Goal: Task Accomplishment & Management: Complete application form

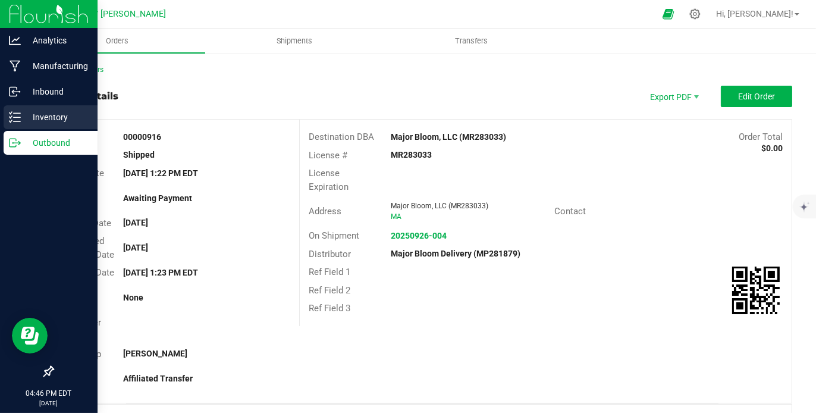
click at [49, 112] on p "Inventory" at bounding box center [56, 117] width 71 height 14
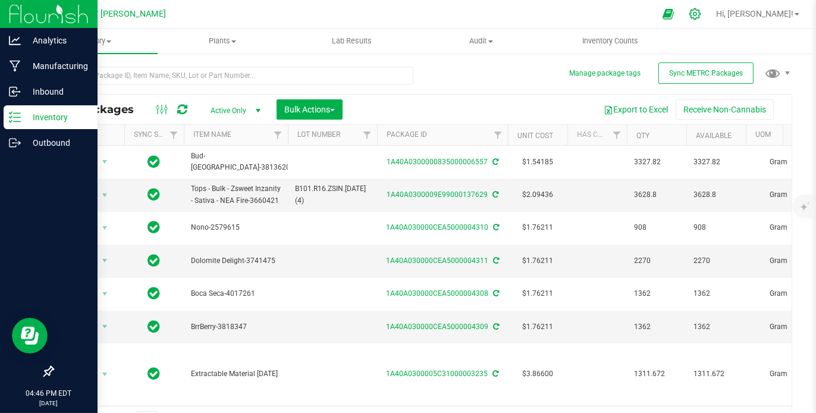
click at [700, 10] on icon at bounding box center [694, 13] width 11 height 11
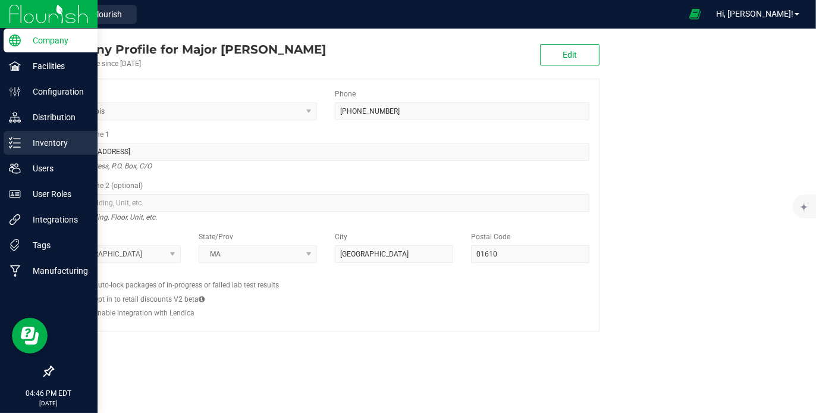
click at [43, 140] on p "Inventory" at bounding box center [56, 143] width 71 height 14
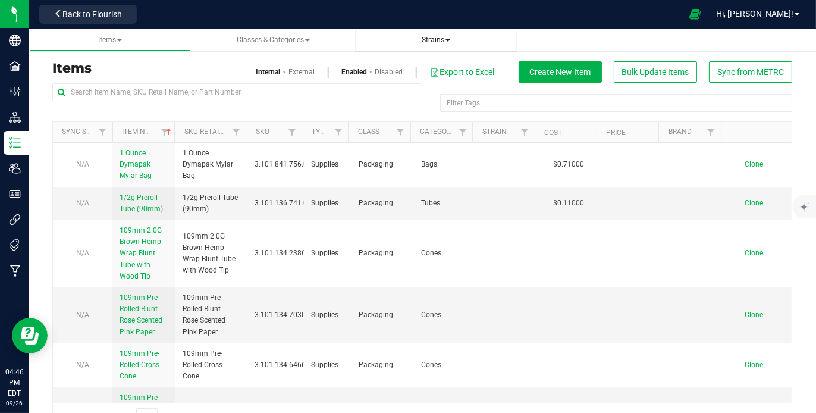
click at [433, 40] on span "Strains" at bounding box center [435, 40] width 29 height 8
click at [404, 91] on span "Create new strain" at bounding box center [405, 89] width 65 height 10
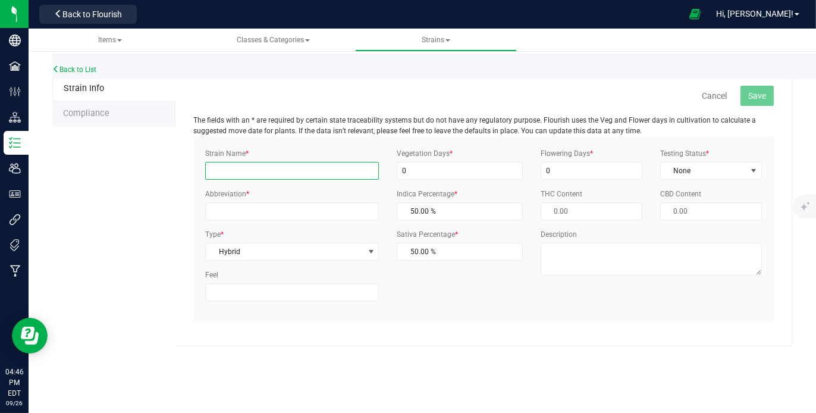
click at [282, 166] on input "Strain Name *" at bounding box center [292, 171] width 174 height 18
type input "Limonada"
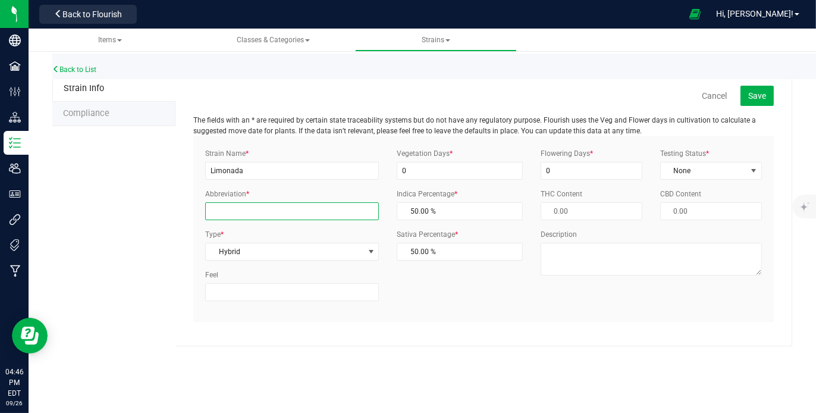
click at [275, 211] on input "Abbreviation *" at bounding box center [292, 211] width 174 height 18
type input "Lim"
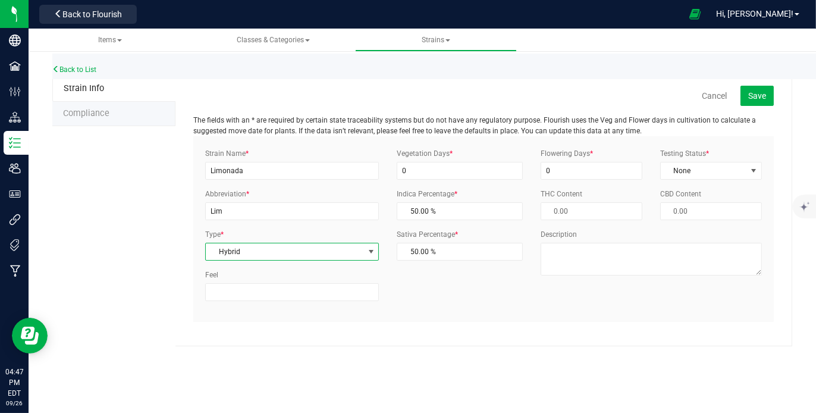
click at [297, 255] on span "Hybrid" at bounding box center [285, 251] width 158 height 17
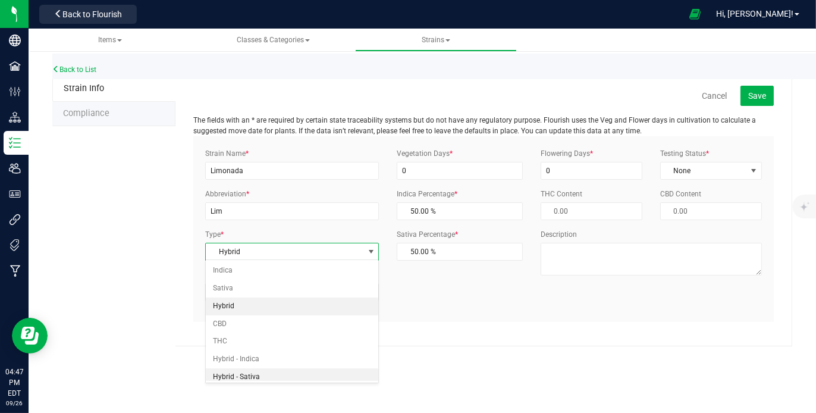
click at [270, 374] on li "Hybrid - Sativa" at bounding box center [292, 377] width 172 height 18
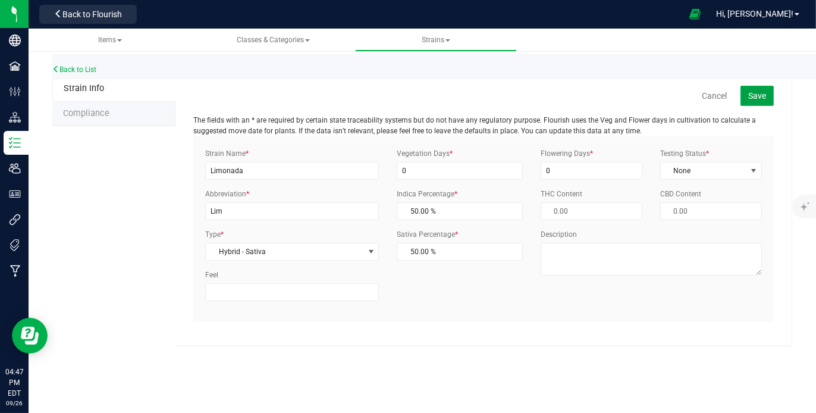
click at [750, 96] on span "Save" at bounding box center [757, 96] width 18 height 10
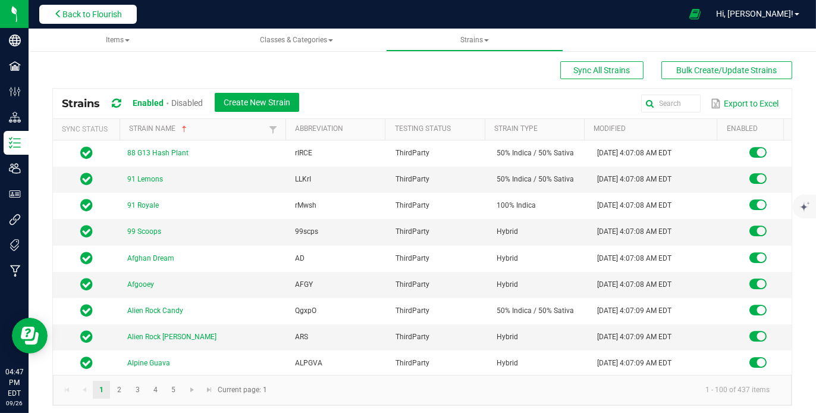
click at [96, 13] on span "Back to Flourish" at bounding box center [91, 15] width 59 height 10
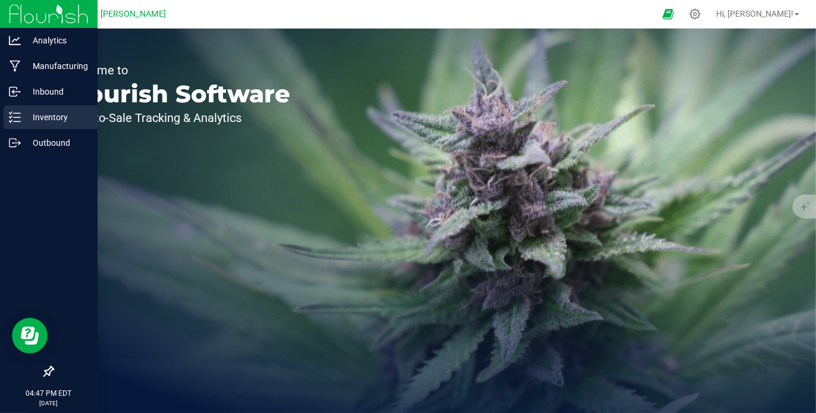
click at [42, 113] on p "Inventory" at bounding box center [56, 117] width 71 height 14
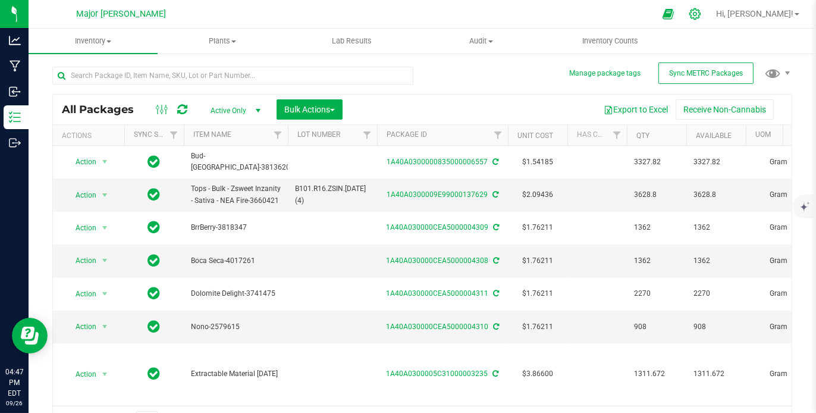
click at [701, 12] on icon at bounding box center [694, 14] width 12 height 12
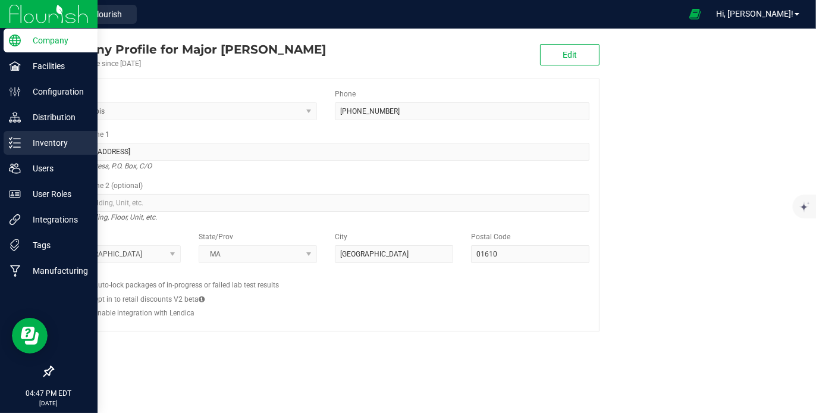
click at [34, 142] on p "Inventory" at bounding box center [56, 143] width 71 height 14
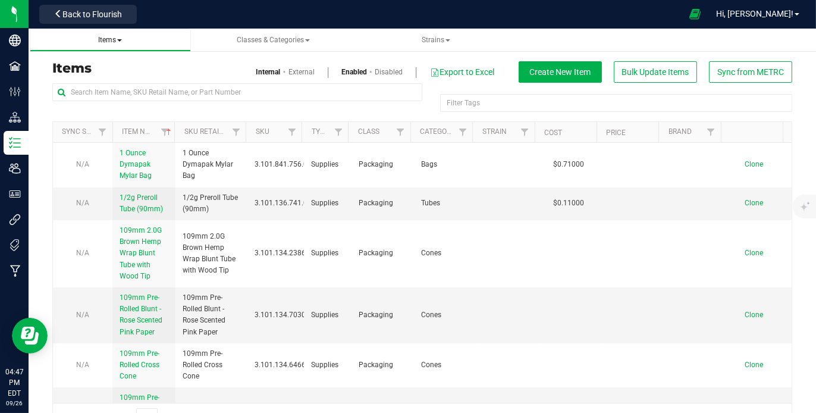
click at [117, 36] on span "Items" at bounding box center [110, 40] width 24 height 8
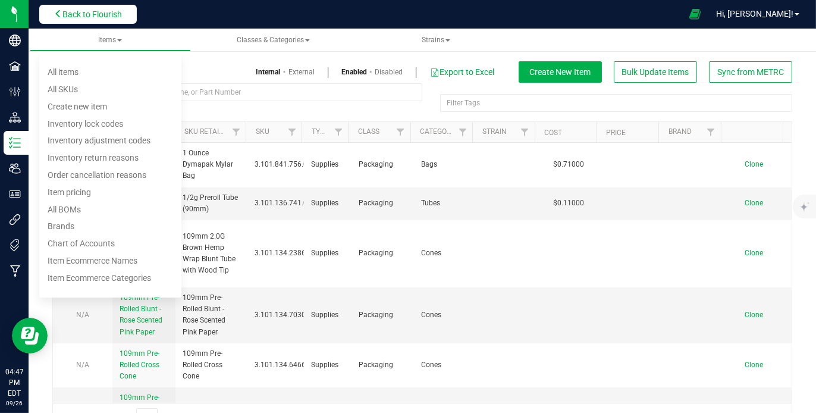
click at [81, 15] on span "Back to Flourish" at bounding box center [91, 15] width 59 height 10
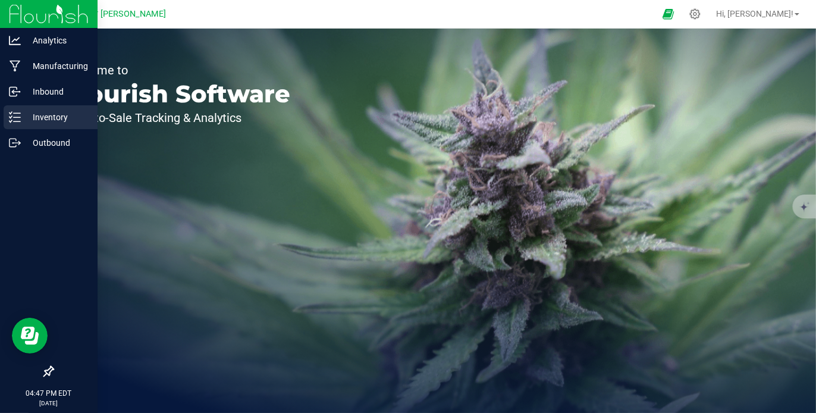
click at [37, 119] on p "Inventory" at bounding box center [56, 117] width 71 height 14
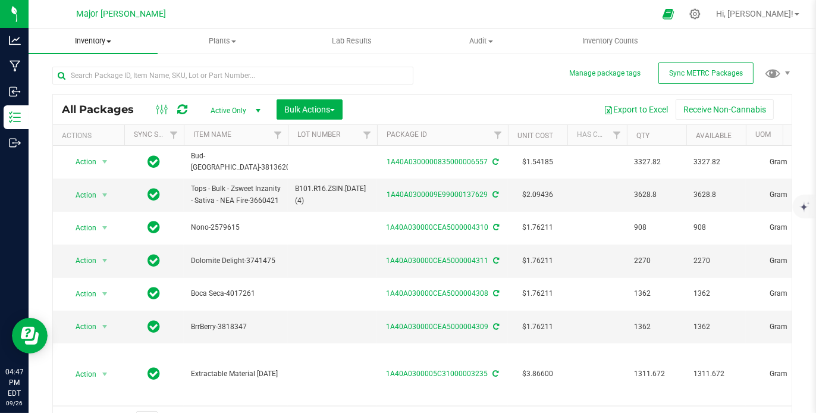
click at [107, 42] on span "Inventory" at bounding box center [93, 41] width 129 height 11
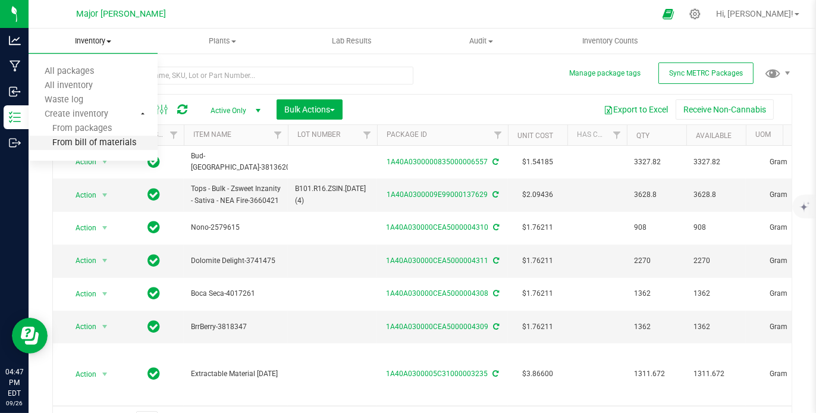
click at [83, 138] on span "From bill of materials" at bounding box center [83, 143] width 108 height 10
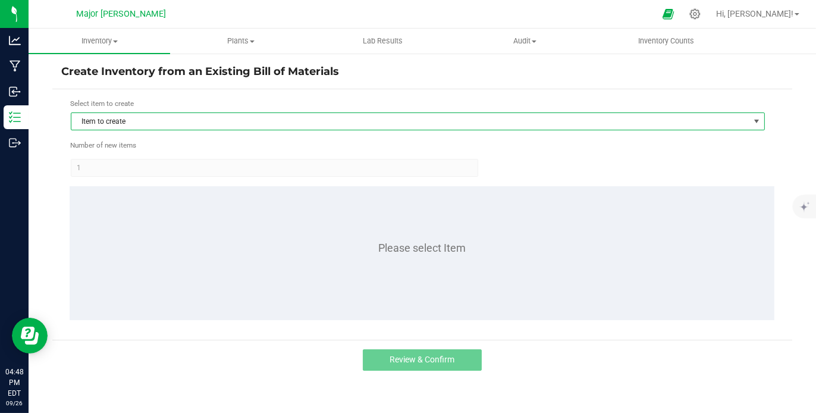
drag, startPoint x: 136, startPoint y: 121, endPoint x: 117, endPoint y: 121, distance: 18.4
click at [117, 121] on span "Item to create" at bounding box center [410, 121] width 678 height 17
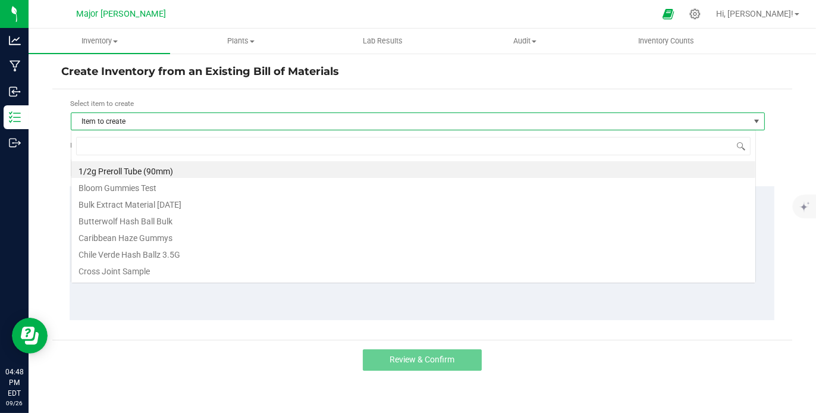
scroll to position [17, 685]
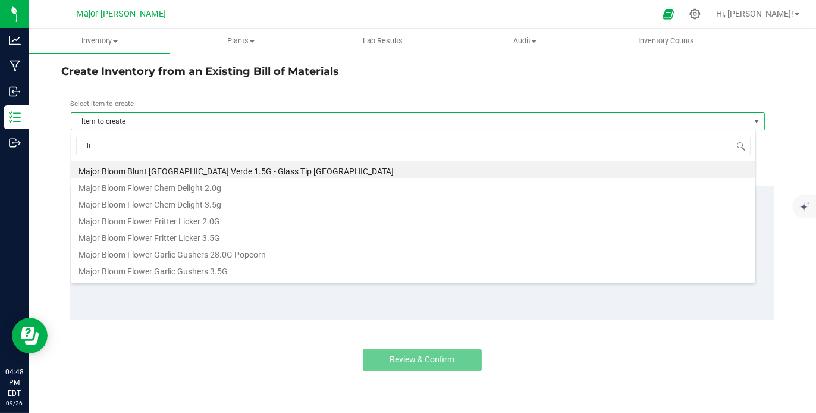
type input "l"
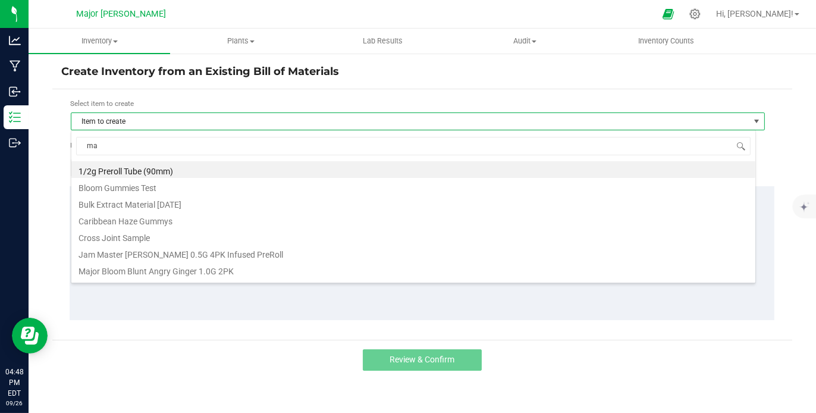
type input "maj"
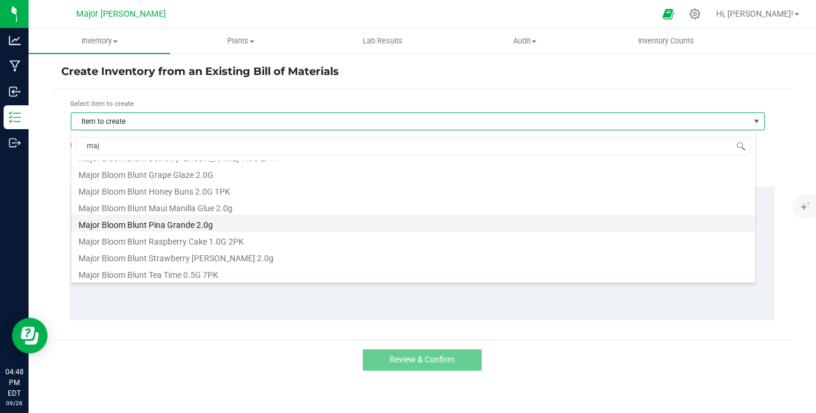
scroll to position [0, 0]
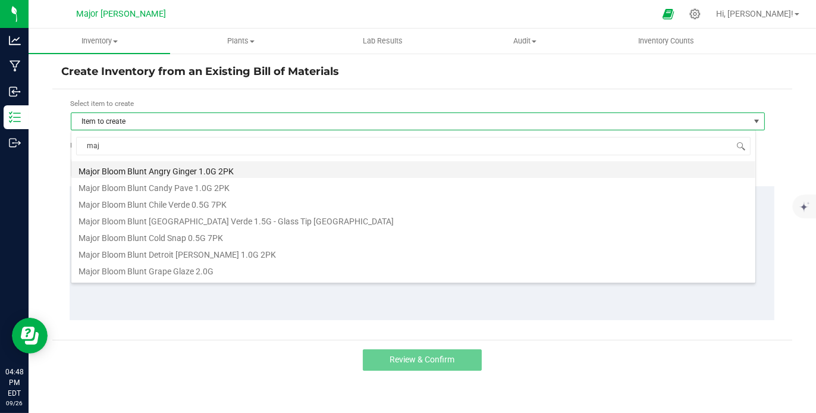
click at [158, 170] on li "Major Bloom Blunt Angry Ginger 1.0G 2PK" at bounding box center [413, 169] width 684 height 17
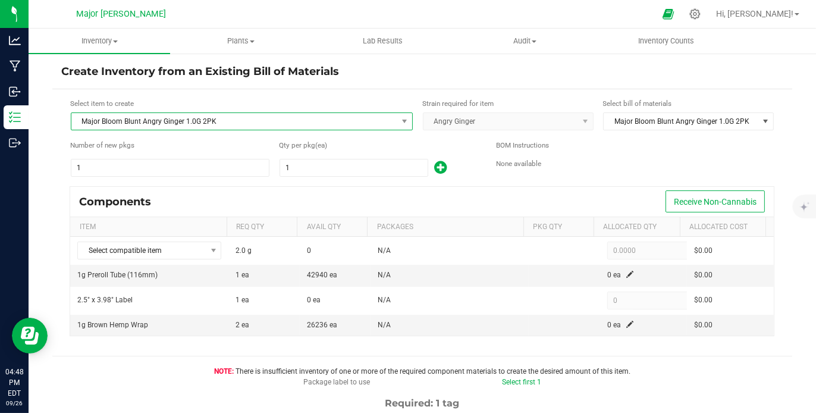
click at [242, 119] on span "Major Bloom Blunt Angry Ginger 1.0G 2PK" at bounding box center [234, 121] width 326 height 17
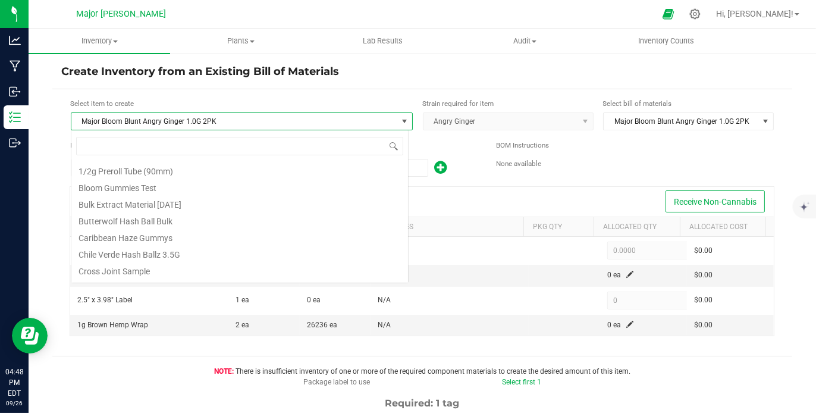
scroll to position [48, 0]
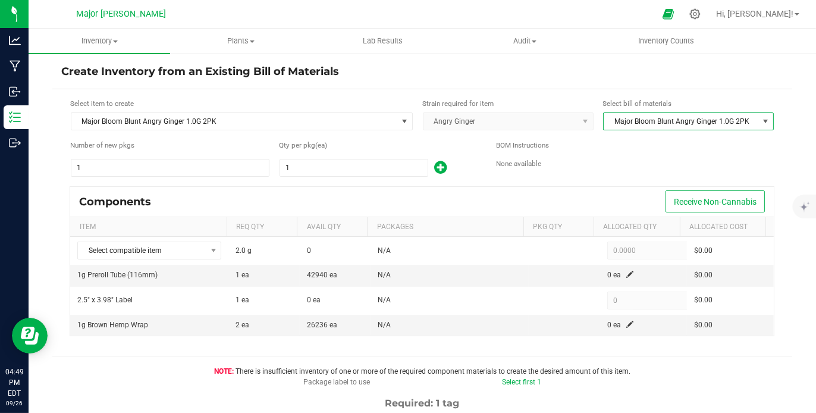
click at [761, 118] on span at bounding box center [766, 122] width 10 height 10
click at [701, 16] on icon at bounding box center [694, 14] width 12 height 12
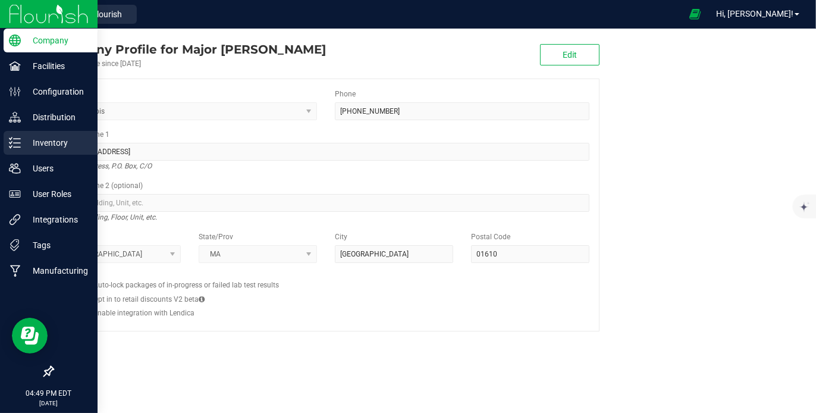
click at [42, 145] on p "Inventory" at bounding box center [56, 143] width 71 height 14
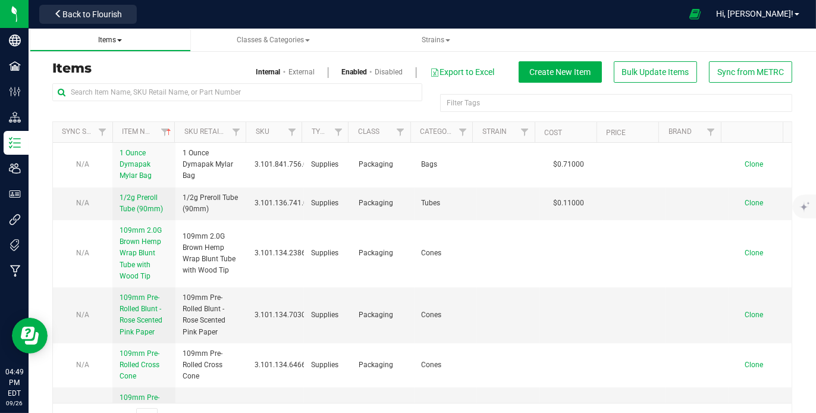
click at [119, 37] on span "Items" at bounding box center [110, 40] width 24 height 8
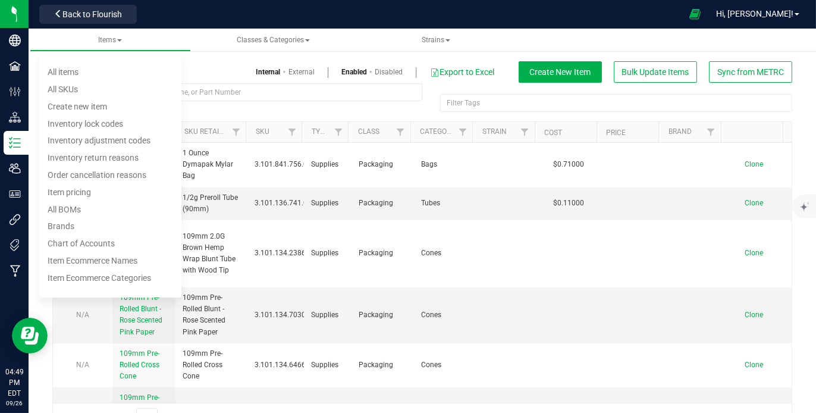
click at [208, 67] on h3 "Items" at bounding box center [232, 68] width 361 height 14
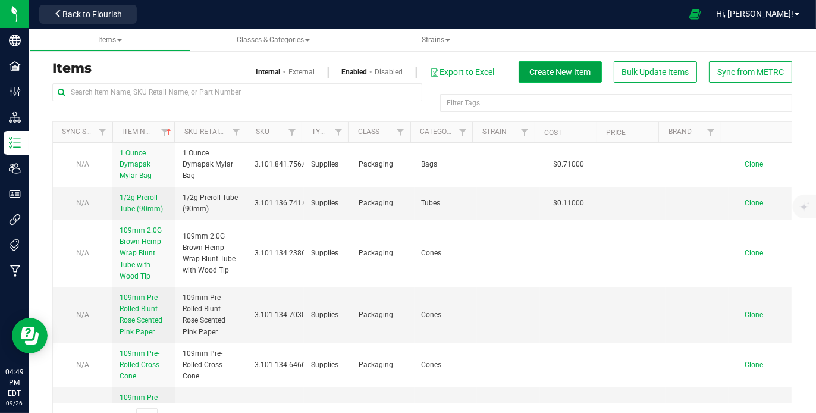
click at [544, 68] on span "Create New Item" at bounding box center [560, 72] width 61 height 10
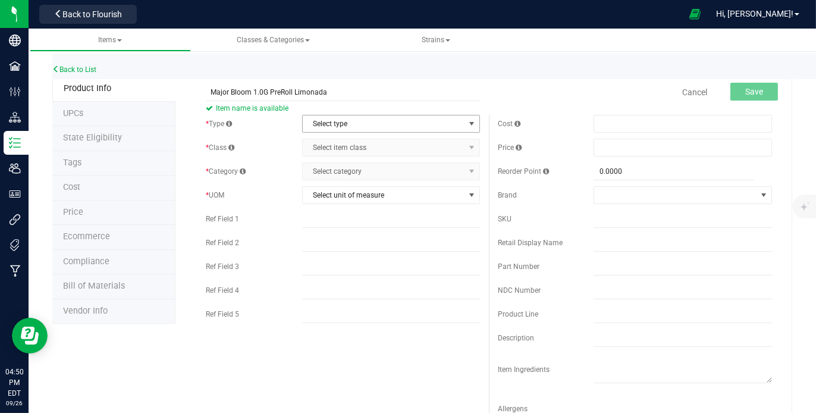
type input "Major Bloom 1.0G PreRoll Limonada"
click at [467, 122] on span "select" at bounding box center [472, 124] width 10 height 10
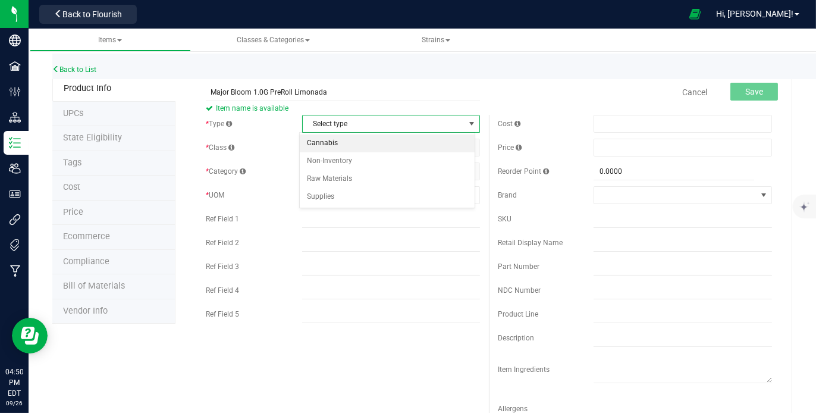
click at [422, 144] on li "Cannabis" at bounding box center [387, 143] width 175 height 18
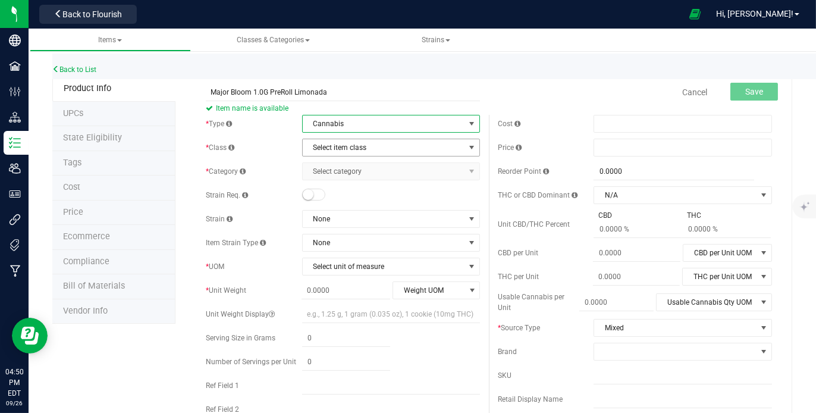
click at [468, 148] on span "select" at bounding box center [472, 148] width 10 height 10
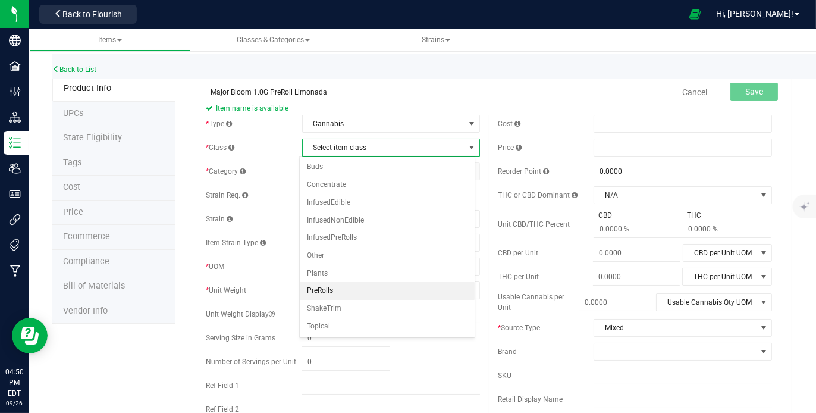
click at [399, 284] on li "PreRolls" at bounding box center [387, 291] width 175 height 18
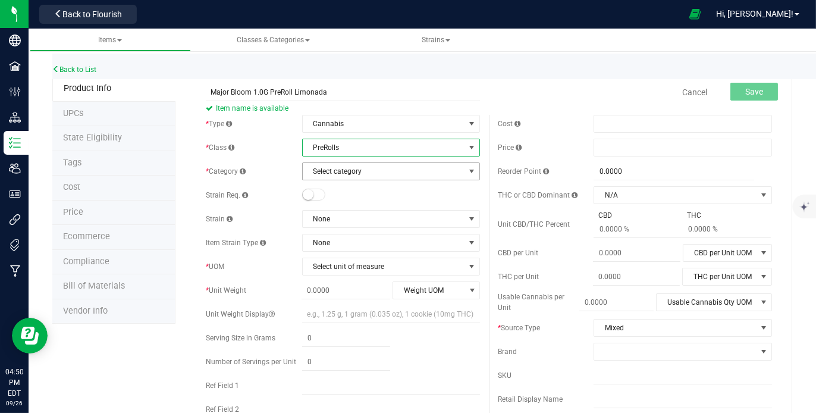
click at [414, 174] on span "Select category" at bounding box center [384, 171] width 162 height 17
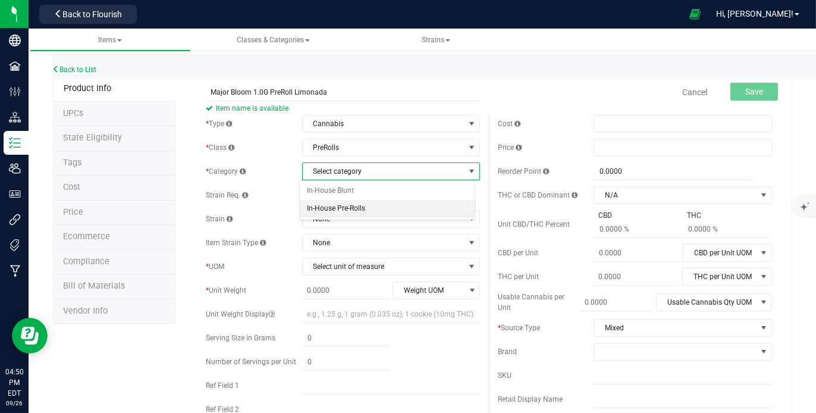
click at [393, 209] on li "In-House Pre-Rolls" at bounding box center [387, 209] width 175 height 18
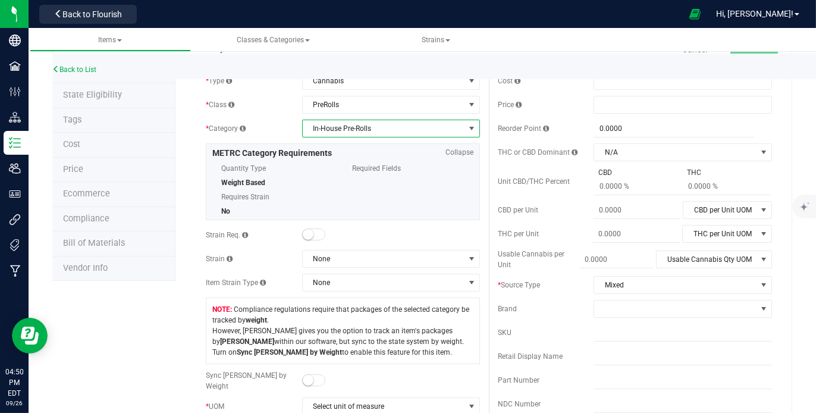
scroll to position [92, 0]
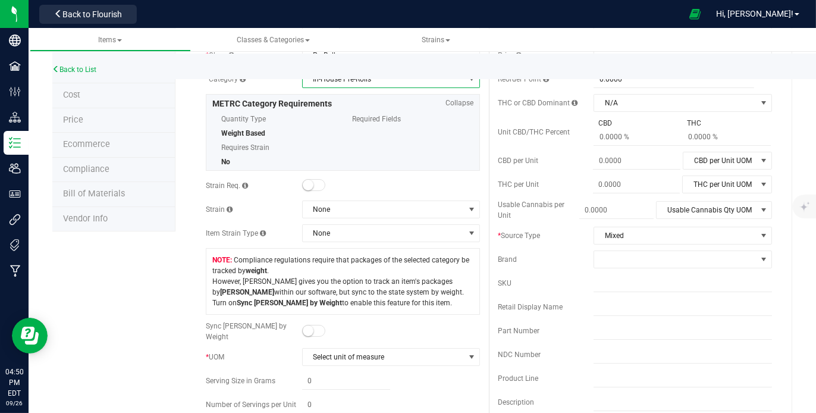
click at [312, 181] on span at bounding box center [314, 185] width 24 height 12
click at [339, 210] on span "None" at bounding box center [384, 209] width 162 height 17
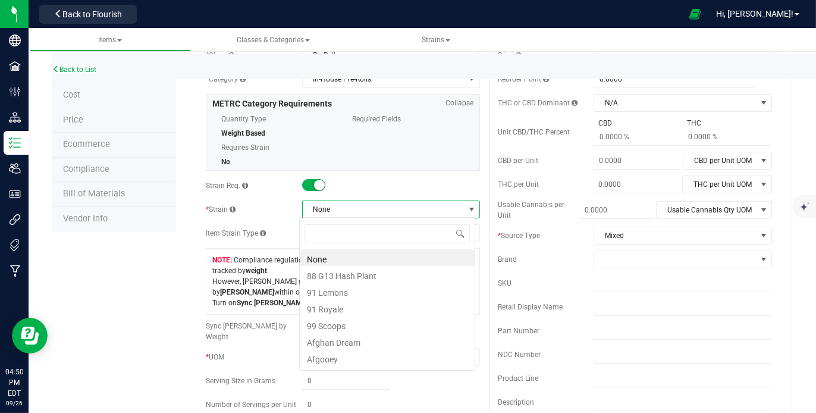
scroll to position [17, 175]
type input "Lim"
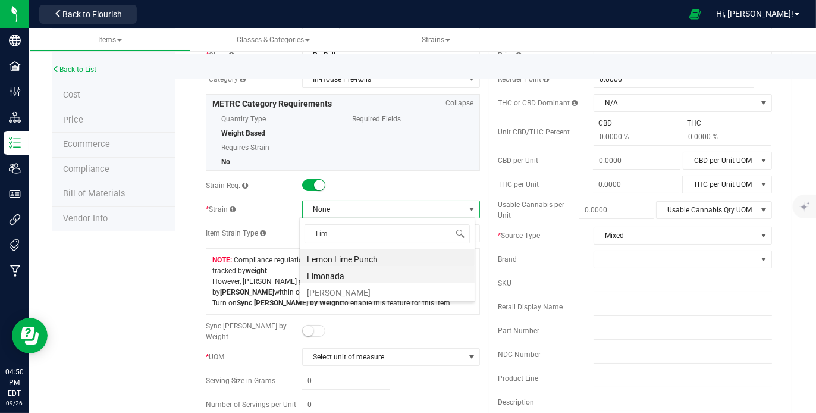
click at [329, 276] on li "Limonada" at bounding box center [387, 274] width 175 height 17
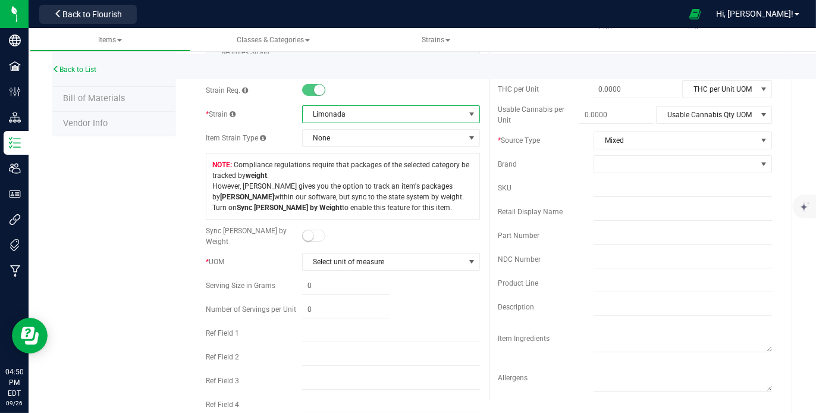
scroll to position [190, 0]
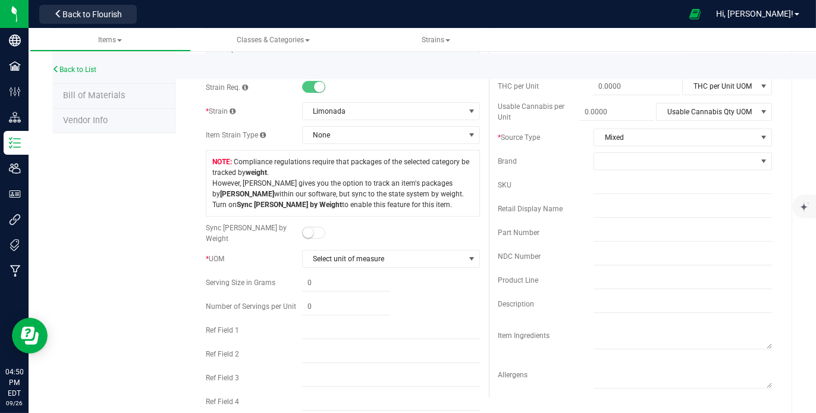
click at [316, 229] on span at bounding box center [314, 232] width 24 height 12
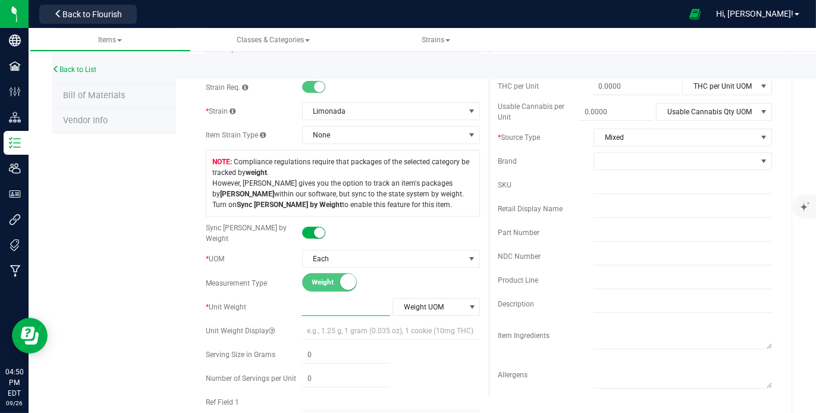
click at [328, 304] on span at bounding box center [345, 306] width 89 height 17
type input "1"
type input "1.0000"
click at [339, 350] on span at bounding box center [346, 354] width 89 height 17
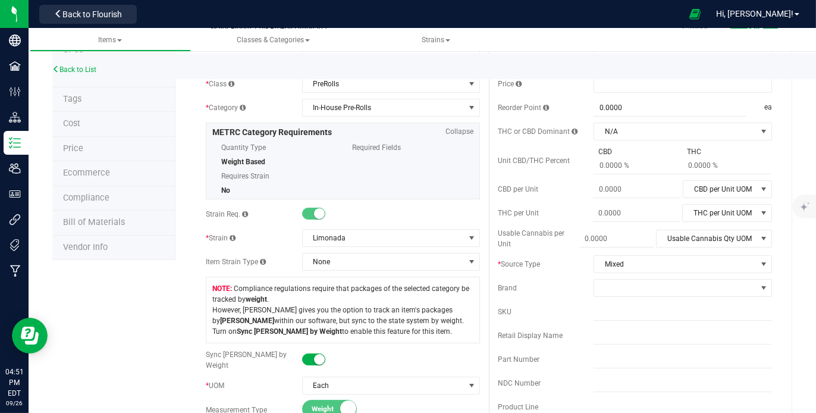
scroll to position [0, 0]
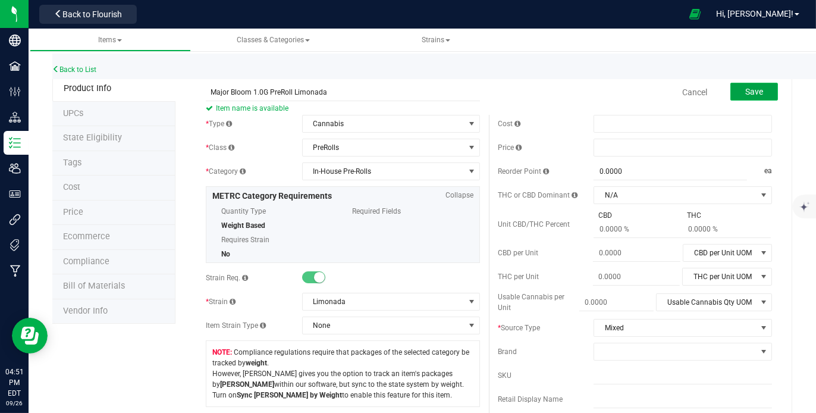
type input "0.0000"
click at [748, 85] on button "Save" at bounding box center [754, 92] width 48 height 18
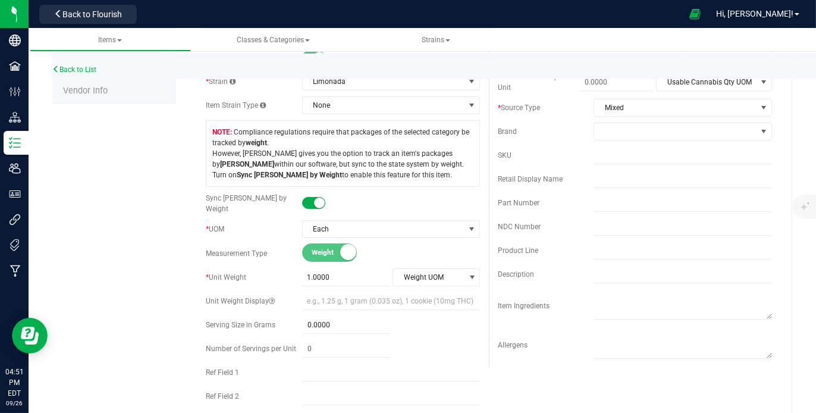
scroll to position [223, 0]
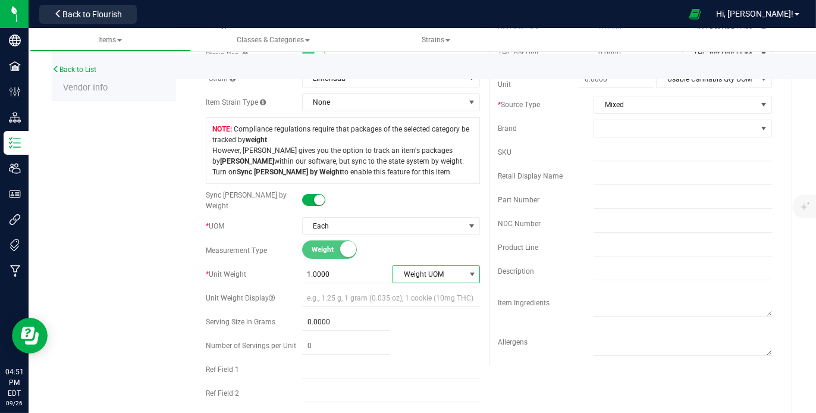
click at [468, 269] on span "select" at bounding box center [472, 274] width 10 height 10
click at [453, 288] on li "Gram" at bounding box center [432, 290] width 84 height 18
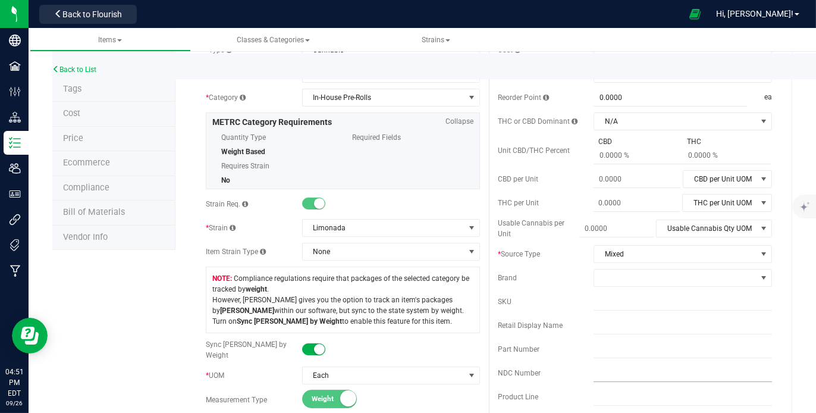
scroll to position [0, 0]
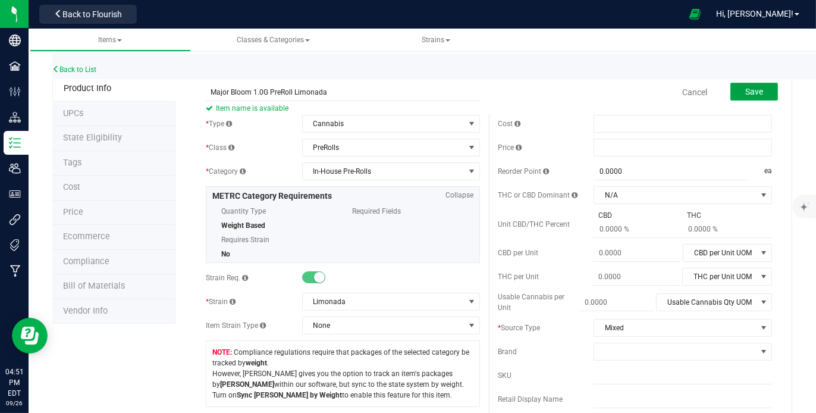
click at [749, 83] on button "Save" at bounding box center [754, 92] width 48 height 18
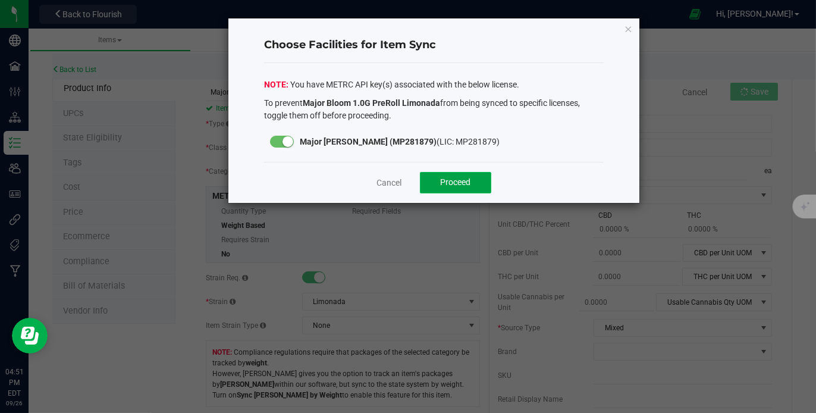
click at [457, 177] on span "Proceed" at bounding box center [455, 182] width 30 height 10
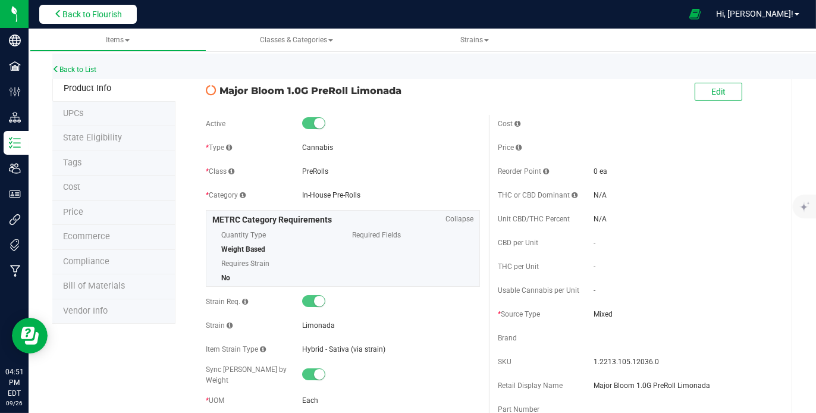
click at [86, 14] on span "Back to Flourish" at bounding box center [91, 15] width 59 height 10
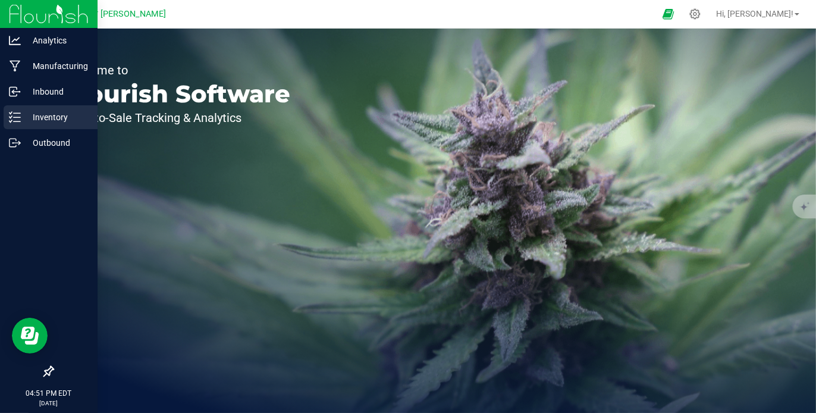
click at [52, 113] on p "Inventory" at bounding box center [56, 117] width 71 height 14
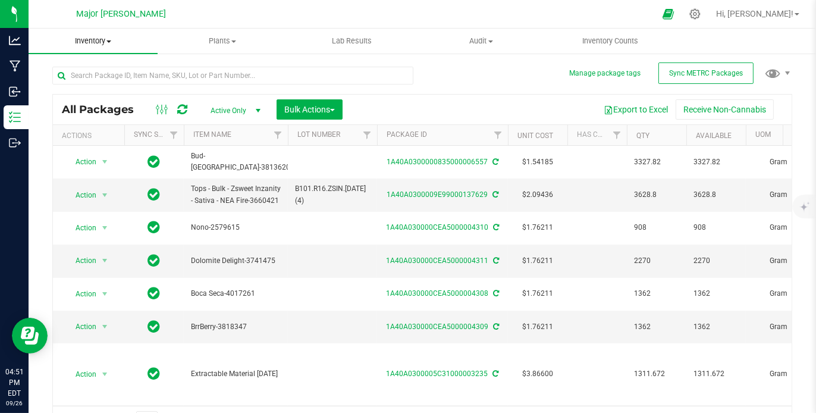
click at [114, 45] on span "Inventory" at bounding box center [93, 41] width 129 height 11
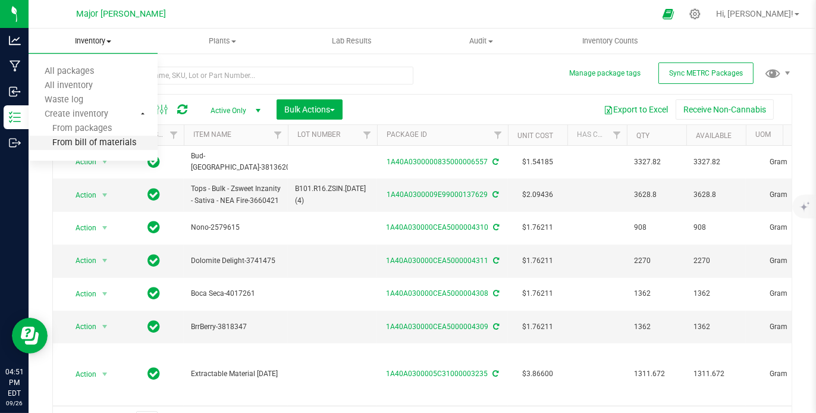
click at [118, 139] on span "From bill of materials" at bounding box center [83, 143] width 108 height 10
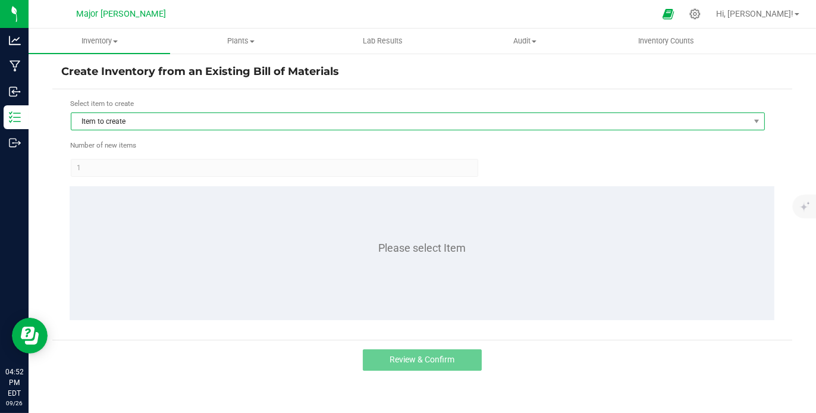
click at [131, 119] on span "Item to create" at bounding box center [410, 121] width 678 height 17
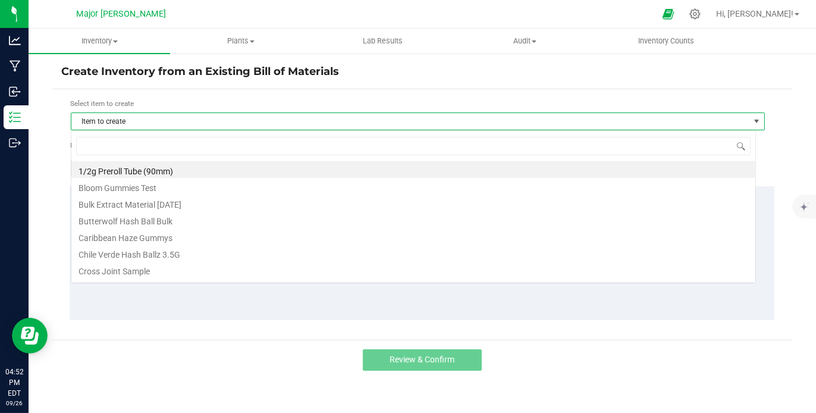
scroll to position [17, 685]
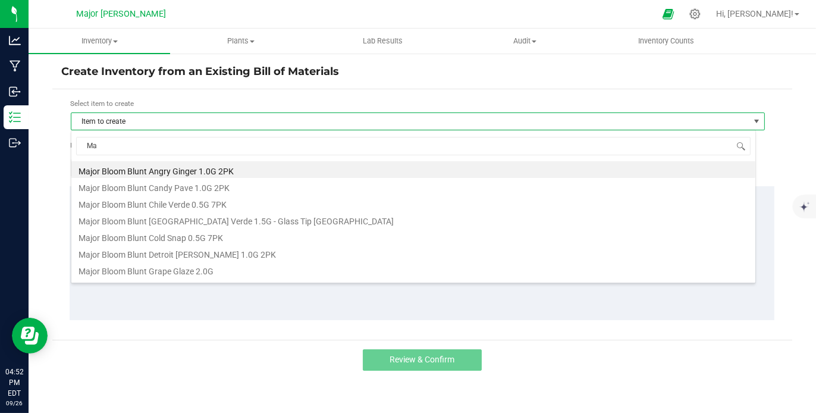
type input "M"
type input "l"
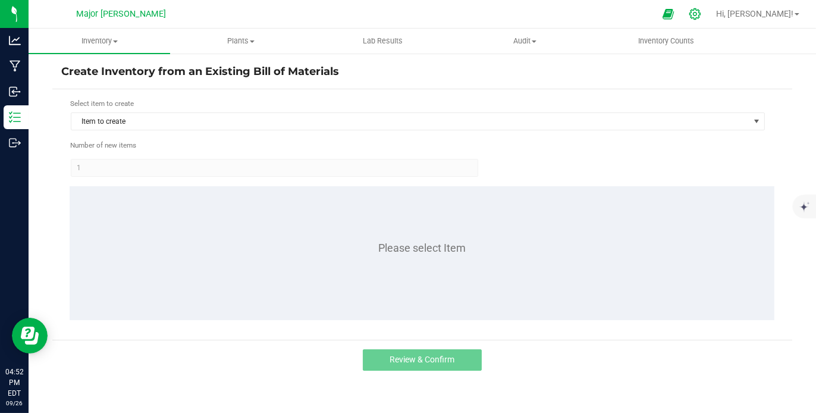
click at [701, 17] on icon at bounding box center [694, 14] width 12 height 12
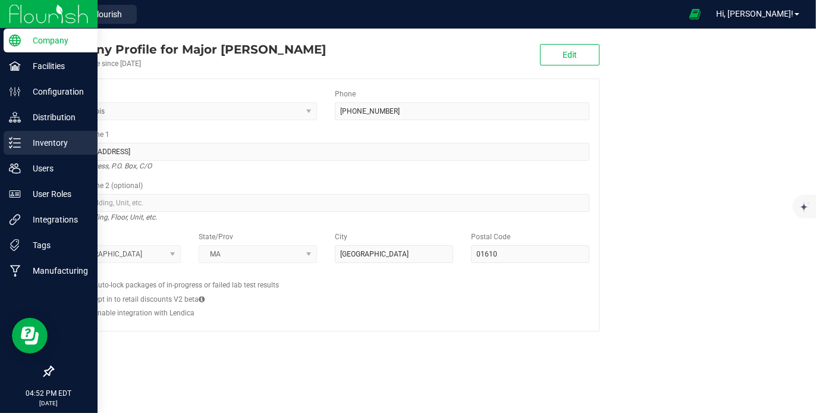
click at [46, 143] on p "Inventory" at bounding box center [56, 143] width 71 height 14
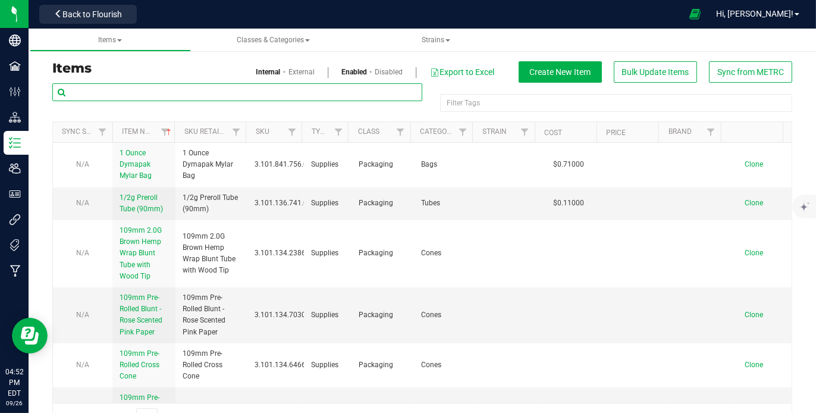
click at [145, 87] on input "text" at bounding box center [237, 92] width 370 height 18
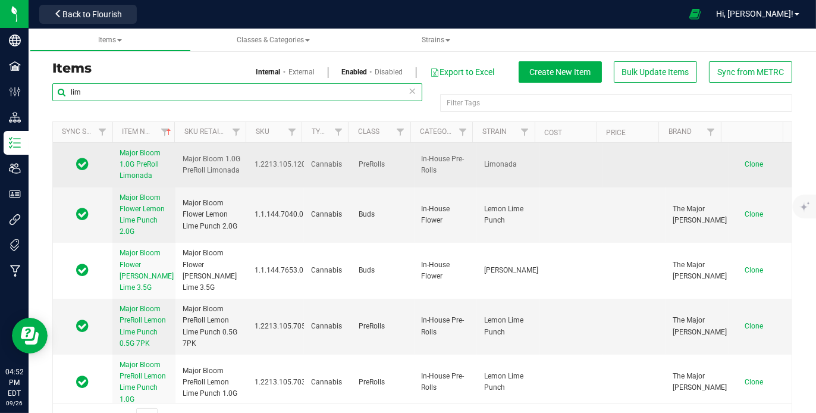
scroll to position [30, 0]
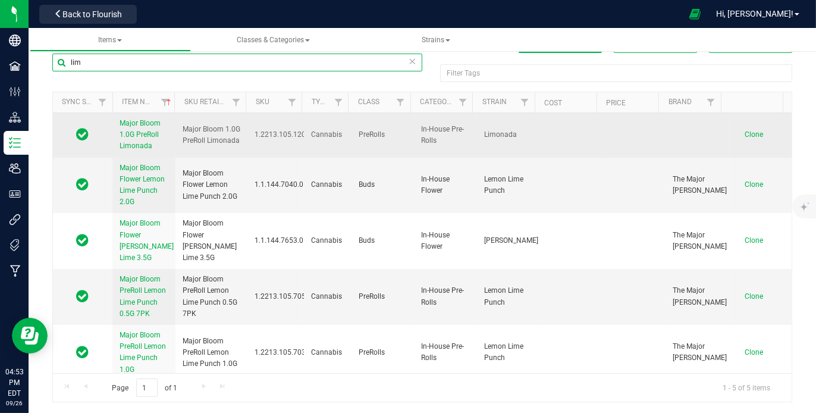
type input "lim"
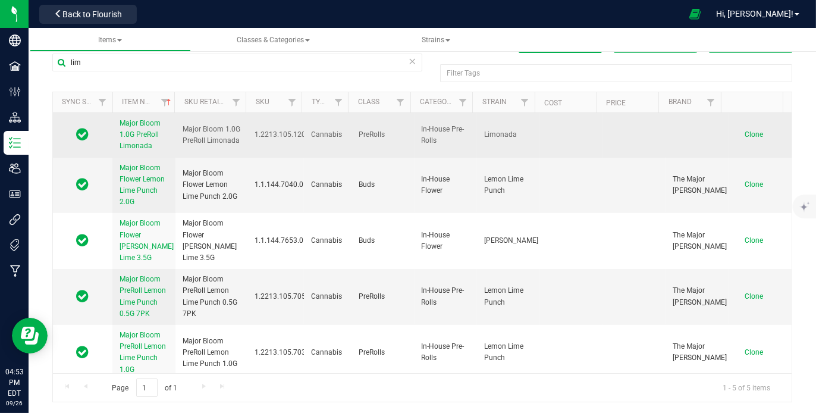
click at [153, 133] on span "Major Bloom 1.0G PreRoll Limonada" at bounding box center [139, 134] width 41 height 31
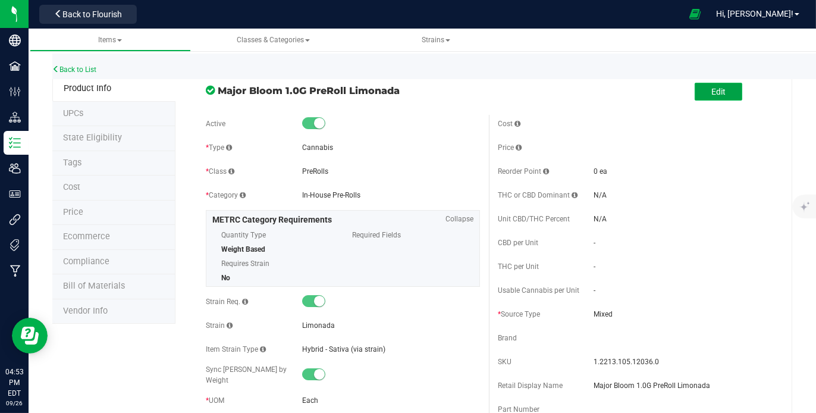
click at [711, 87] on span "Edit" at bounding box center [718, 92] width 14 height 10
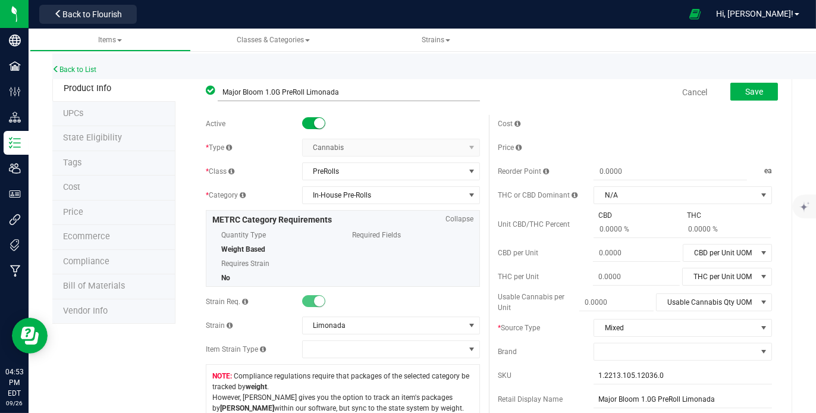
click at [278, 89] on input "Major Bloom 1.0G PreRoll Limonada" at bounding box center [349, 92] width 262 height 18
drag, startPoint x: 263, startPoint y: 90, endPoint x: 280, endPoint y: 92, distance: 16.7
click at [280, 92] on input "Major Bloom 1.0G PreRoll Limonada" at bounding box center [349, 92] width 262 height 18
click at [340, 90] on input "Major Bloom PreRoll Limonada" at bounding box center [349, 92] width 262 height 18
type input "Major Bloom PreRoll Limonada 1.0G"
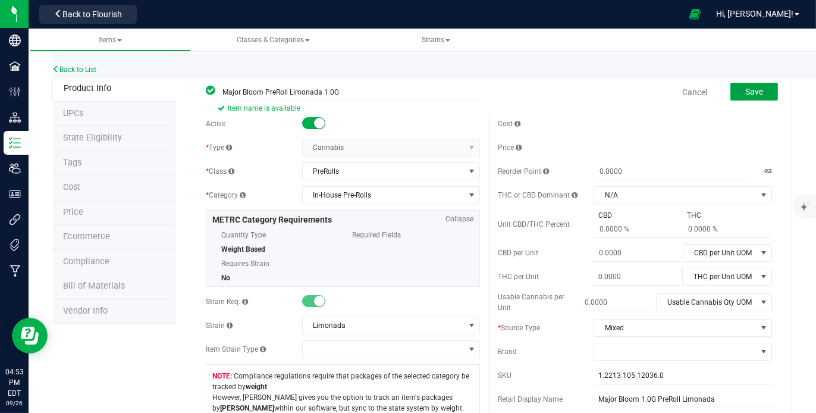
click at [738, 86] on button "Save" at bounding box center [754, 92] width 48 height 18
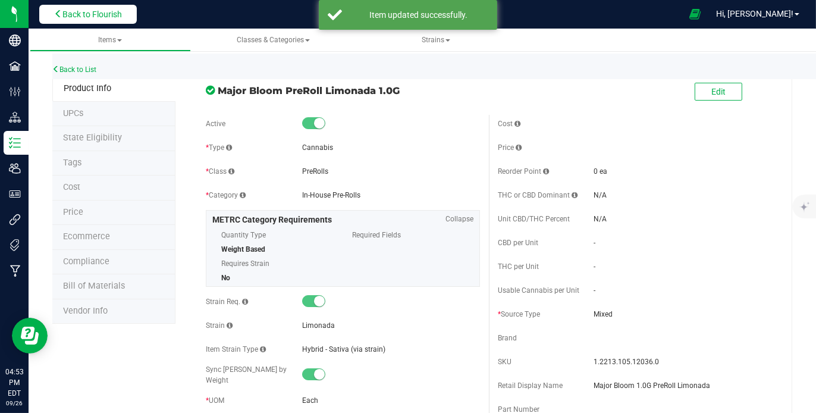
click at [73, 15] on span "Back to Flourish" at bounding box center [91, 15] width 59 height 10
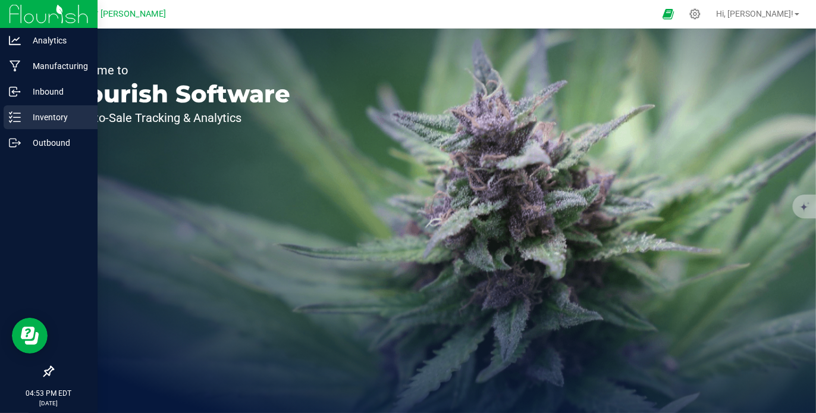
click at [33, 112] on p "Inventory" at bounding box center [56, 117] width 71 height 14
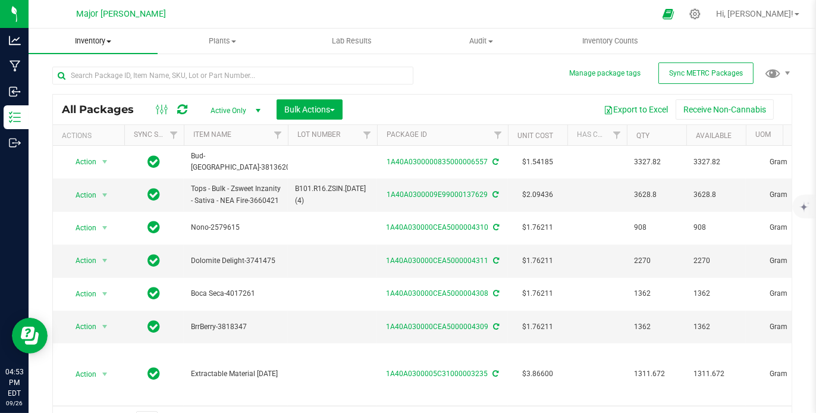
click at [111, 42] on span at bounding box center [108, 41] width 5 height 2
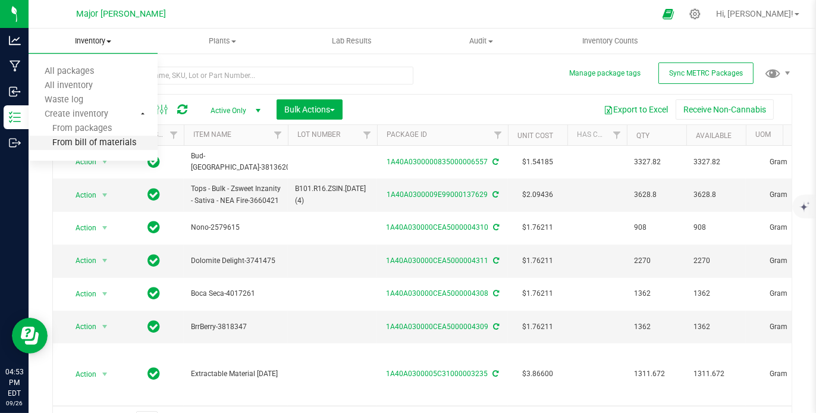
click at [83, 140] on span "From bill of materials" at bounding box center [83, 143] width 108 height 10
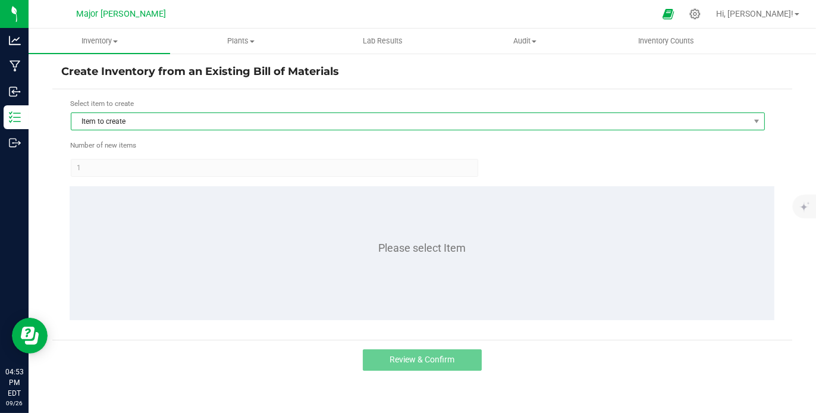
click at [128, 121] on span "Item to create" at bounding box center [410, 121] width 678 height 17
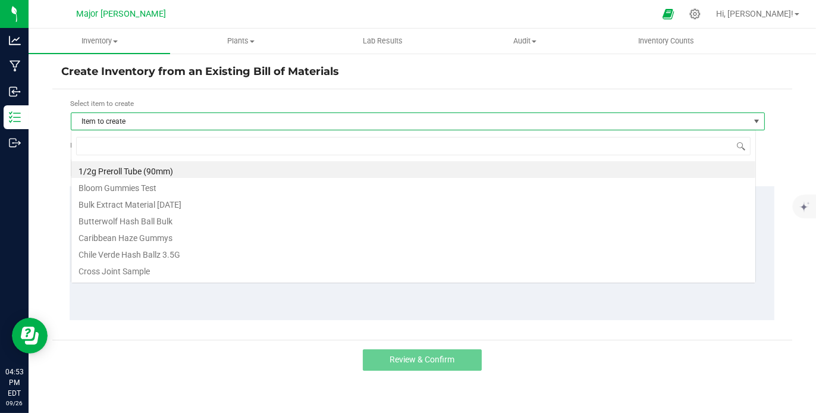
scroll to position [17, 685]
type input "M"
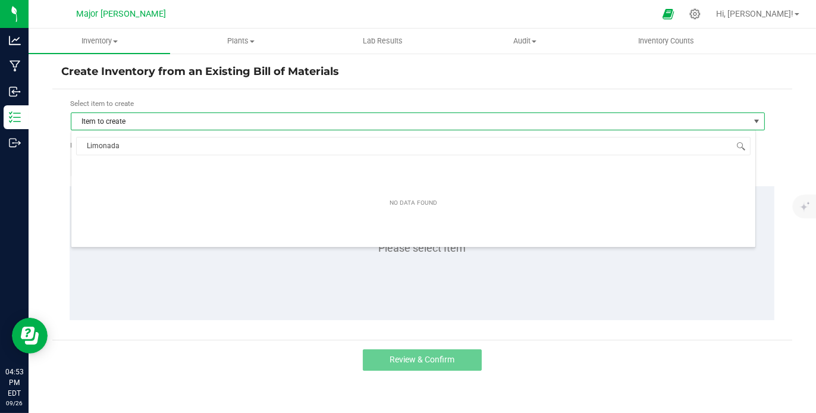
type input "Limonada"
click at [138, 115] on span "Item to create" at bounding box center [410, 121] width 678 height 17
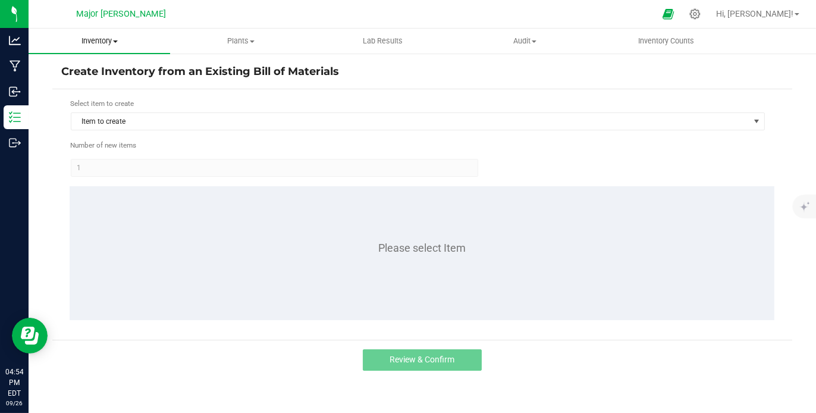
click at [114, 42] on span at bounding box center [115, 41] width 5 height 2
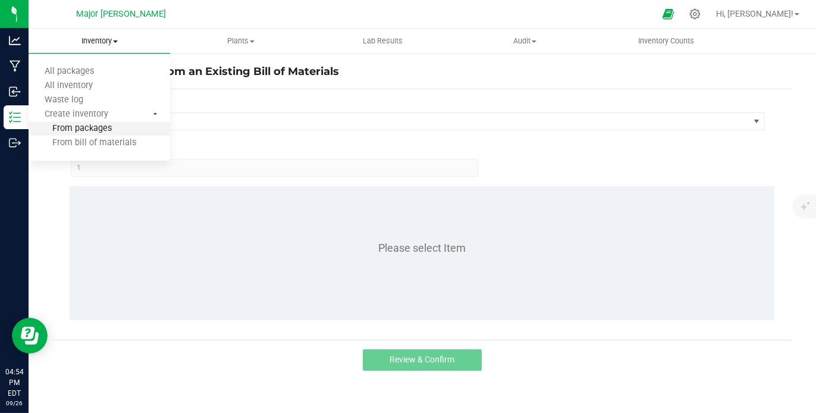
click at [105, 128] on span "From packages" at bounding box center [70, 129] width 83 height 10
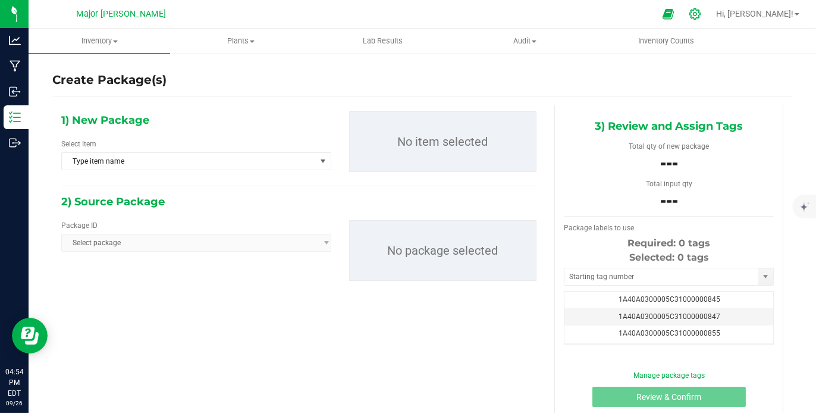
click at [701, 13] on icon at bounding box center [694, 14] width 12 height 12
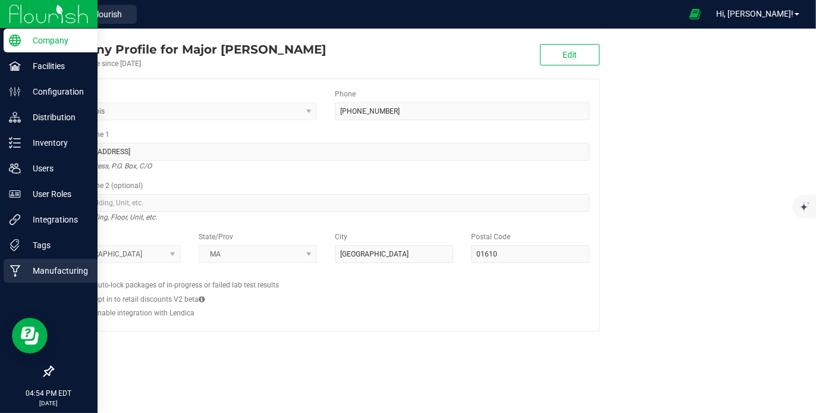
click at [49, 268] on p "Manufacturing" at bounding box center [56, 270] width 71 height 14
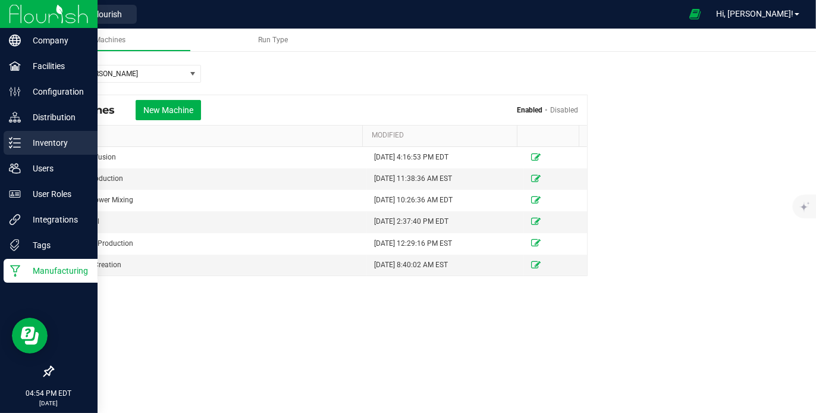
click at [52, 141] on p "Inventory" at bounding box center [56, 143] width 71 height 14
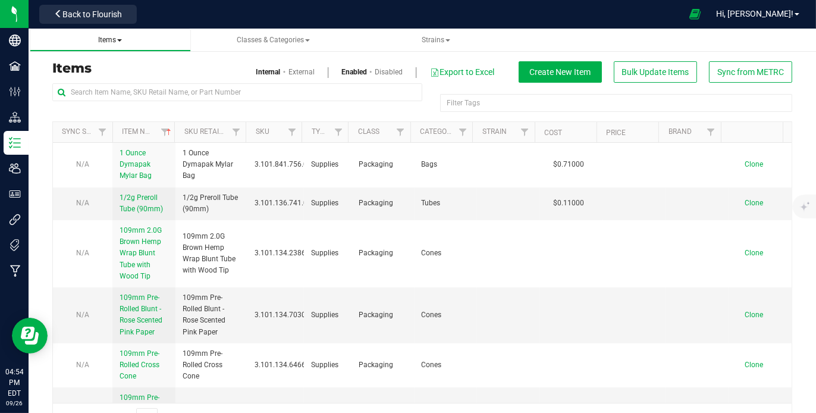
click at [122, 39] on span at bounding box center [119, 40] width 5 height 2
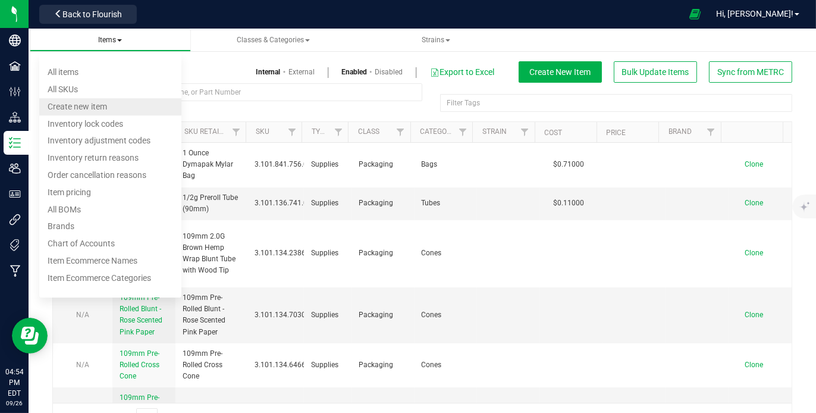
click at [119, 106] on li "Create new item" at bounding box center [110, 106] width 143 height 17
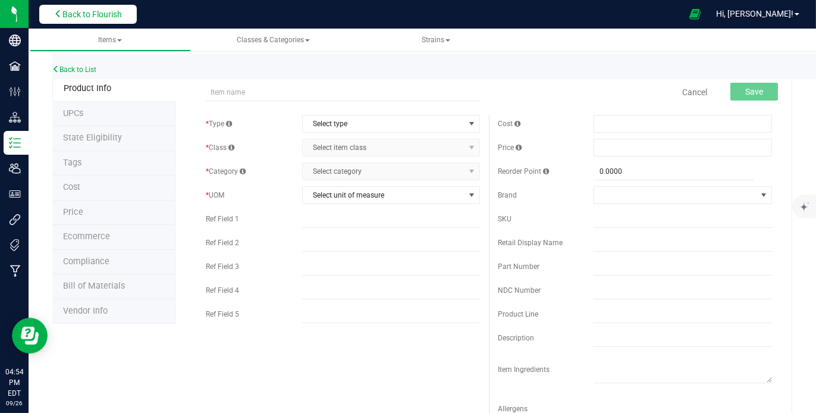
click at [87, 17] on span "Back to Flourish" at bounding box center [91, 15] width 59 height 10
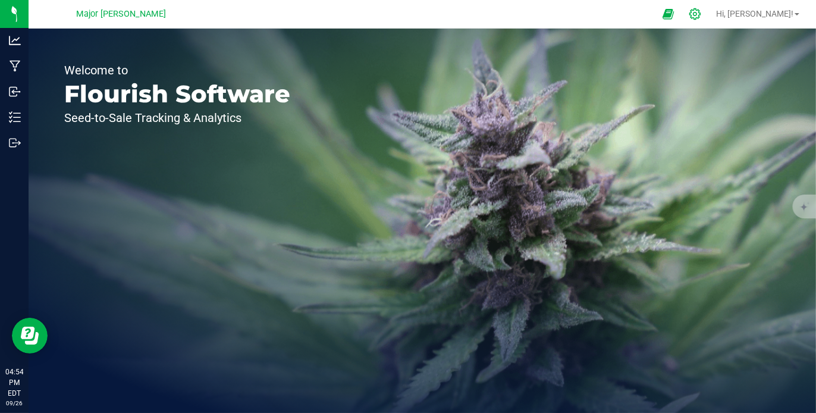
click at [701, 10] on icon at bounding box center [694, 14] width 12 height 12
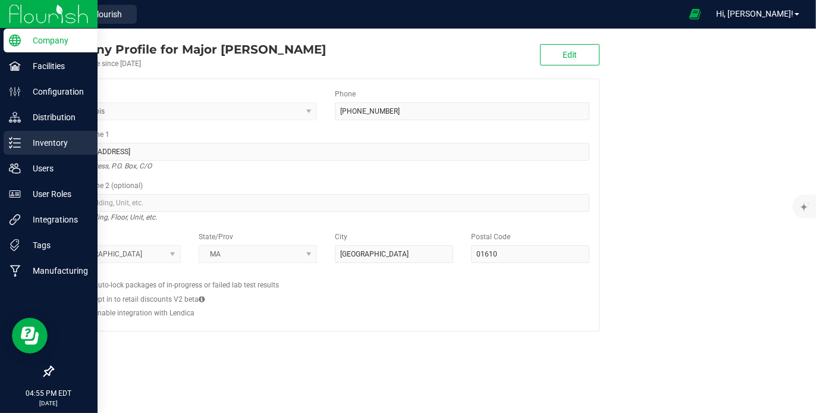
click at [58, 141] on p "Inventory" at bounding box center [56, 143] width 71 height 14
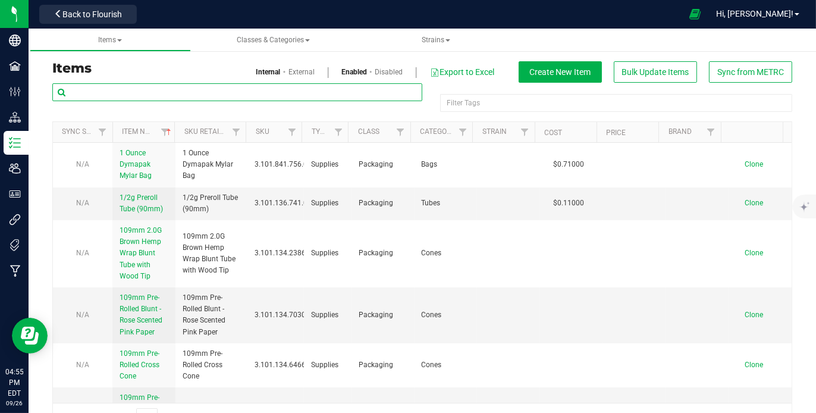
click at [134, 86] on input "text" at bounding box center [237, 92] width 370 height 18
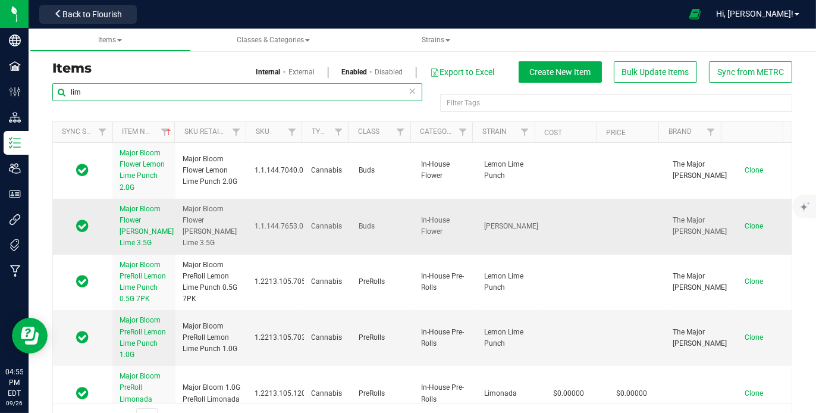
scroll to position [6, 0]
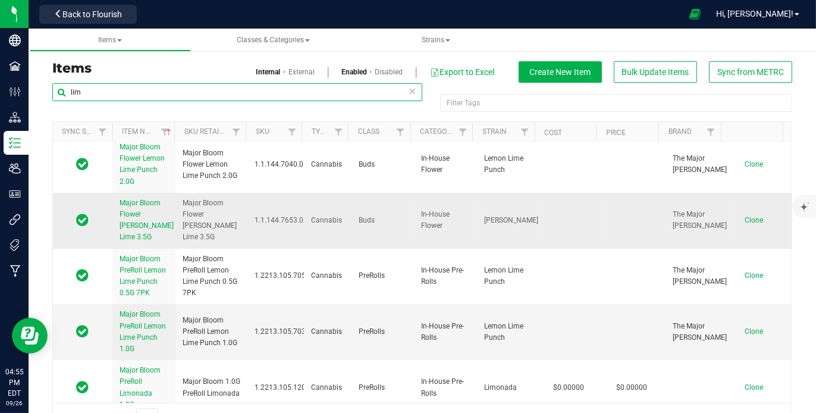
type input "lim"
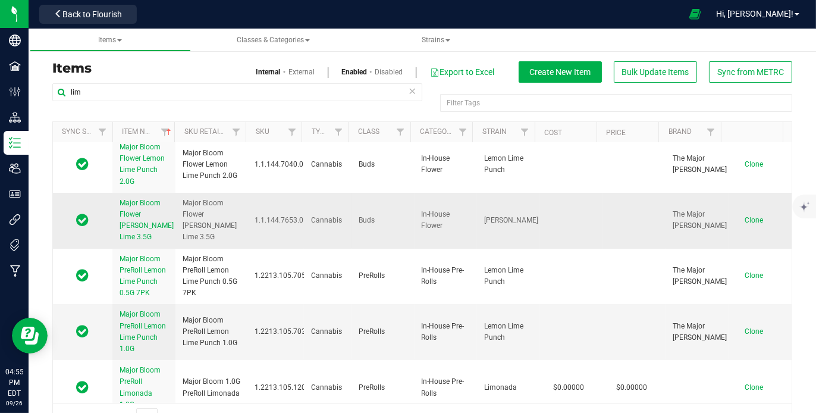
scroll to position [14, 0]
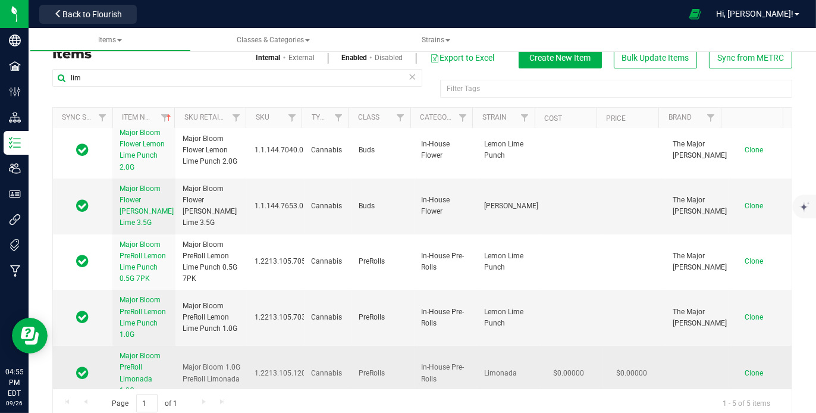
click at [153, 351] on span "Major Bloom PreRoll Limonada 1.0G" at bounding box center [139, 372] width 41 height 43
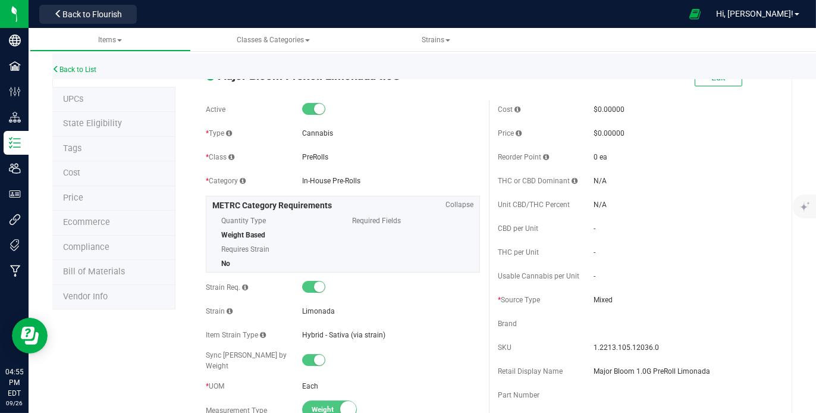
click at [115, 269] on span "Bill of Materials" at bounding box center [94, 271] width 62 height 10
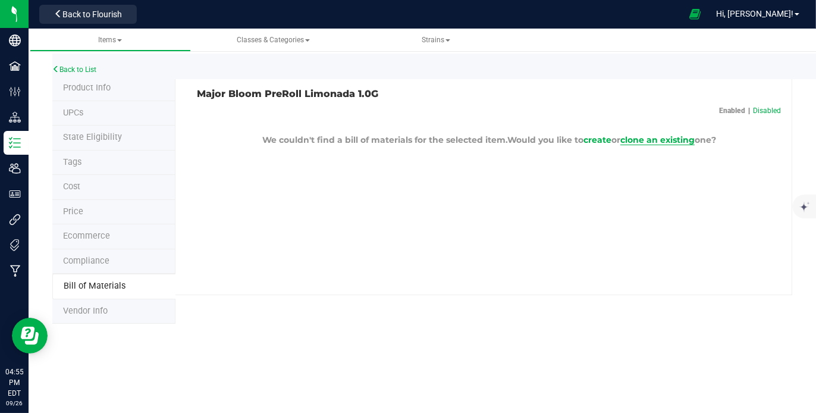
click at [640, 140] on span "clone an existing" at bounding box center [657, 139] width 74 height 11
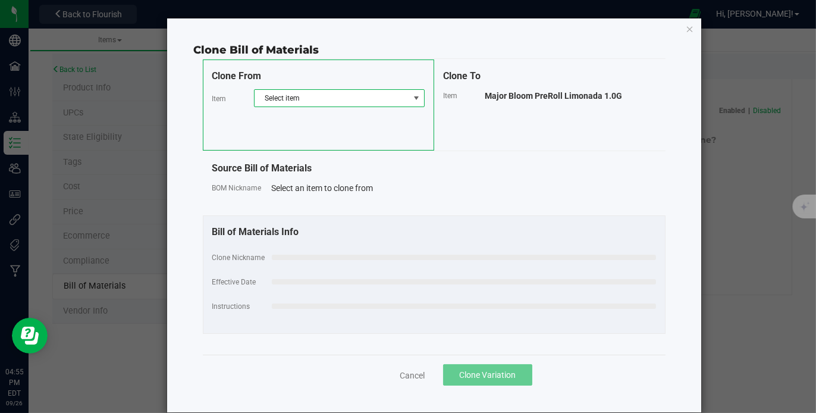
click at [414, 94] on span at bounding box center [416, 98] width 10 height 10
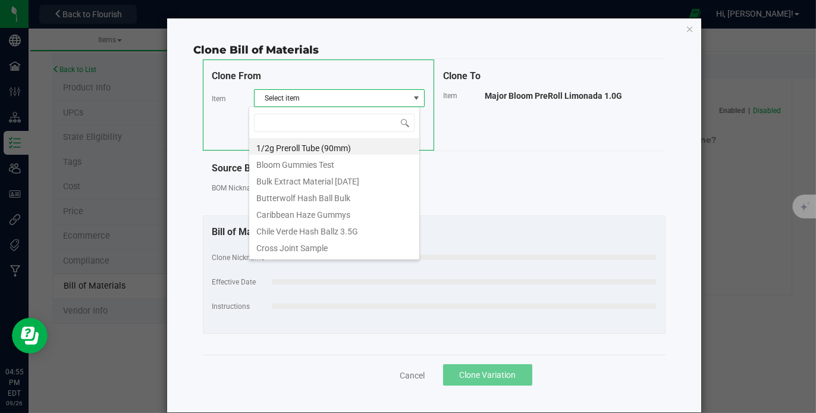
scroll to position [17, 171]
type input "1.0"
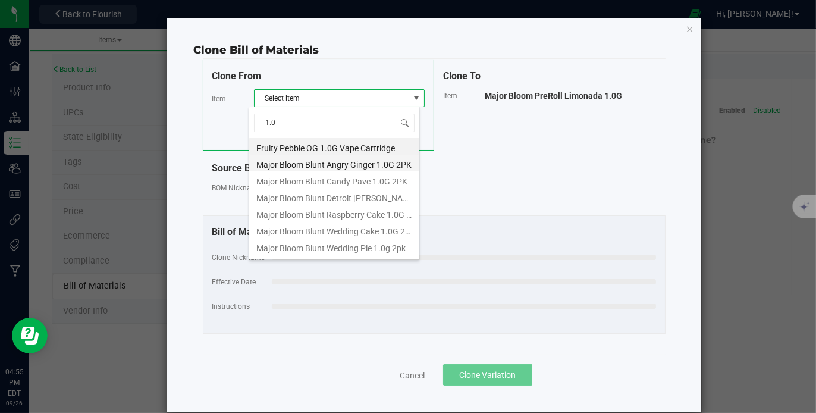
click at [340, 164] on li "Major Bloom Blunt Angry Ginger 1.0G 2PK" at bounding box center [334, 163] width 170 height 17
select select "261"
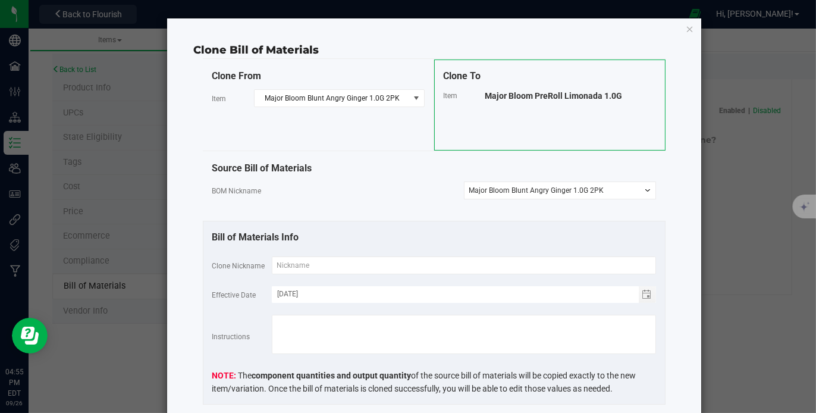
click at [256, 191] on span "BOM Nickname" at bounding box center [236, 191] width 49 height 8
click at [260, 190] on div "BOM Nickname" at bounding box center [241, 190] width 59 height 12
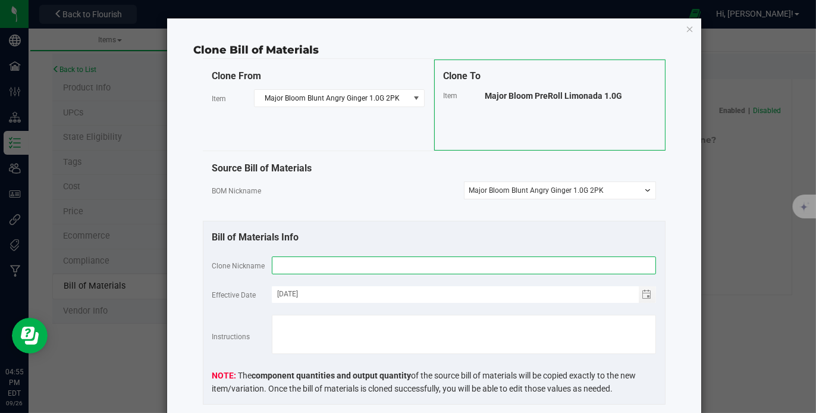
click at [310, 265] on input "text" at bounding box center [464, 265] width 384 height 18
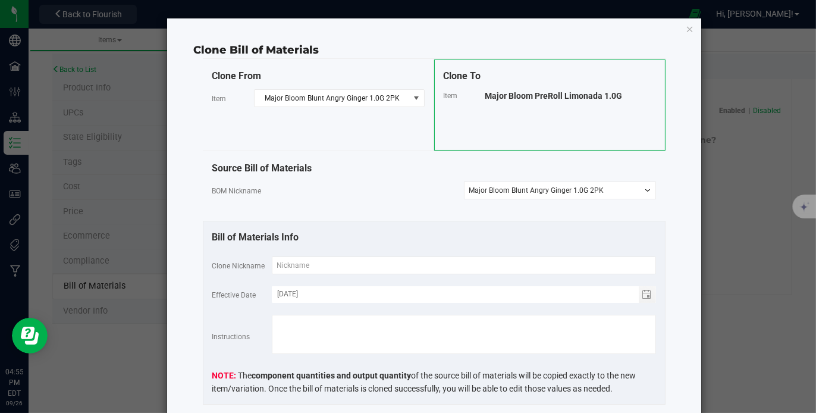
click at [542, 95] on span "Major Bloom PreRoll Limonada 1.0G" at bounding box center [553, 96] width 137 height 10
copy div "Clone From Item Major Bloom Blunt Angry Ginger 1.0G 2PK Clone To Item"
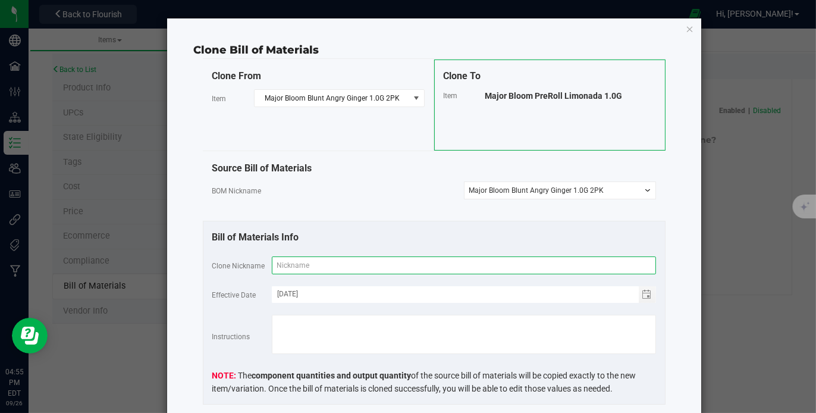
click at [306, 265] on input "text" at bounding box center [464, 265] width 384 height 18
paste input "Major Bloom PreRoll Limonada 1.0G"
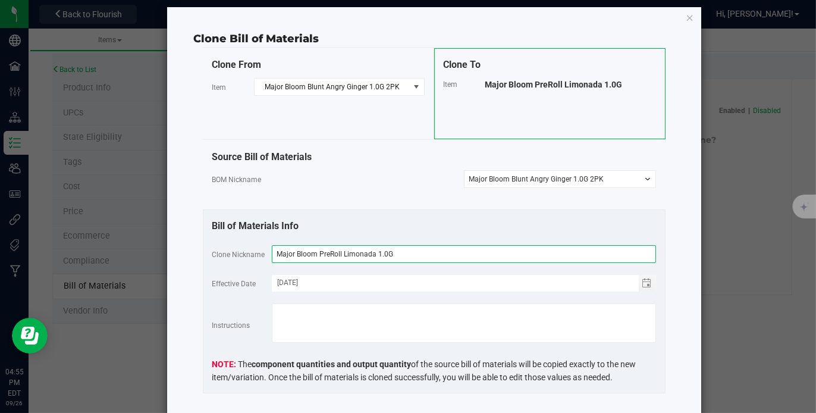
scroll to position [6, 0]
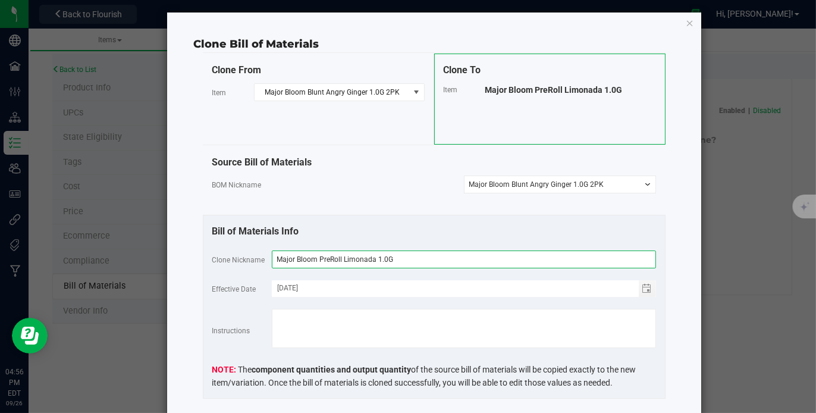
type input "Major Bloom PreRoll Limonada 1.0G"
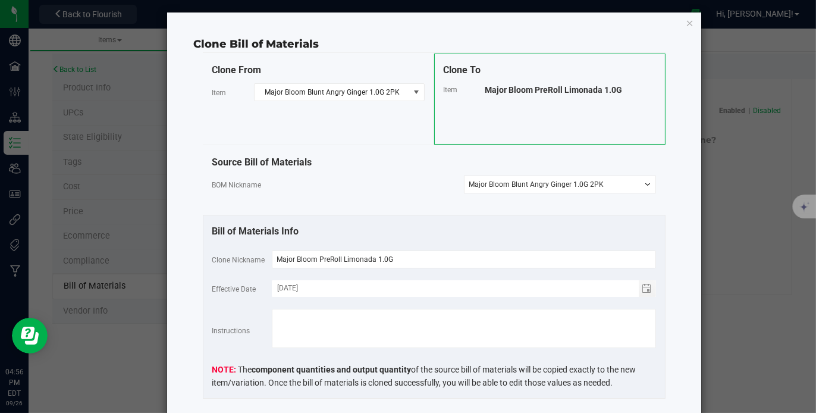
click at [641, 185] on select "-- Select -- Major Bloom Blunt Angry Ginger 1.0G 2PK" at bounding box center [560, 184] width 192 height 18
click at [408, 87] on span at bounding box center [415, 92] width 15 height 17
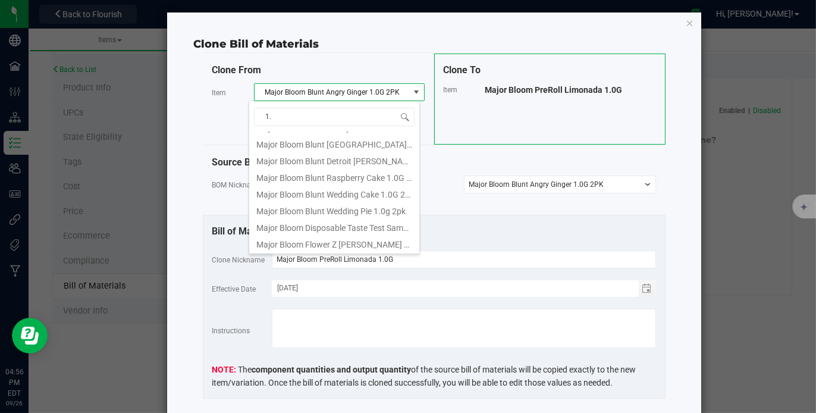
scroll to position [16, 0]
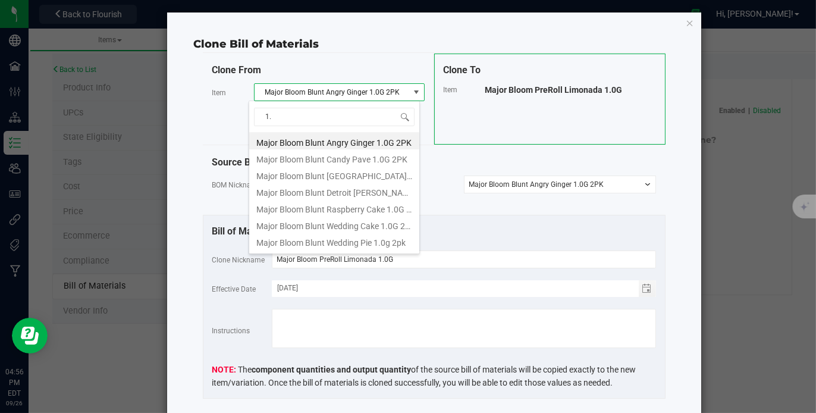
type input "1.0"
click at [370, 193] on li "Major Bloom Blunt Raspberry Cake 1.0G 2PK" at bounding box center [334, 190] width 170 height 17
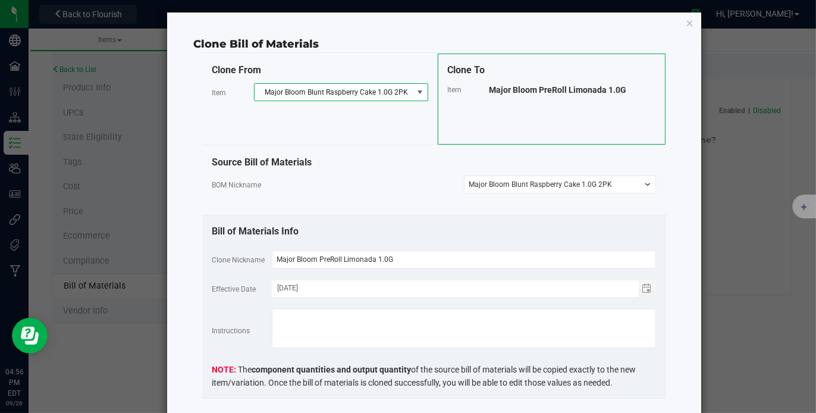
select select
click at [413, 84] on span at bounding box center [420, 92] width 15 height 17
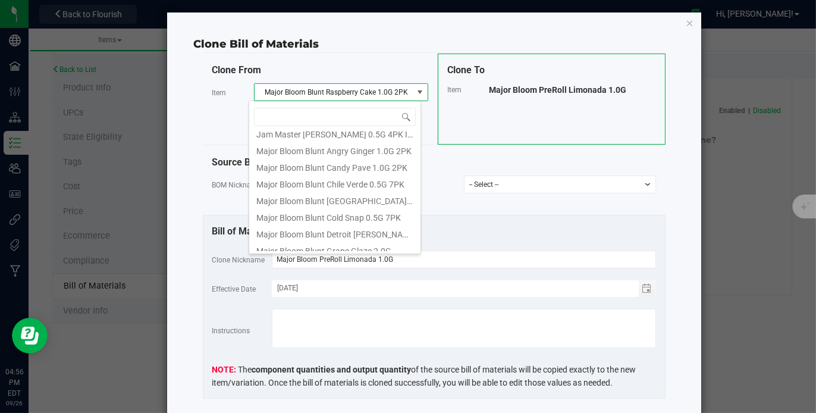
scroll to position [0, 0]
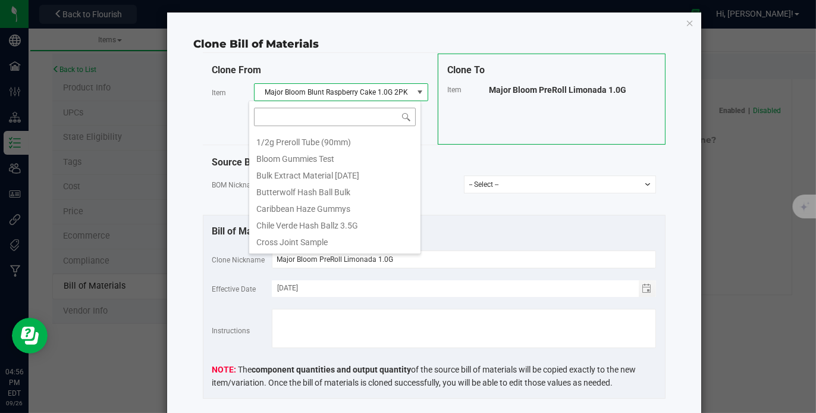
click at [356, 116] on input at bounding box center [335, 117] width 162 height 18
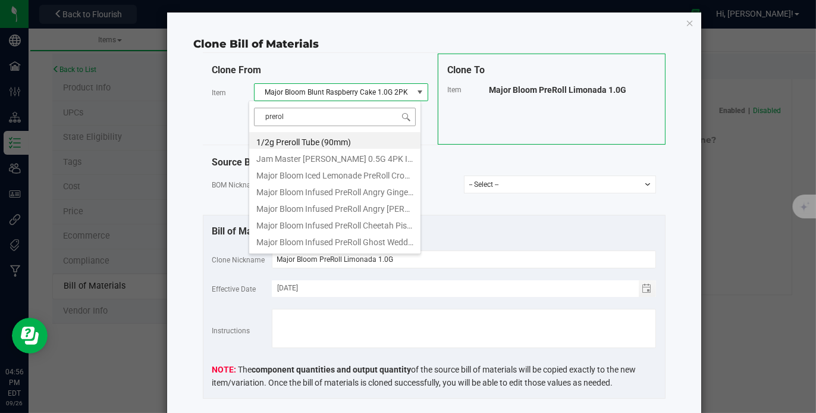
type input "preroll"
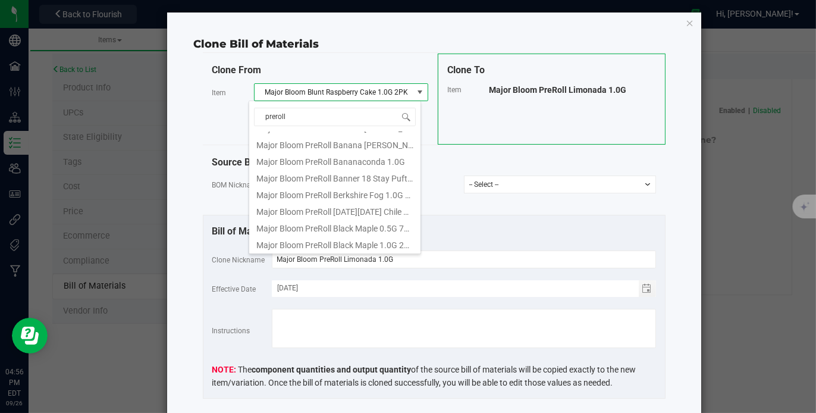
scroll to position [498, 0]
click at [348, 162] on li "Major Bloom PreRoll Bananaconda 1.0G" at bounding box center [334, 158] width 171 height 17
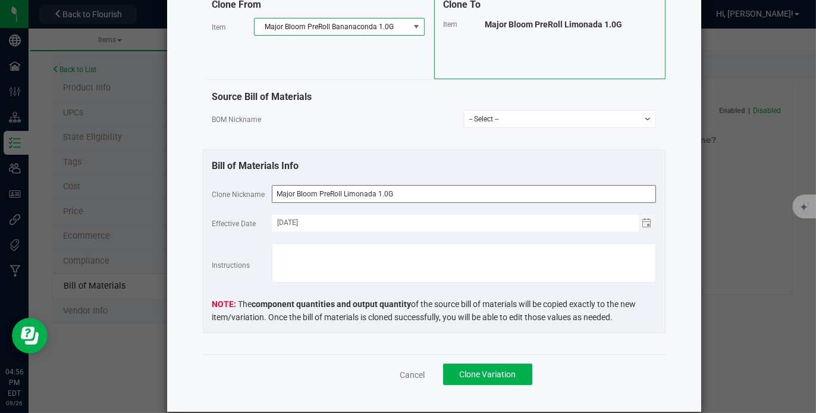
scroll to position [87, 0]
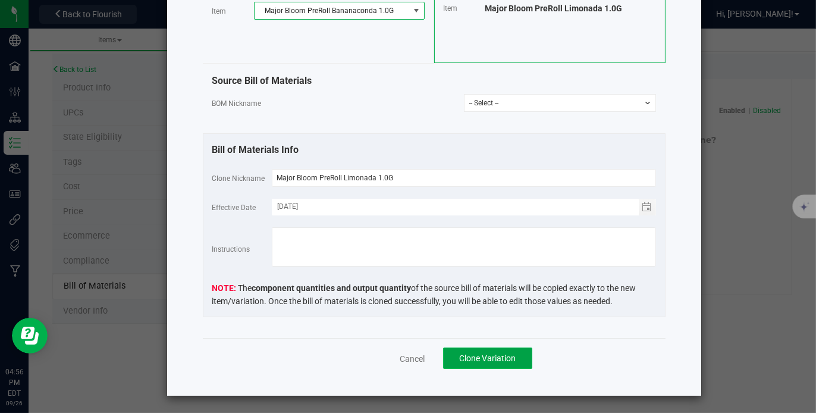
click at [487, 355] on span "Clone Variation" at bounding box center [487, 358] width 56 height 10
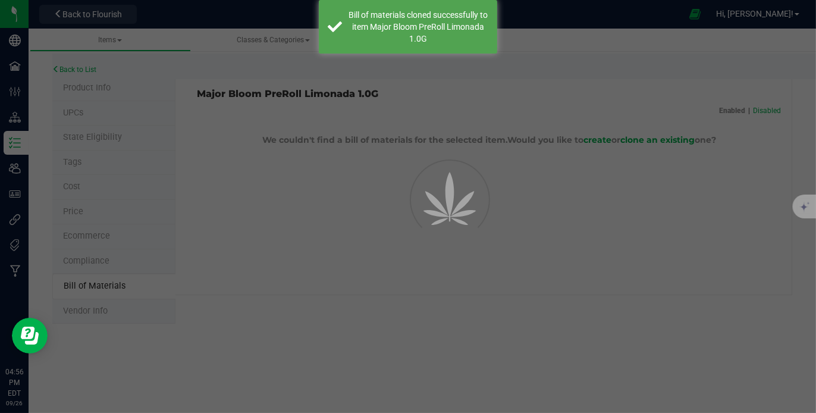
select select "921"
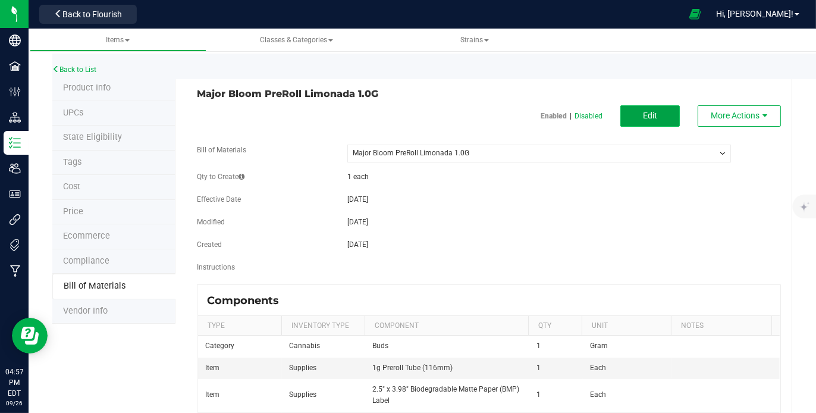
click at [643, 118] on span "Edit" at bounding box center [650, 116] width 14 height 10
select select "921"
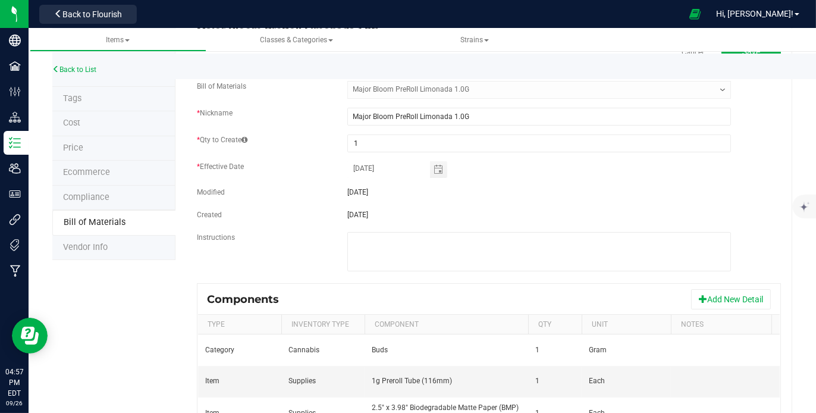
scroll to position [158, 0]
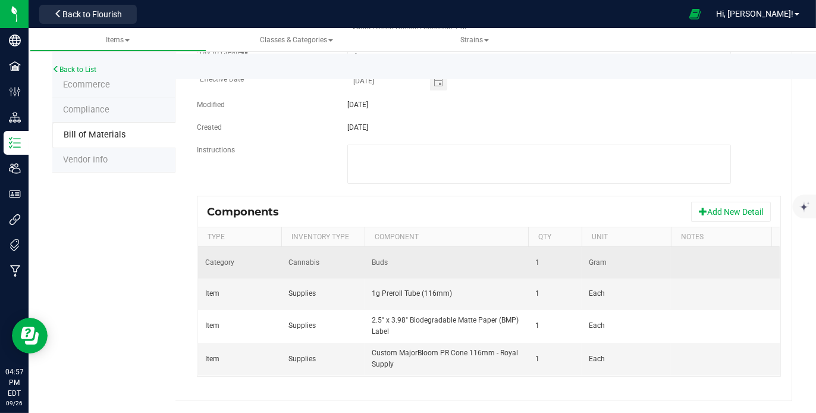
click at [465, 258] on td "Buds" at bounding box center [445, 263] width 163 height 32
click at [388, 255] on td "Buds" at bounding box center [445, 263] width 163 height 32
click at [294, 258] on span "Cannabis" at bounding box center [303, 262] width 31 height 8
click at [301, 259] on td "Cannabis" at bounding box center [322, 263] width 83 height 32
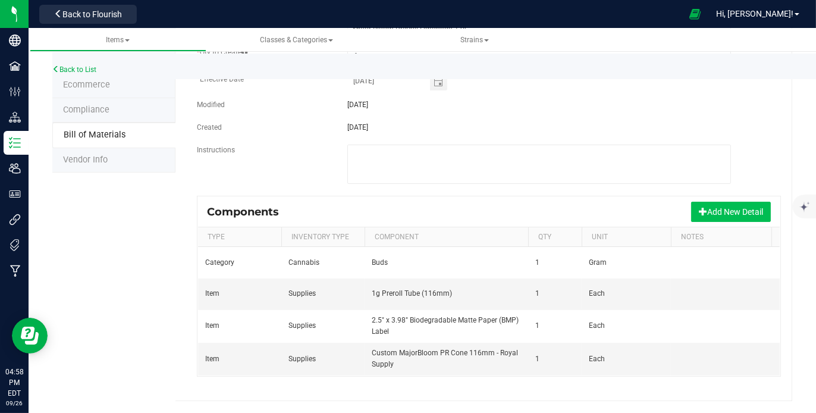
click at [706, 202] on button "Add New Detail" at bounding box center [731, 212] width 80 height 20
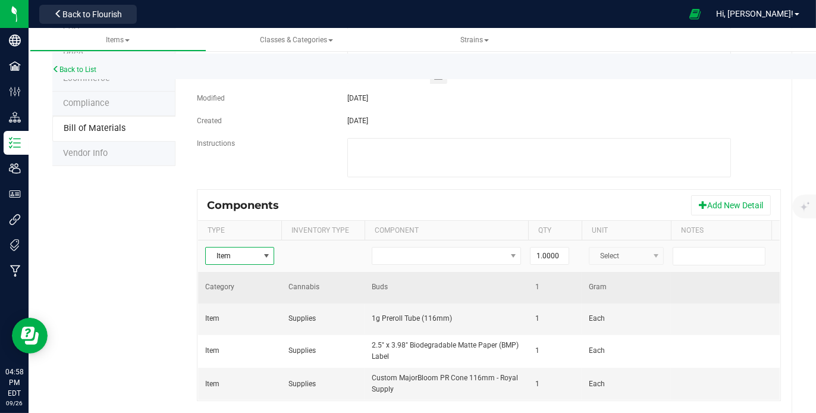
click at [508, 282] on td "Buds" at bounding box center [445, 288] width 163 height 32
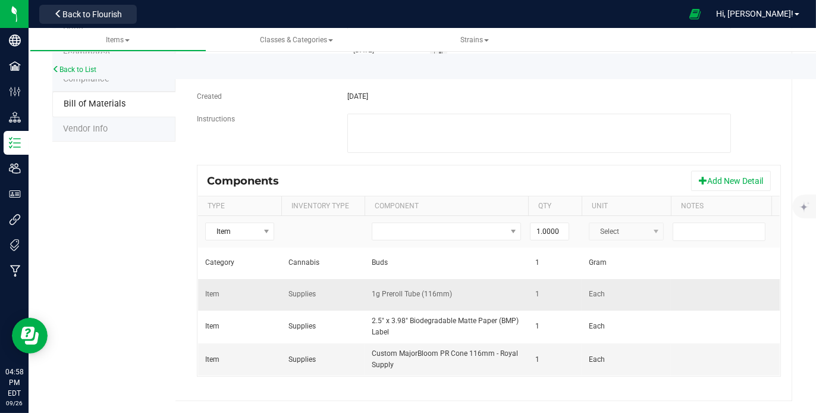
scroll to position [0, 0]
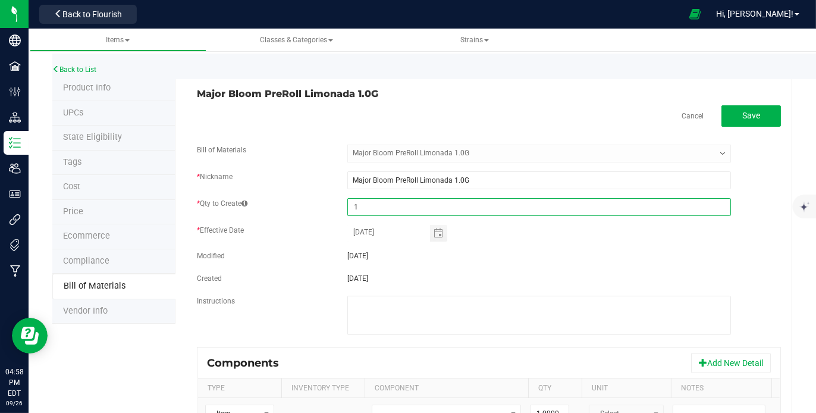
click at [376, 212] on input "1" at bounding box center [539, 207] width 382 height 17
type input "300"
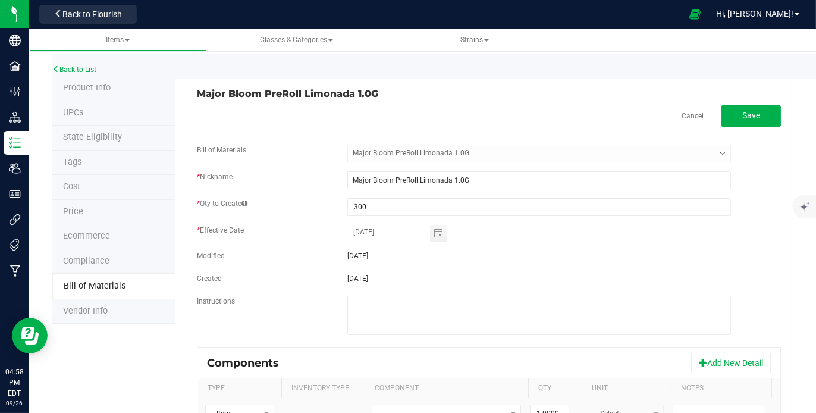
click at [471, 265] on fieldset "Bill of Materials -- Select -- Major Bloom PreRoll Limonada 1.0G * Nickname Maj…" at bounding box center [489, 245] width 584 height 202
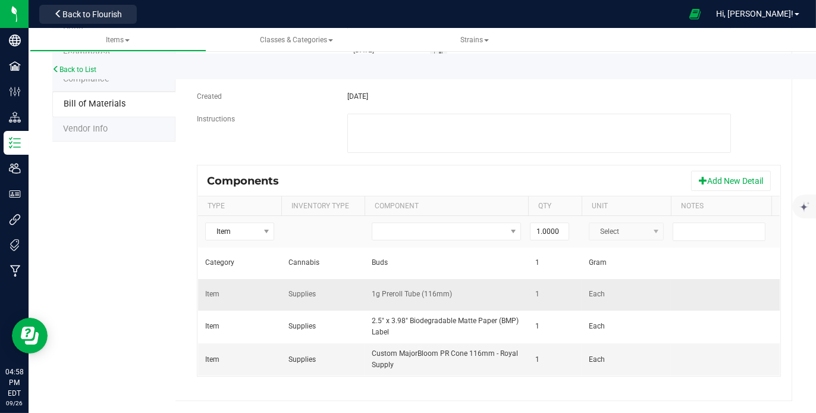
scroll to position [0, 61]
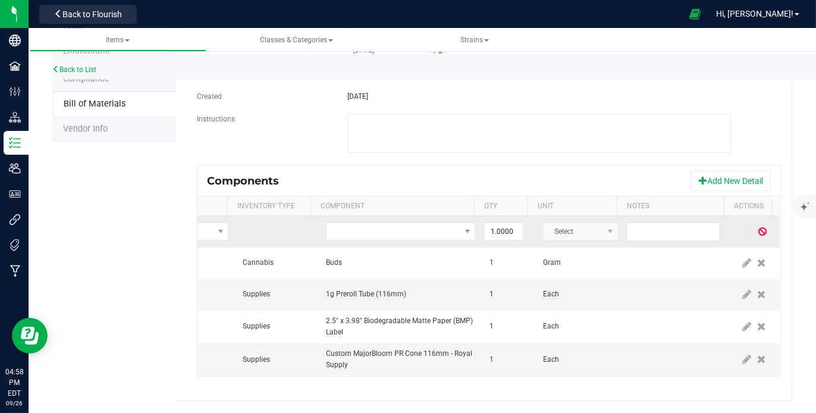
click at [757, 226] on span at bounding box center [762, 231] width 10 height 10
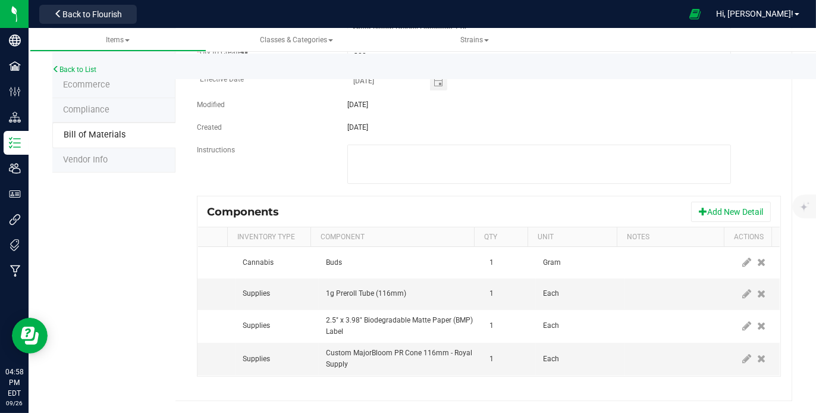
scroll to position [158, 0]
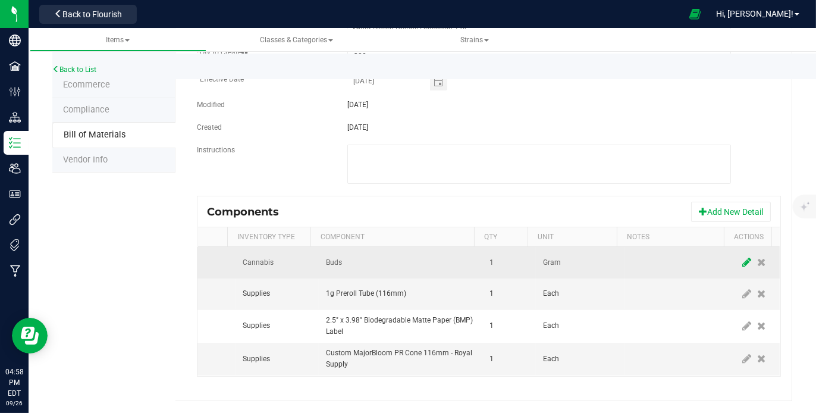
click at [742, 257] on icon at bounding box center [746, 262] width 9 height 11
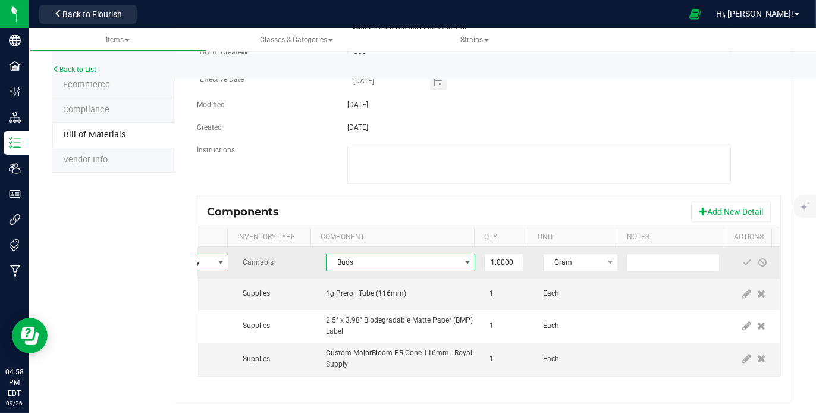
click at [462, 257] on span at bounding box center [467, 262] width 10 height 10
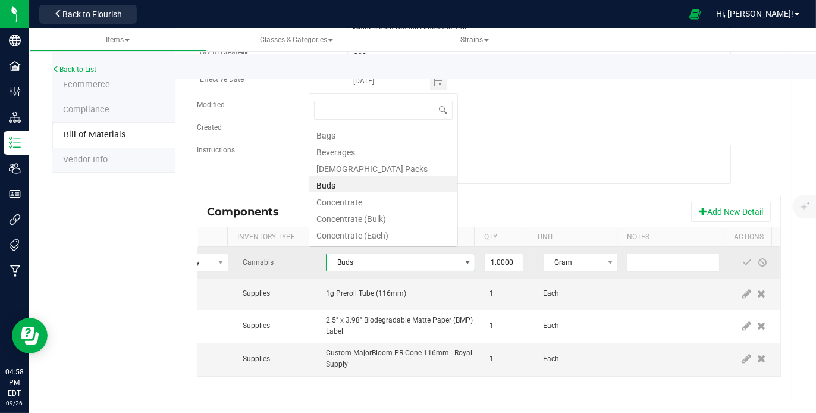
scroll to position [17, 149]
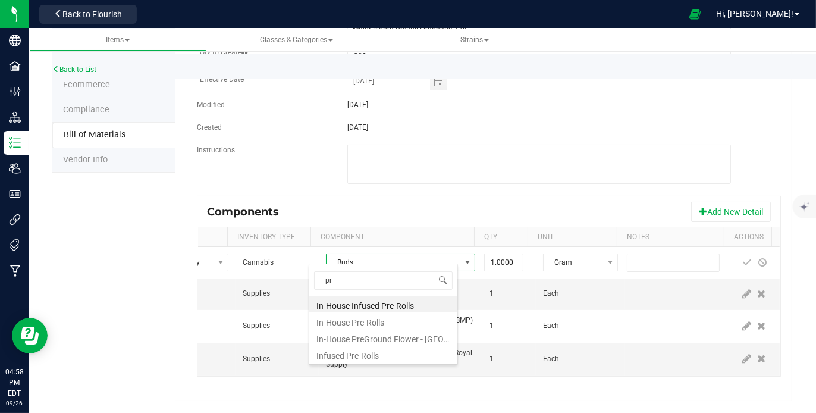
type input "p"
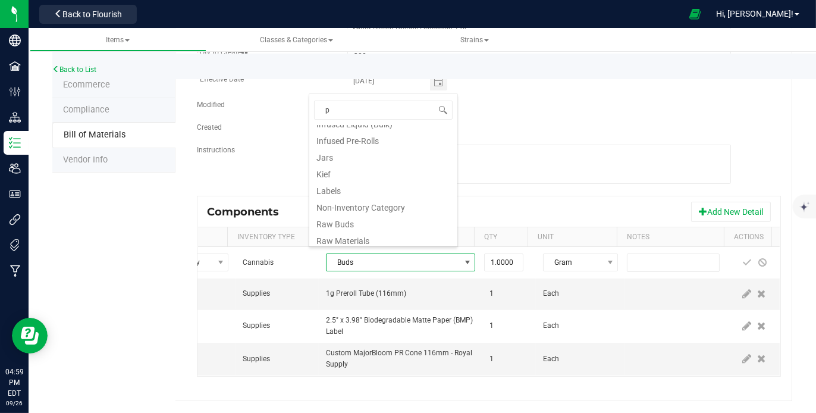
scroll to position [0, 0]
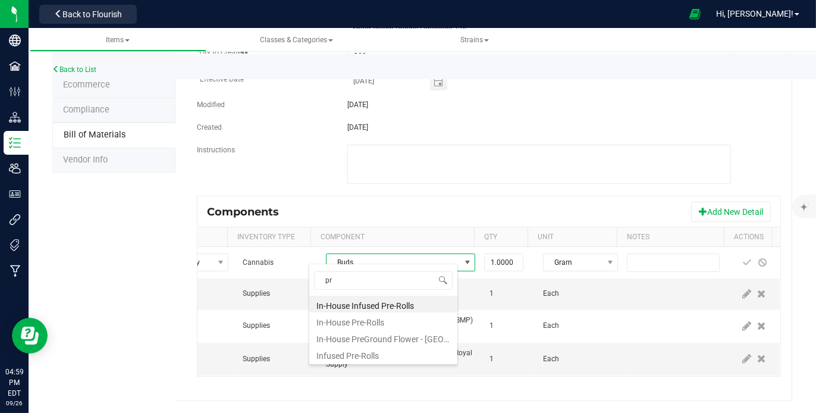
type input "p"
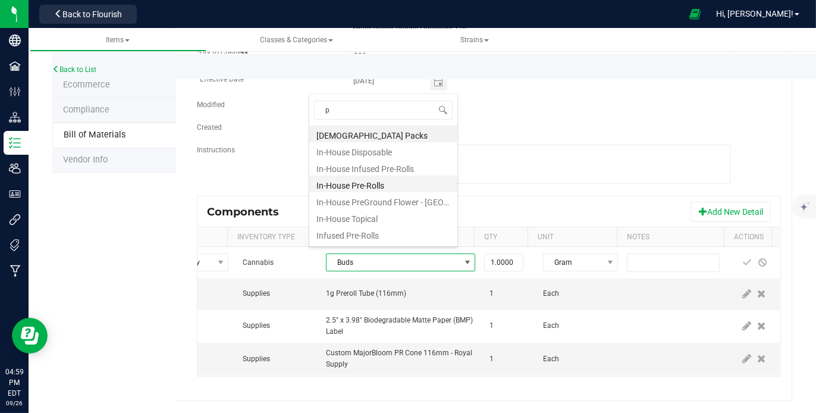
scroll to position [14, 0]
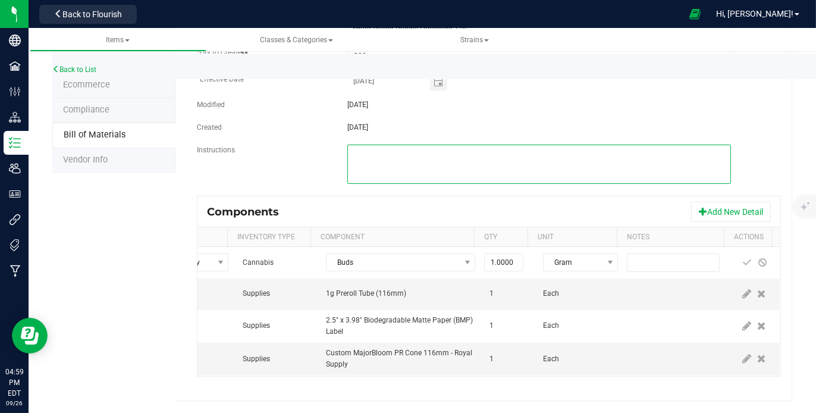
click at [542, 145] on textarea at bounding box center [538, 163] width 383 height 39
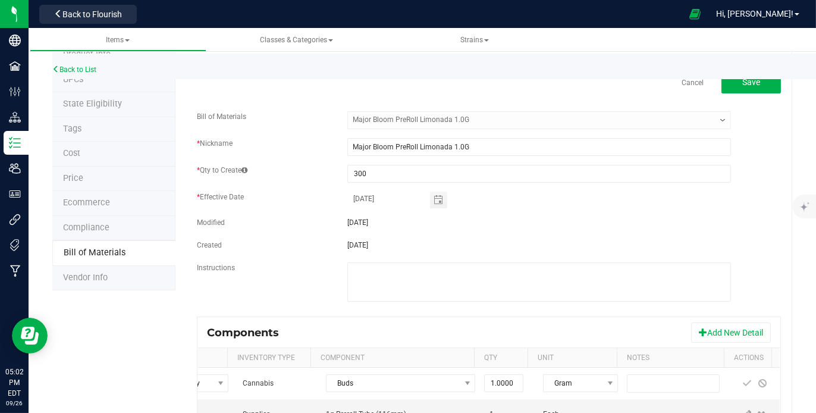
scroll to position [0, 0]
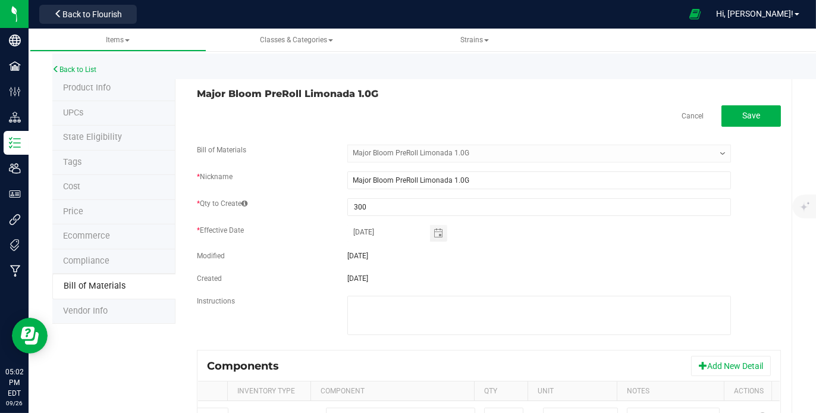
click at [247, 204] on span at bounding box center [244, 203] width 6 height 7
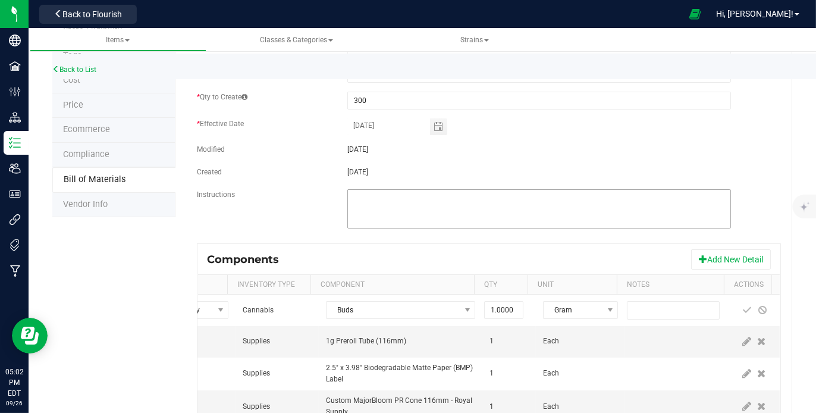
scroll to position [160, 0]
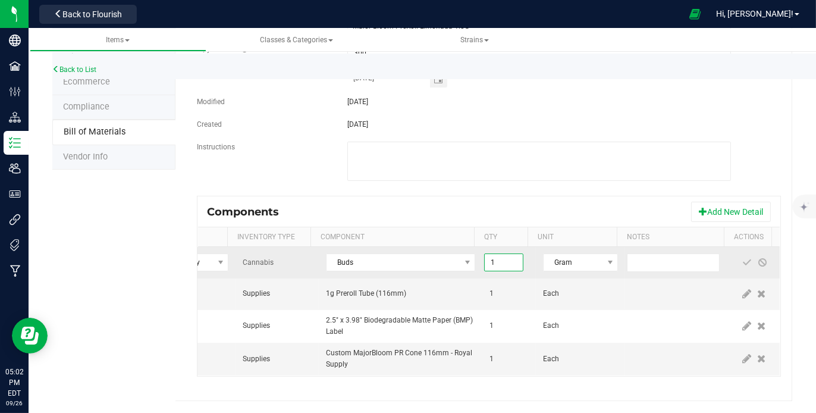
click at [497, 258] on input "1" at bounding box center [503, 262] width 38 height 17
type input "300.0000"
click at [742, 257] on span at bounding box center [747, 262] width 10 height 10
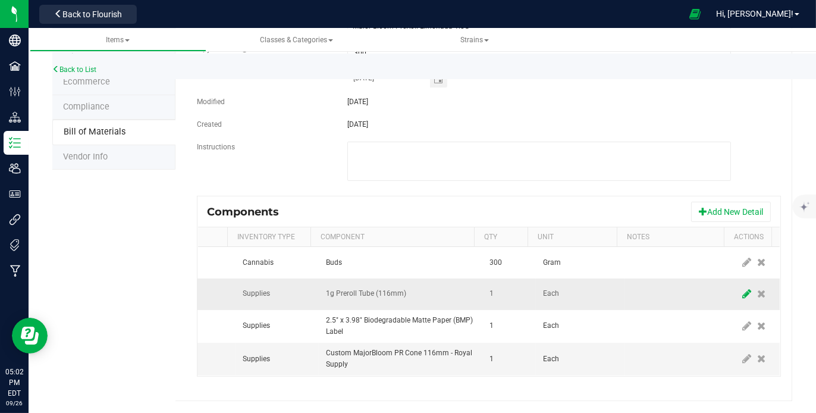
click at [742, 288] on icon at bounding box center [746, 293] width 9 height 11
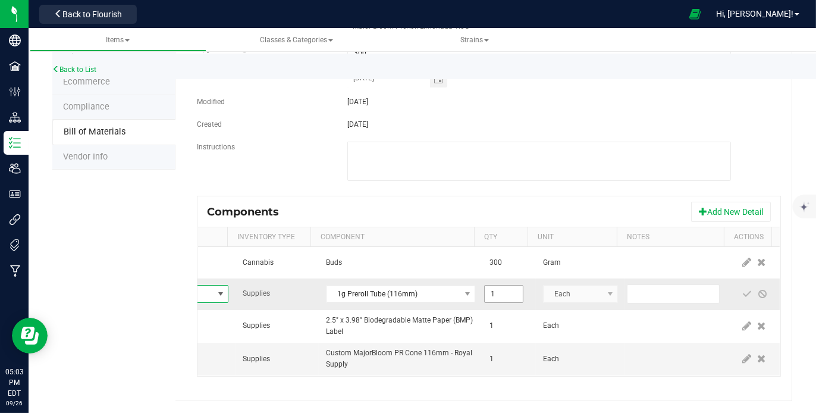
click at [497, 286] on input "1" at bounding box center [503, 293] width 38 height 17
type input "300.0000"
click at [742, 289] on span at bounding box center [747, 294] width 10 height 10
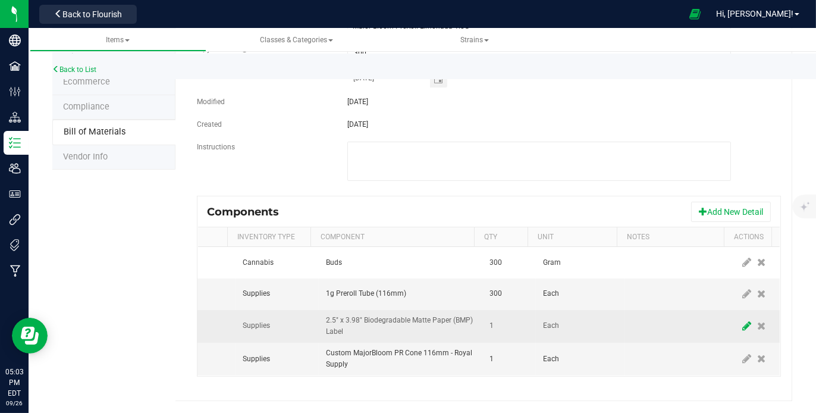
click at [742, 320] on icon at bounding box center [746, 325] width 9 height 11
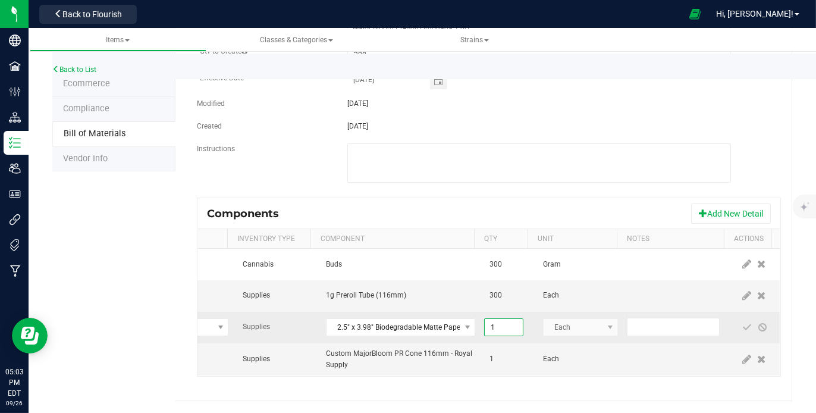
click at [498, 320] on input "1" at bounding box center [503, 327] width 38 height 17
click at [486, 319] on input "300" at bounding box center [503, 327] width 38 height 17
type input "1.0000"
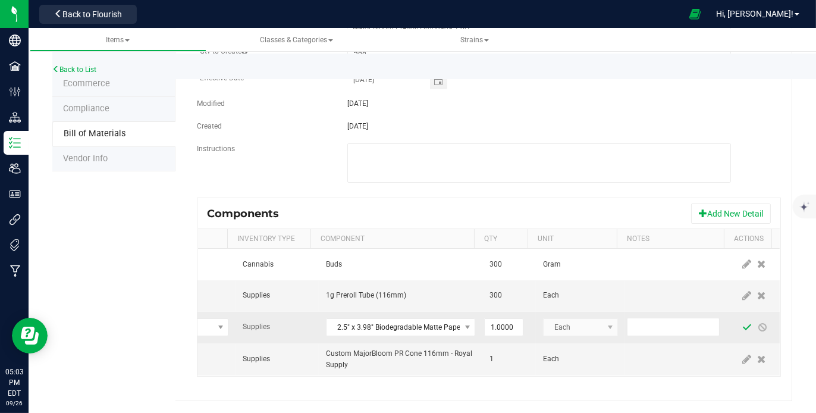
click at [742, 322] on span at bounding box center [747, 327] width 10 height 10
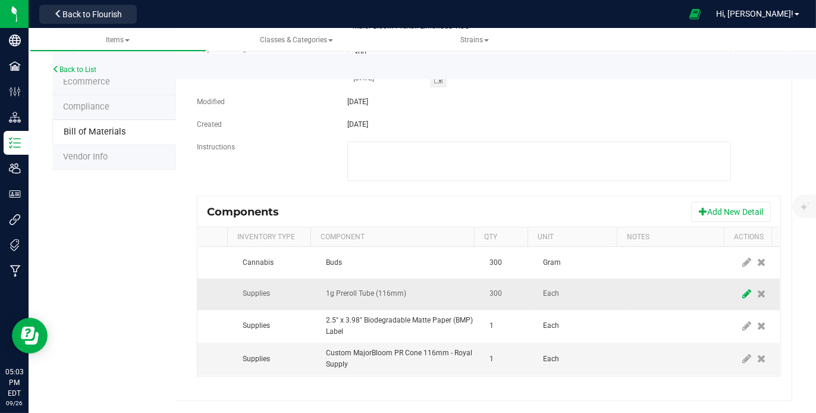
click at [742, 288] on icon at bounding box center [746, 293] width 9 height 11
click at [500, 291] on input "300" at bounding box center [503, 293] width 38 height 17
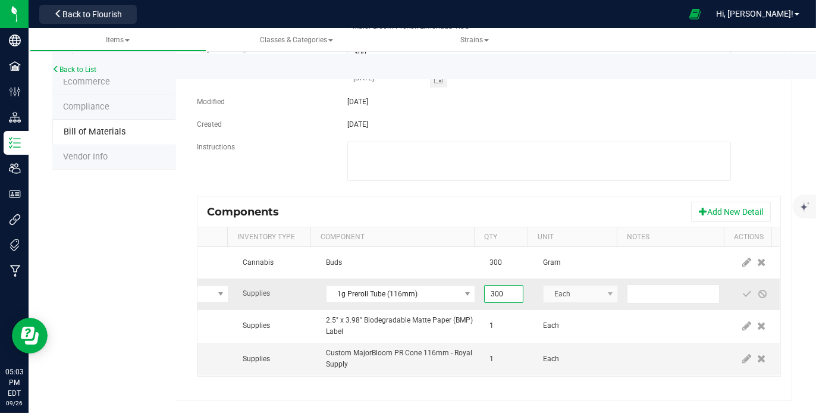
click at [500, 291] on input "300" at bounding box center [503, 293] width 38 height 17
type input "1.0000"
click at [742, 289] on span at bounding box center [747, 294] width 10 height 10
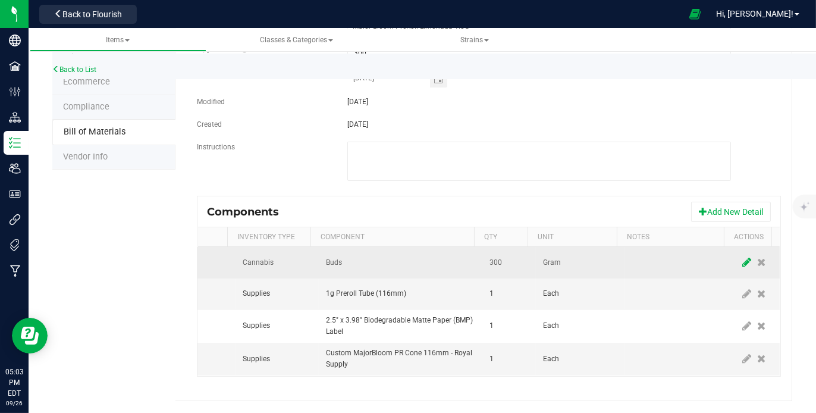
click at [742, 257] on icon at bounding box center [746, 262] width 9 height 11
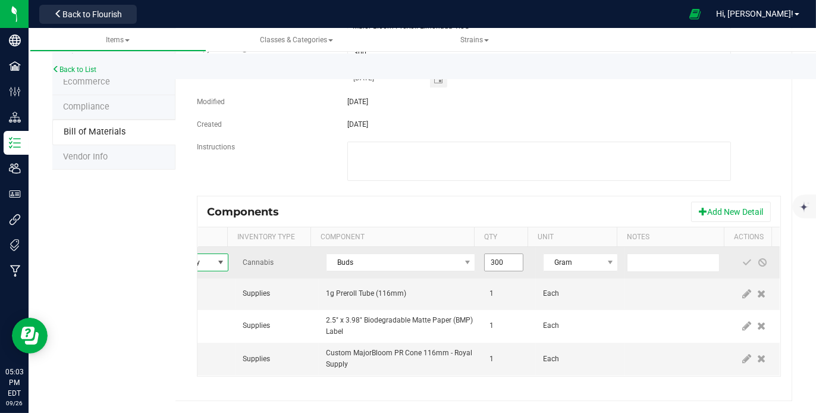
click at [499, 256] on input "300" at bounding box center [503, 262] width 38 height 17
type input "1.0000"
click at [742, 260] on span at bounding box center [747, 262] width 10 height 10
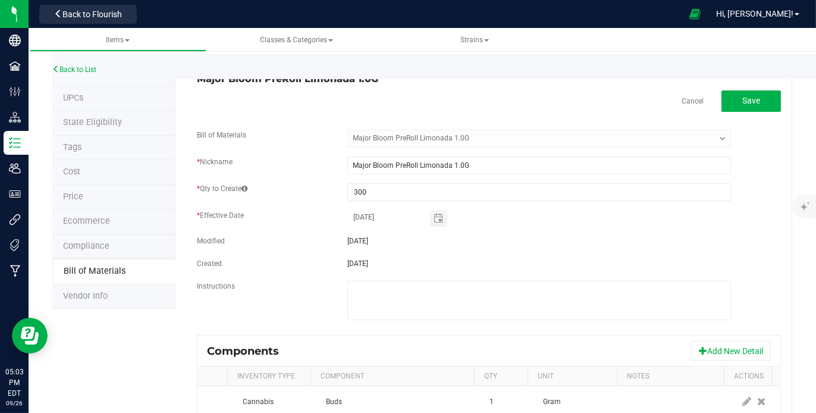
scroll to position [0, 0]
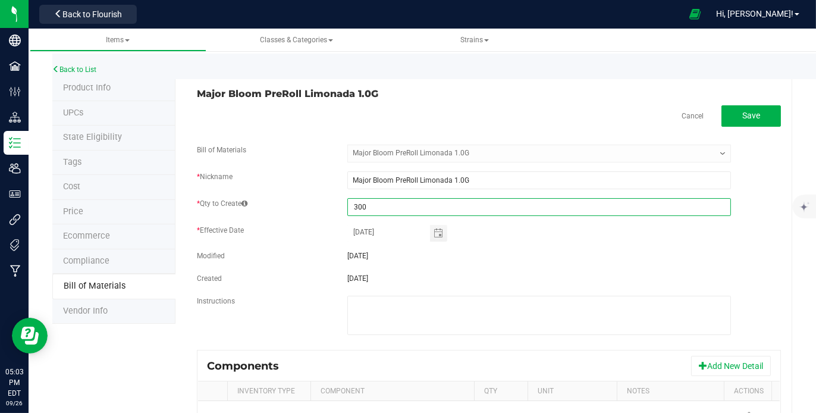
click at [402, 200] on input "300" at bounding box center [539, 207] width 382 height 17
type input "1"
click at [572, 263] on fieldset "Bill of Materials -- Select -- Major Bloom PreRoll Limonada 1.0G * Nickname Maj…" at bounding box center [489, 246] width 584 height 205
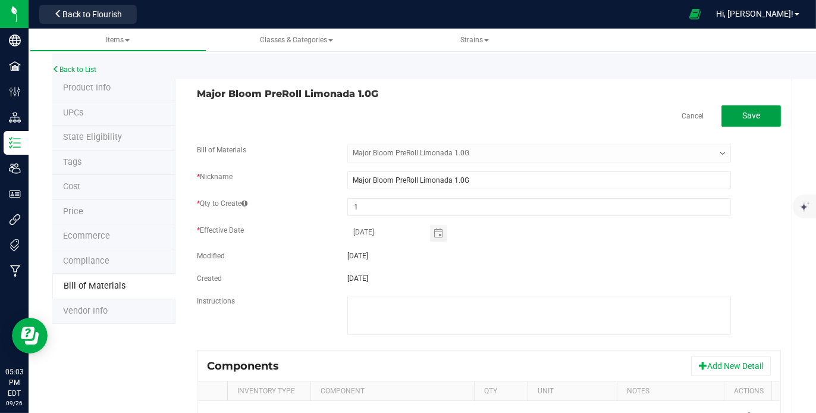
click at [742, 114] on span "Save" at bounding box center [751, 116] width 18 height 10
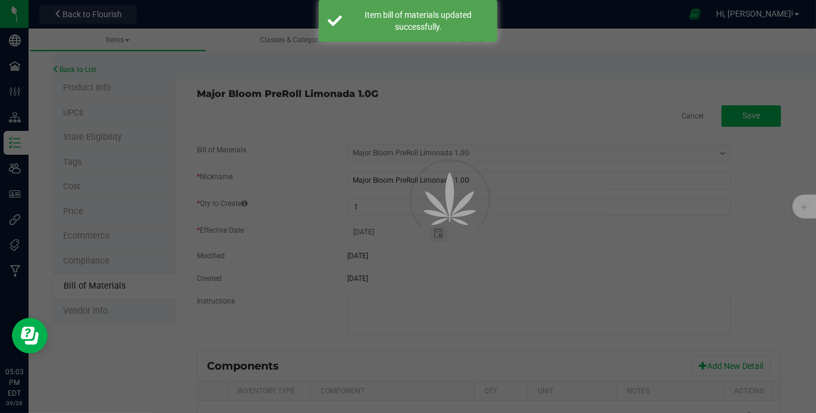
select select "921"
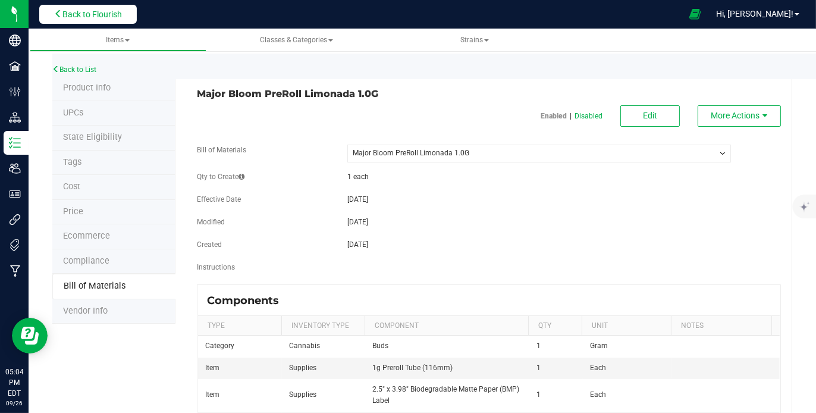
click at [115, 14] on span "Back to Flourish" at bounding box center [91, 15] width 59 height 10
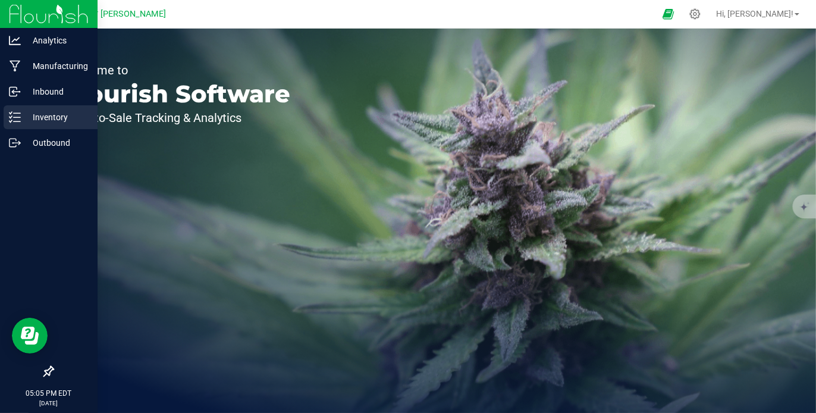
click at [39, 109] on div "Inventory" at bounding box center [51, 117] width 94 height 24
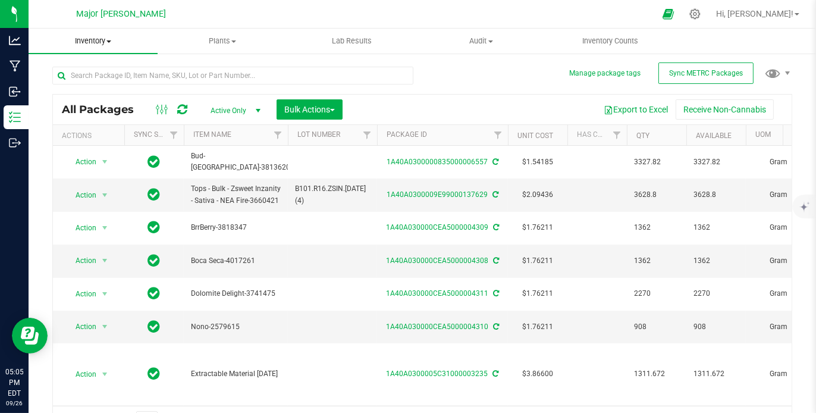
click at [111, 44] on span "Inventory" at bounding box center [93, 41] width 129 height 11
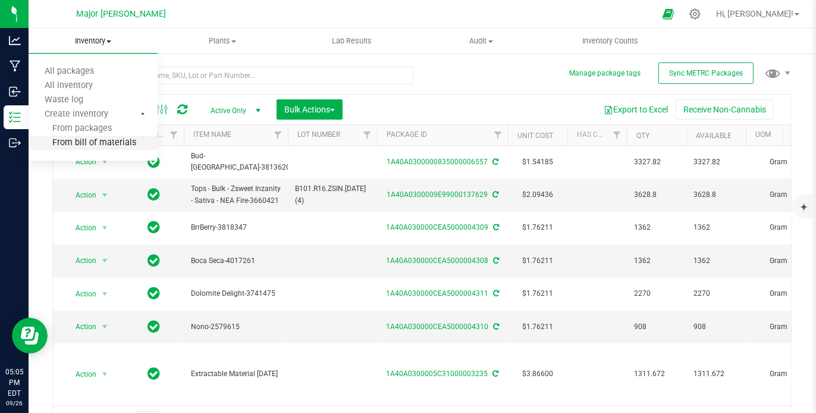
click at [92, 139] on span "From bill of materials" at bounding box center [83, 143] width 108 height 10
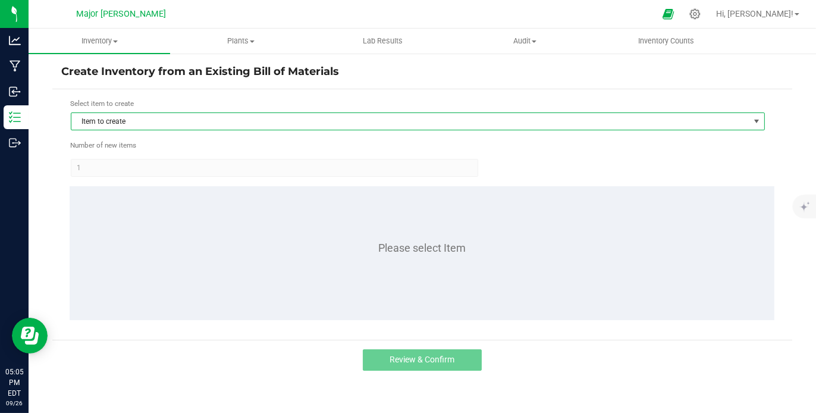
click at [147, 122] on span "Item to create" at bounding box center [410, 121] width 678 height 17
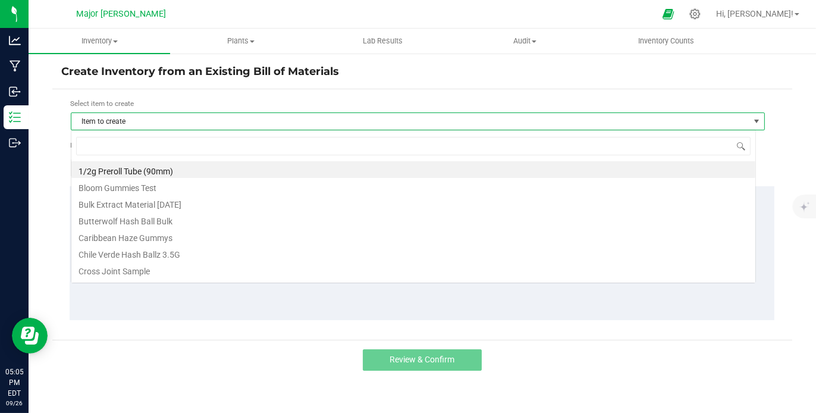
scroll to position [17, 685]
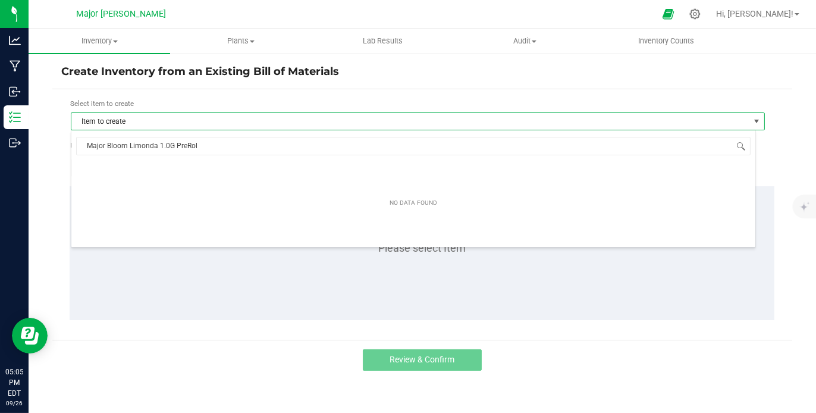
type input "Major Bloom Limonda 1.0G PreRoll"
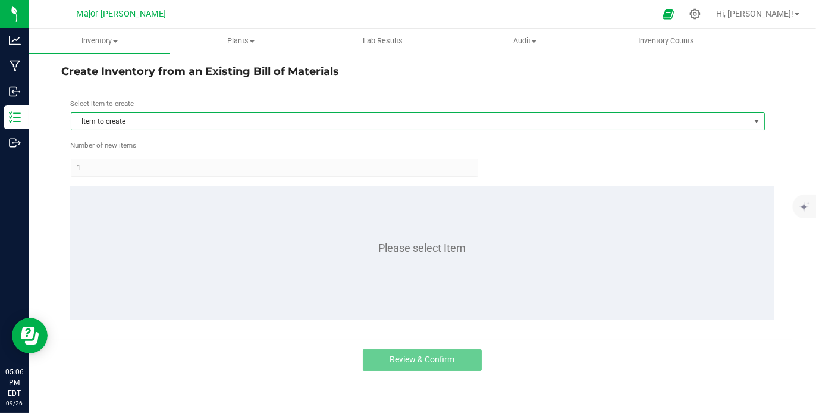
click at [165, 118] on span "Item to create" at bounding box center [410, 121] width 678 height 17
click at [141, 125] on span "Item to create" at bounding box center [410, 121] width 678 height 17
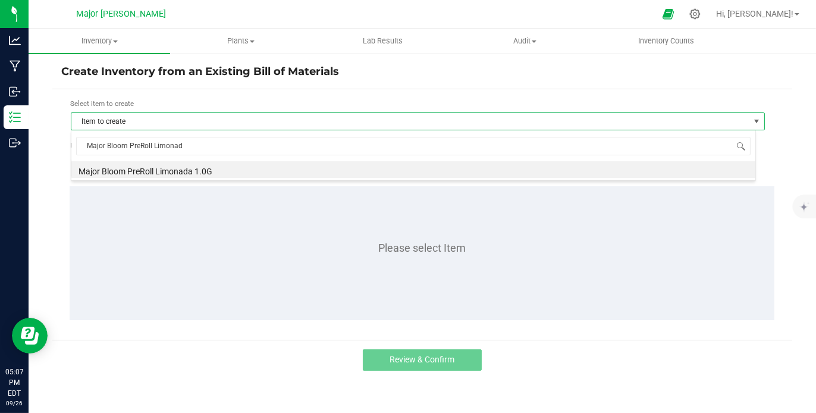
type input "Major Bloom PreRoll Limonada"
click at [137, 169] on li "Major Bloom PreRoll Limonada 1.0G" at bounding box center [413, 169] width 684 height 17
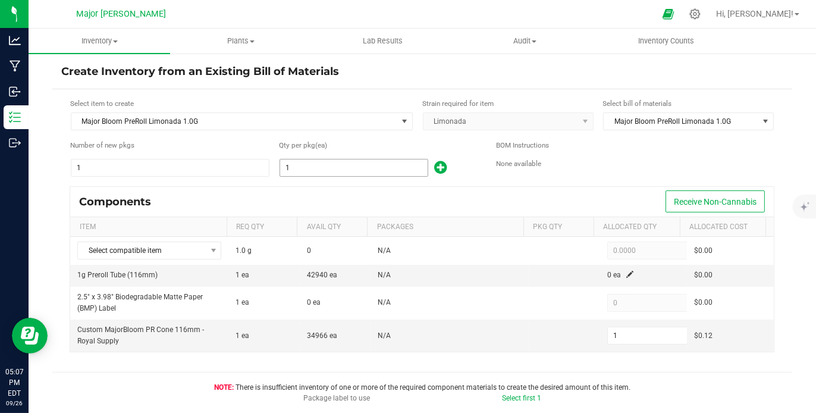
click at [317, 172] on input "1" at bounding box center [353, 167] width 147 height 17
type input "3"
type input "30"
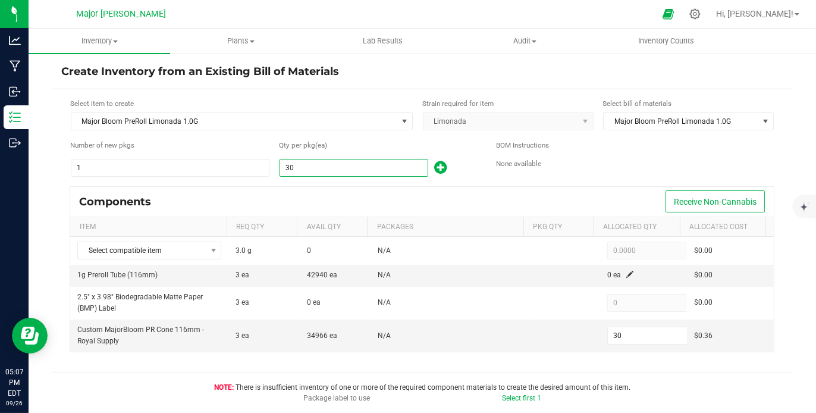
type input "300"
click at [533, 187] on div "Components Receive Non-Cannabis" at bounding box center [421, 202] width 703 height 30
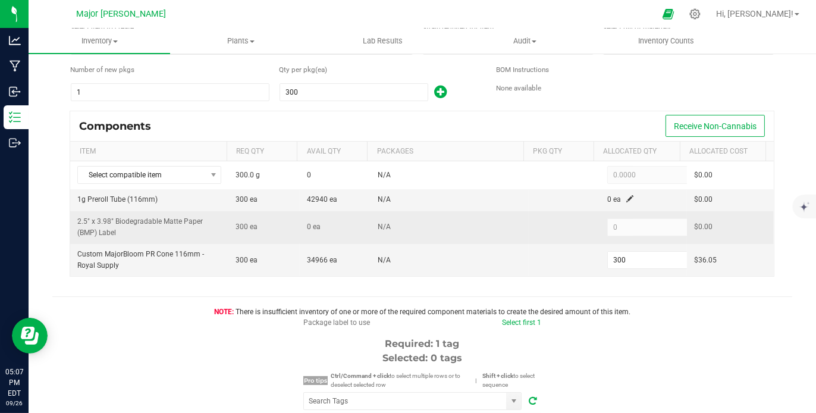
scroll to position [74, 0]
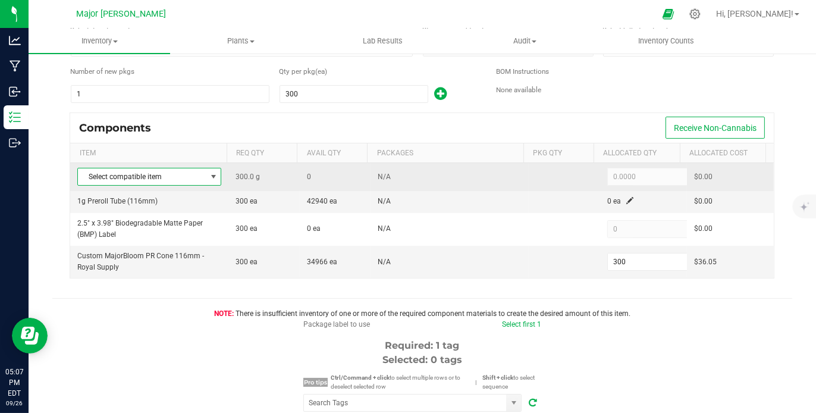
click at [210, 173] on span at bounding box center [214, 177] width 10 height 10
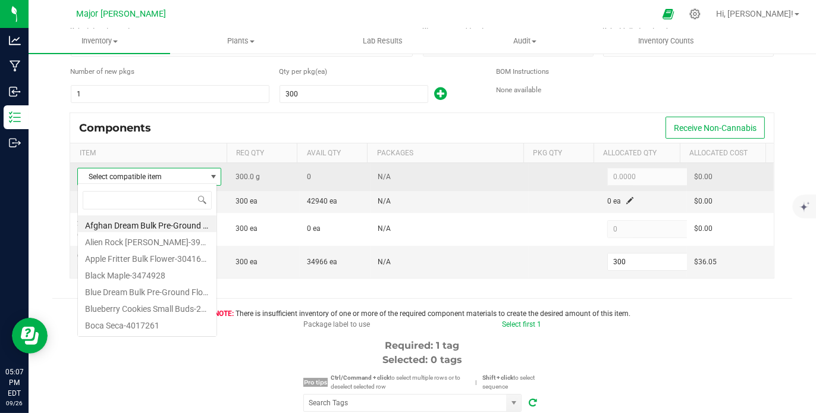
scroll to position [17, 140]
type input "lim"
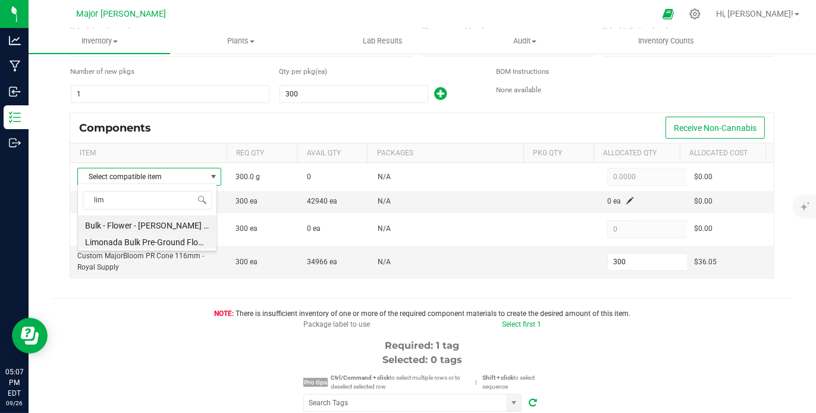
click at [159, 237] on li "Limonada Bulk Pre-Ground Flower-4189219" at bounding box center [147, 240] width 138 height 17
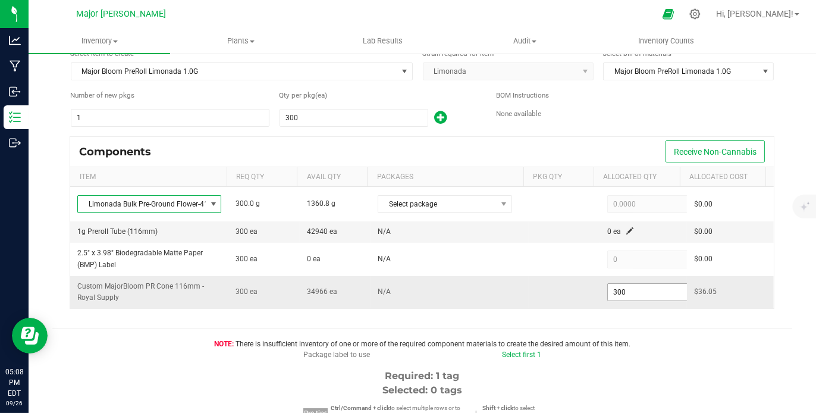
scroll to position [0, 0]
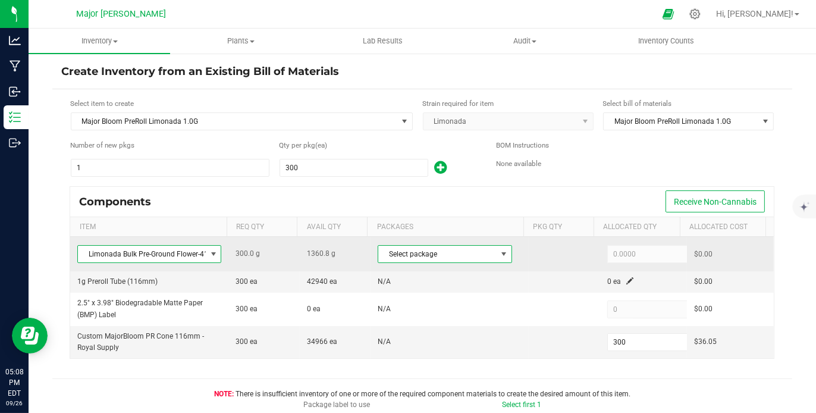
click at [499, 249] on span at bounding box center [504, 254] width 10 height 10
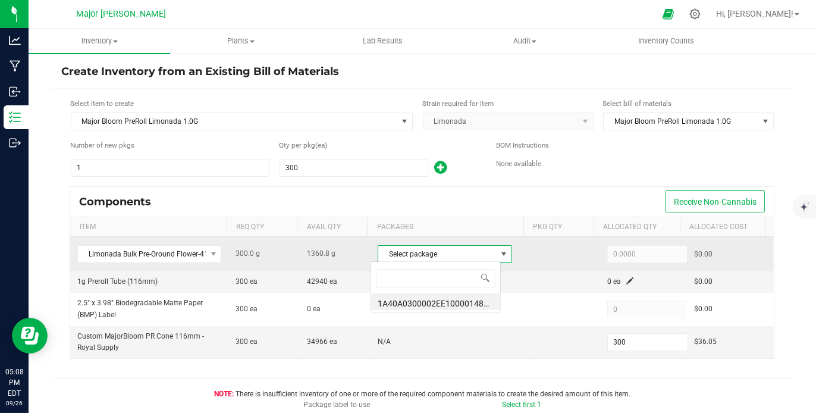
scroll to position [17, 130]
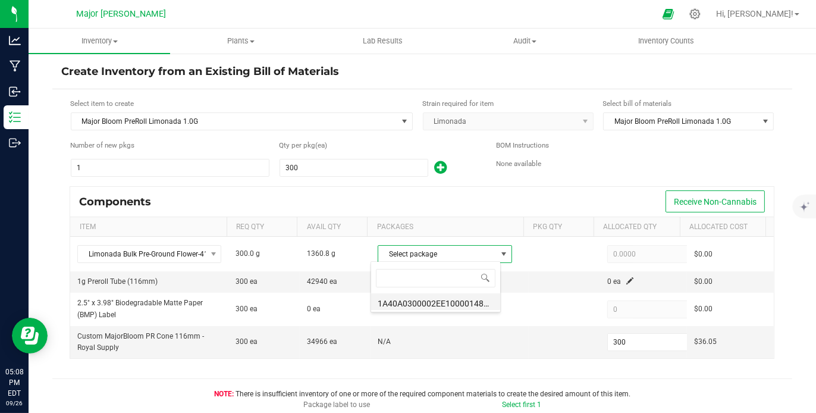
click at [466, 304] on li "1A40A0300002EE1000014833" at bounding box center [435, 301] width 129 height 17
type input "300.0000"
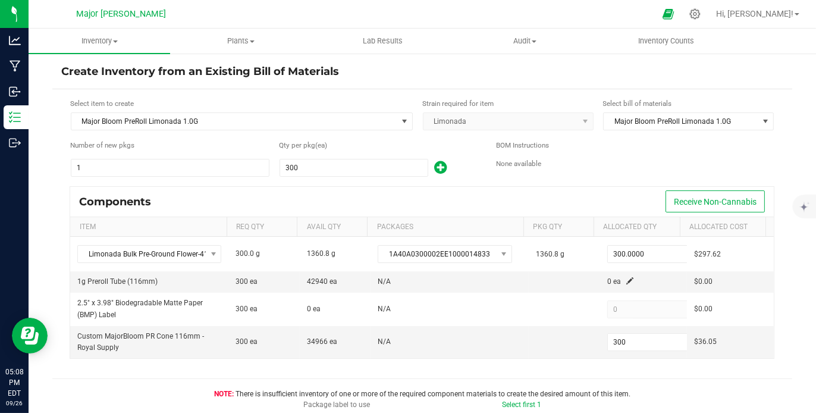
click at [466, 304] on td "N/A" at bounding box center [449, 308] width 158 height 33
click at [626, 277] on span at bounding box center [629, 280] width 7 height 7
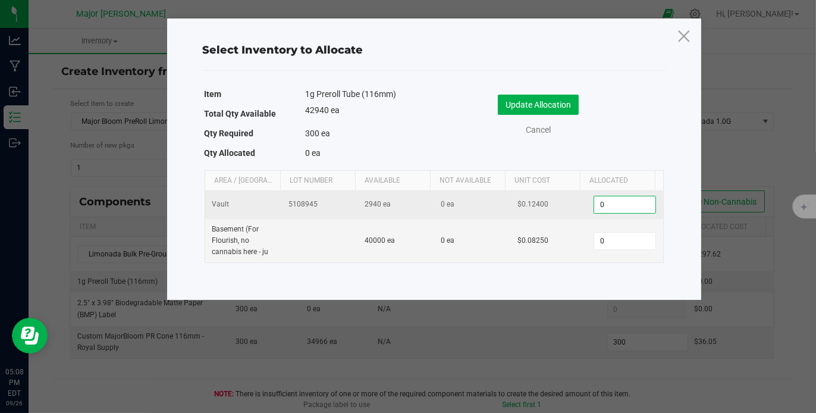
click at [606, 205] on input "0" at bounding box center [624, 204] width 61 height 17
type input "300"
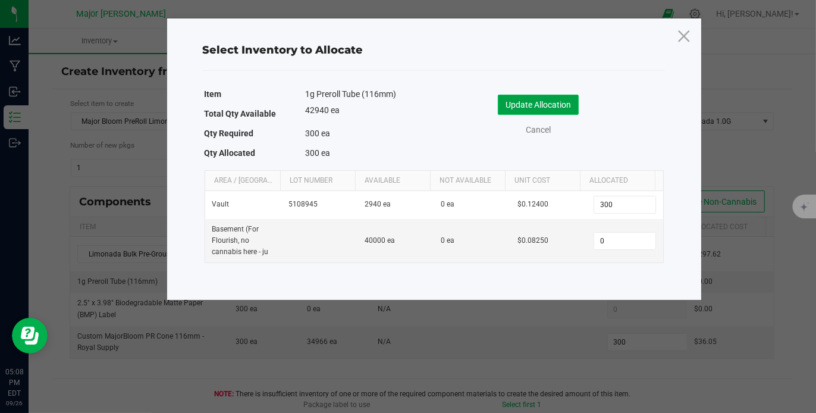
click at [551, 109] on button "Update Allocation" at bounding box center [538, 105] width 81 height 20
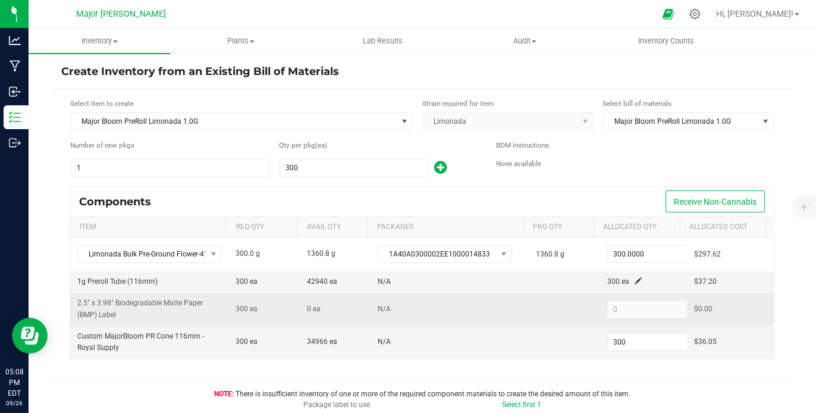
click at [624, 303] on kendo-numerictextbox "0" at bounding box center [651, 309] width 89 height 18
click at [512, 316] on td "N/A" at bounding box center [449, 308] width 158 height 33
click at [191, 304] on span "2.5" x 3.98" Biodegradable Matte Paper (BMP) Label" at bounding box center [139, 308] width 125 height 20
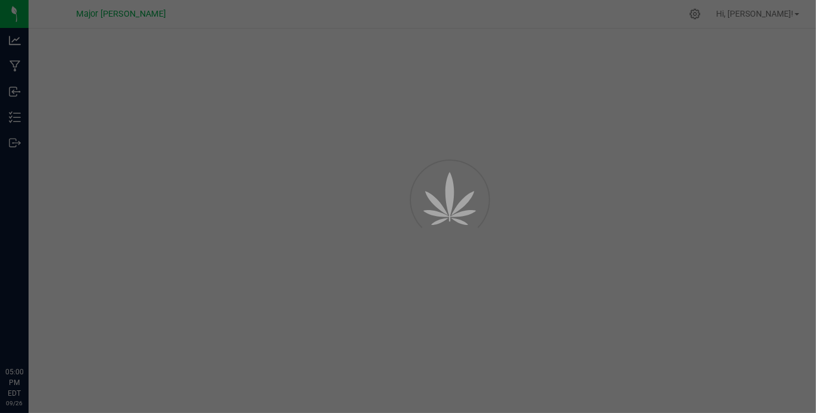
select select "921"
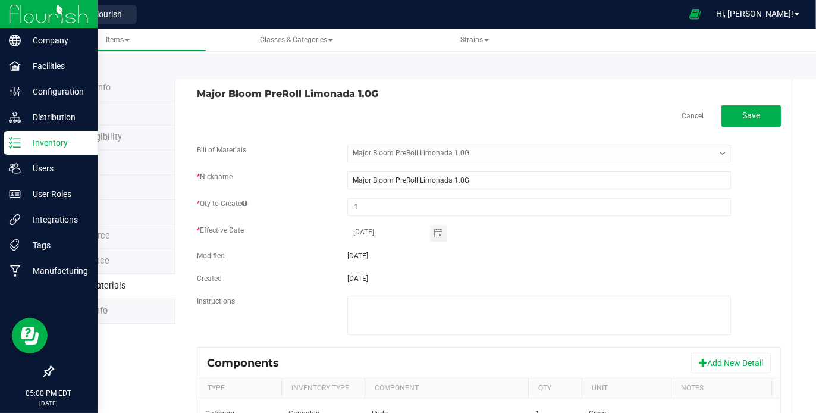
click at [65, 141] on p "Inventory" at bounding box center [56, 143] width 71 height 14
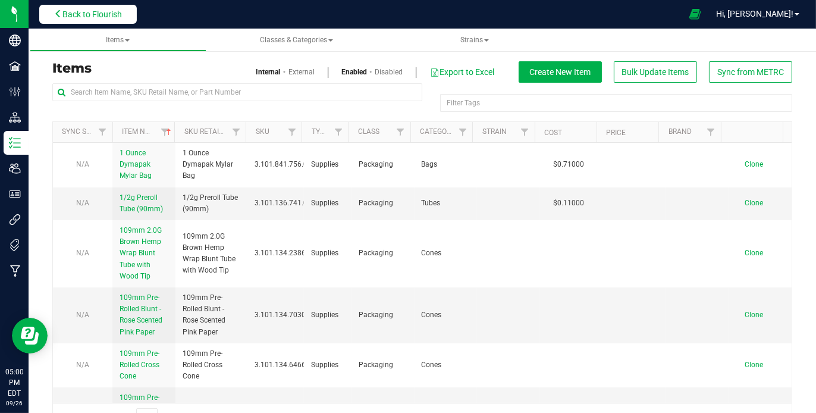
click at [68, 14] on span "Back to Flourish" at bounding box center [91, 15] width 59 height 10
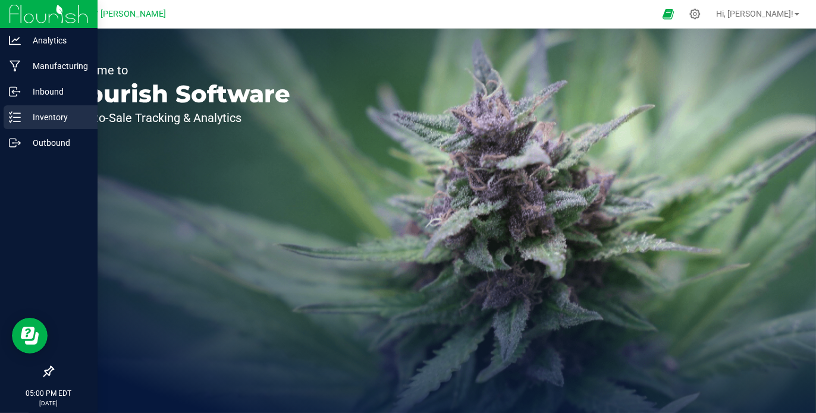
click at [15, 114] on icon at bounding box center [15, 117] width 12 height 12
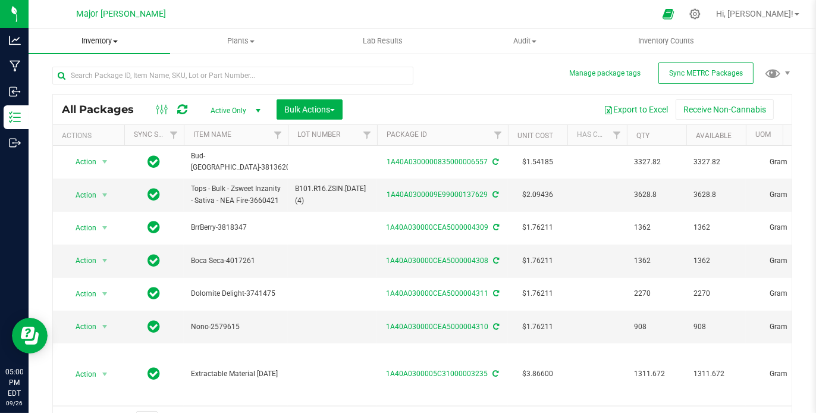
click at [114, 40] on span at bounding box center [115, 41] width 5 height 2
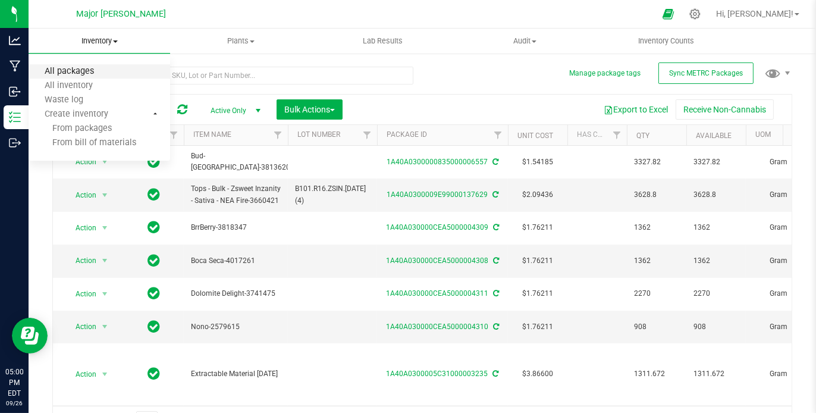
click at [91, 73] on span "All packages" at bounding box center [69, 72] width 81 height 10
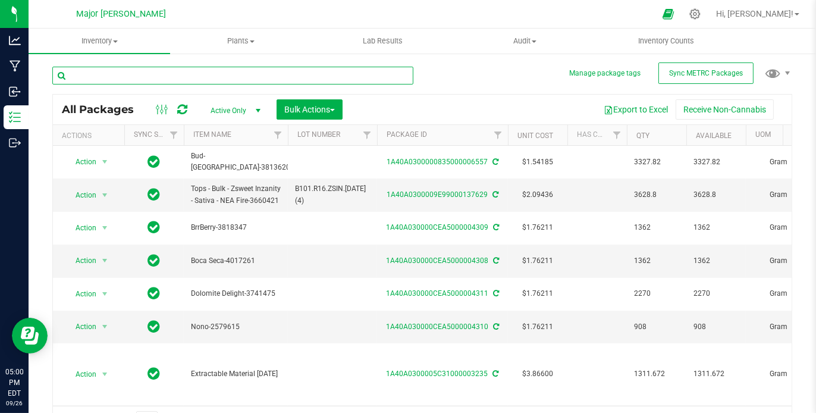
click at [119, 75] on input "text" at bounding box center [232, 76] width 361 height 18
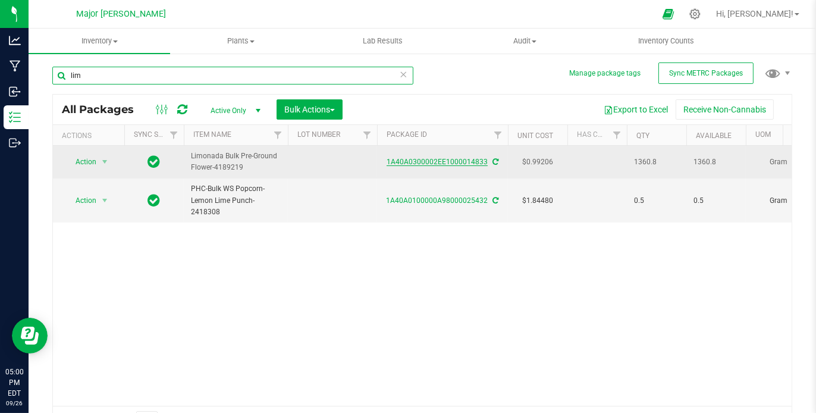
type input "lim"
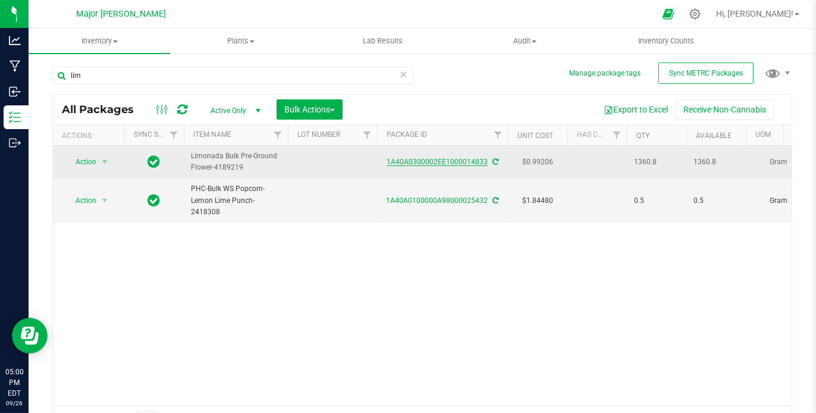
click at [414, 162] on link "1A40A0300002EE1000014833" at bounding box center [436, 162] width 101 height 8
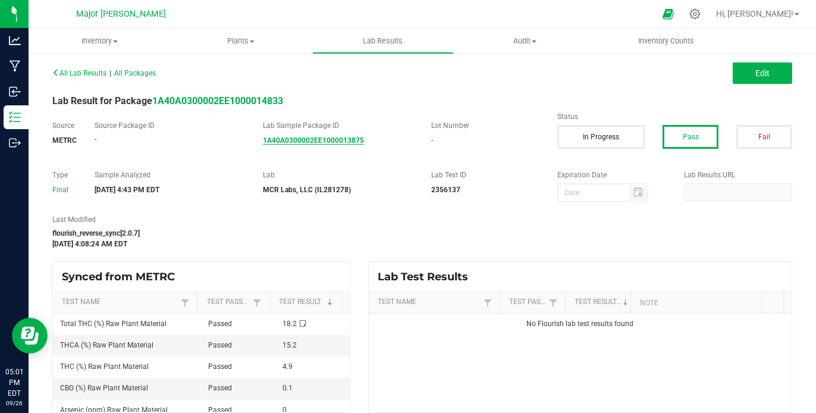
click at [331, 138] on strong "1A40A0300002EE1000013875" at bounding box center [313, 140] width 101 height 8
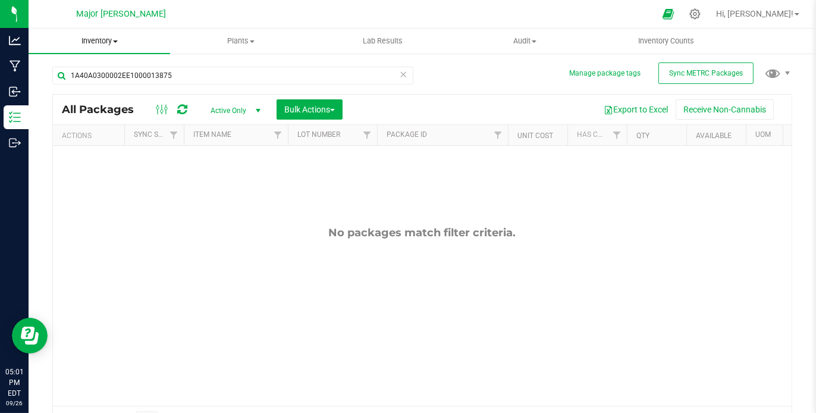
click at [119, 40] on span "Inventory" at bounding box center [99, 41] width 141 height 11
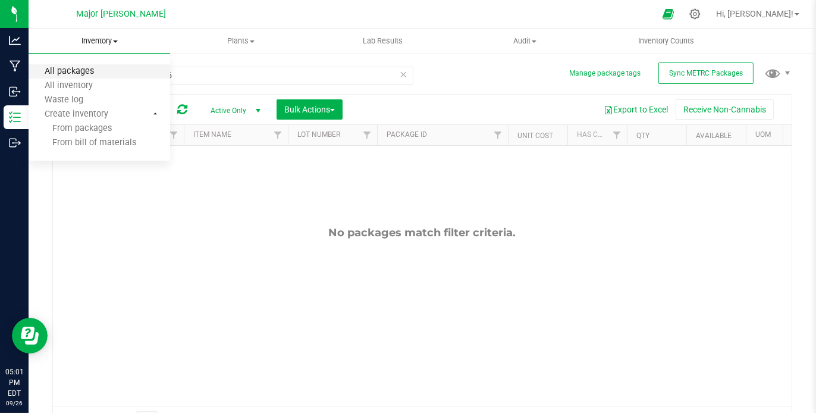
click at [107, 71] on span "All packages" at bounding box center [69, 72] width 81 height 10
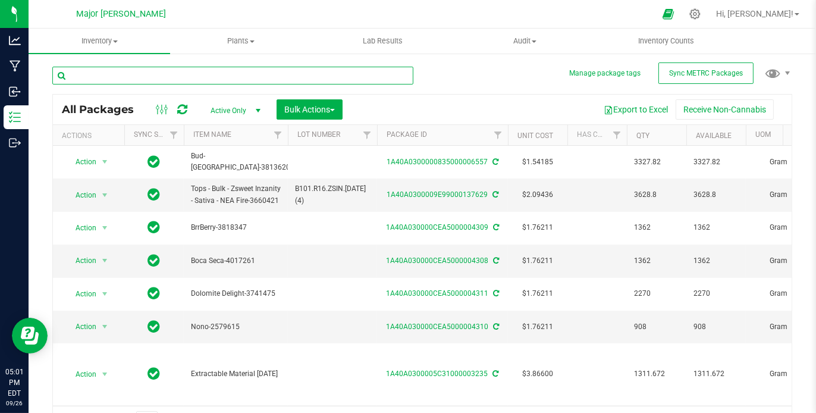
click at [196, 81] on input "text" at bounding box center [232, 76] width 361 height 18
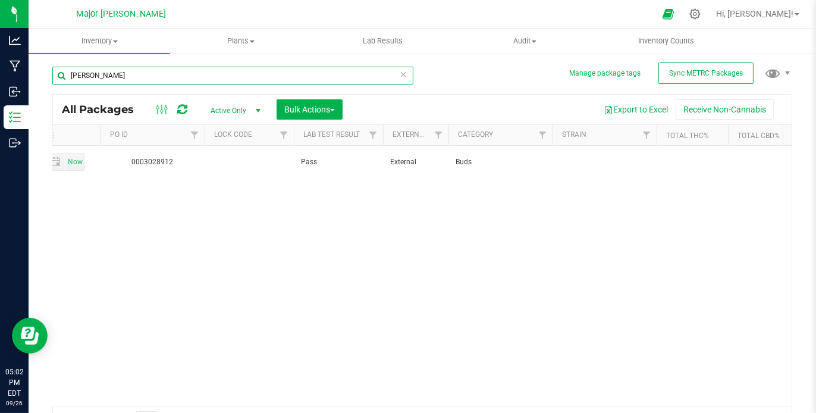
type input "[PERSON_NAME]"
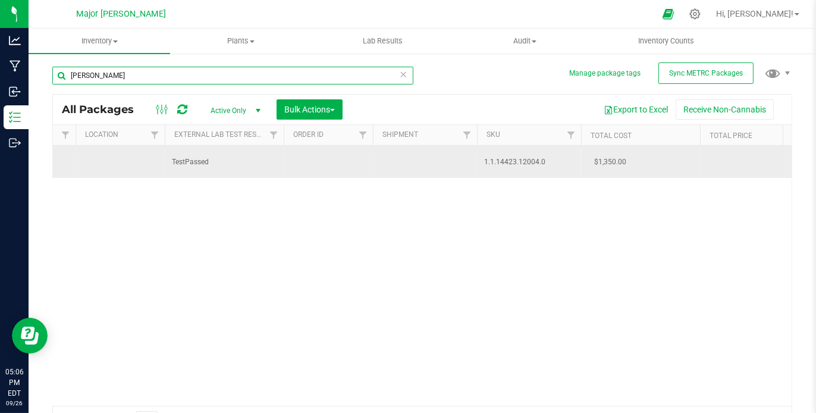
scroll to position [0, 859]
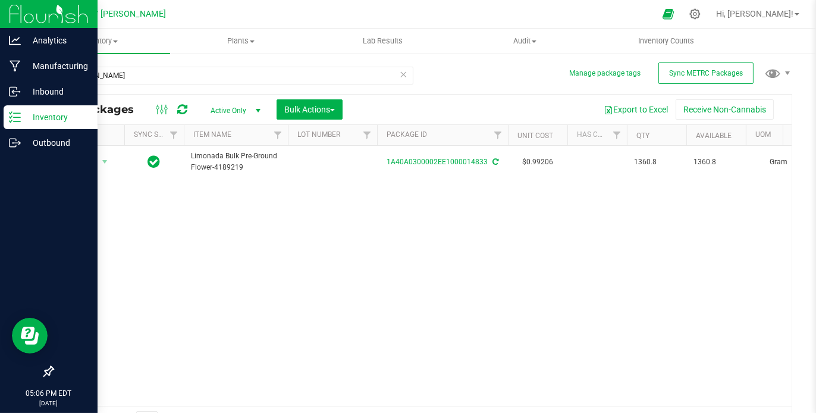
click at [55, 112] on p "Inventory" at bounding box center [56, 117] width 71 height 14
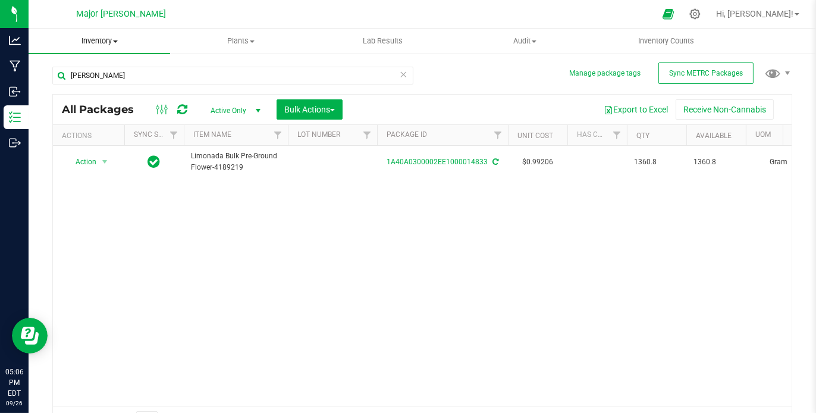
click at [120, 44] on span "Inventory" at bounding box center [99, 41] width 141 height 11
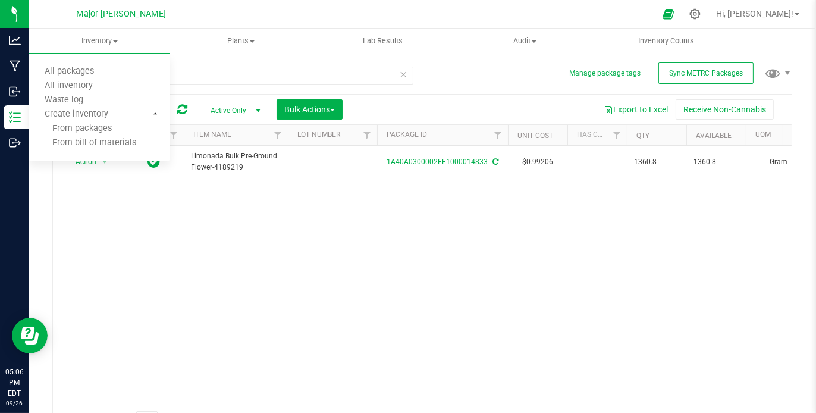
click at [170, 29] on li "Plants All plants Waste log" at bounding box center [240, 41] width 141 height 25
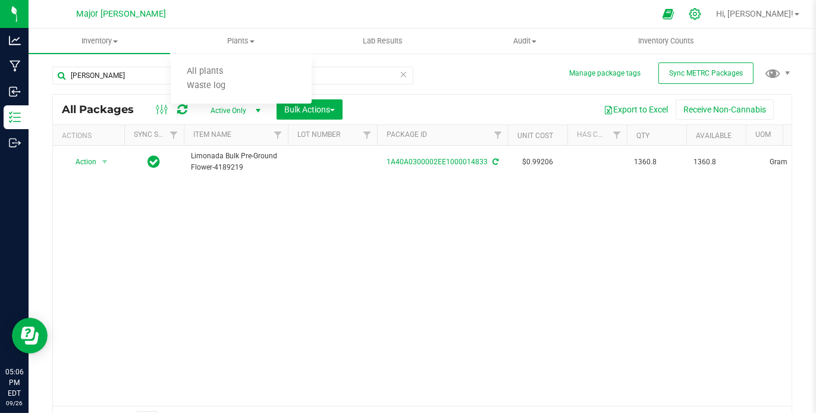
click at [701, 17] on icon at bounding box center [694, 14] width 12 height 12
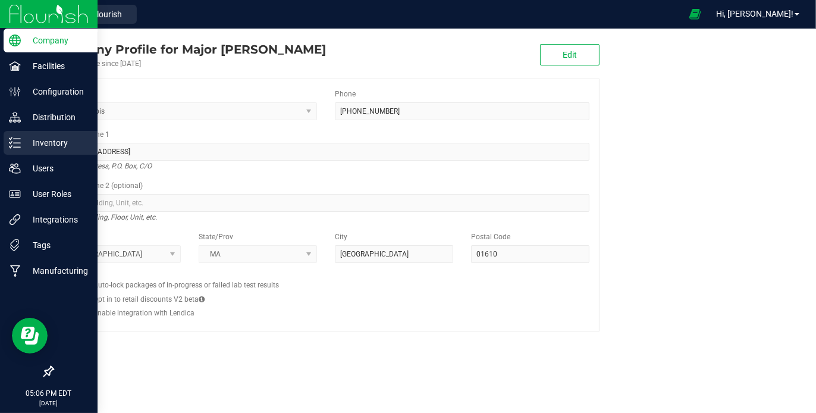
click at [43, 138] on p "Inventory" at bounding box center [56, 143] width 71 height 14
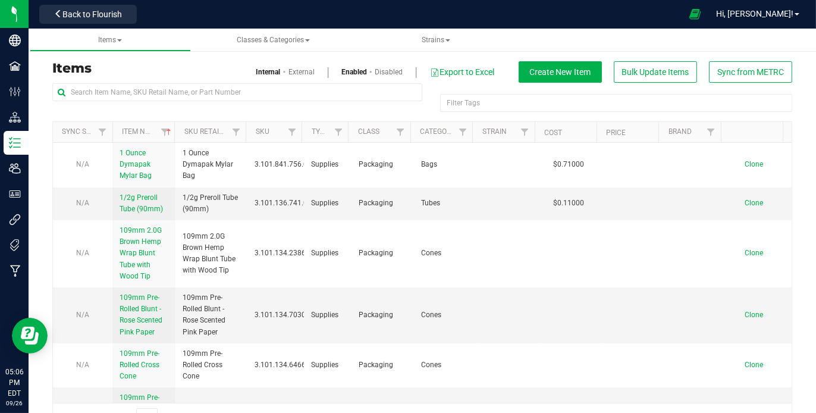
click at [314, 74] on span at bounding box center [327, 71] width 27 height 19
click at [215, 92] on input "text" at bounding box center [237, 92] width 370 height 18
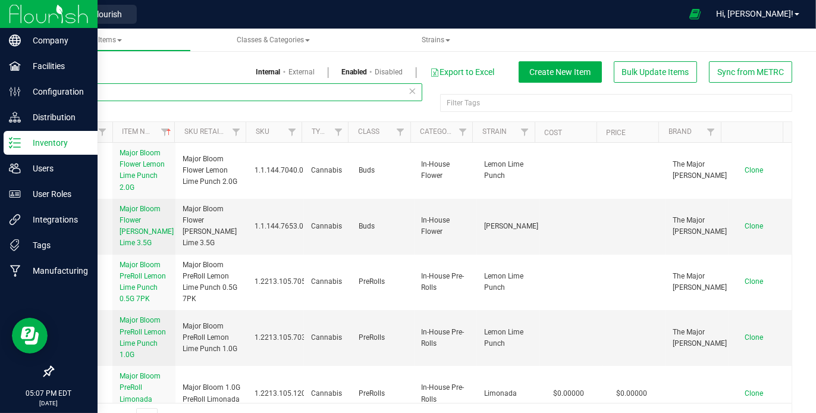
type input "lim"
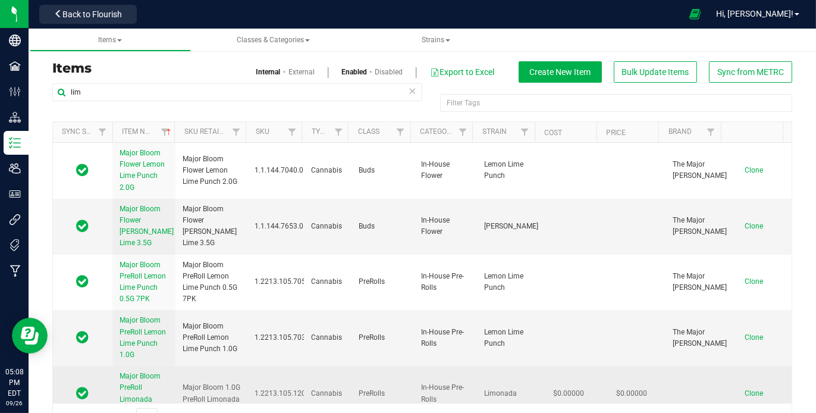
click at [143, 372] on span "Major Bloom PreRoll Limonada 1.0G" at bounding box center [139, 393] width 41 height 43
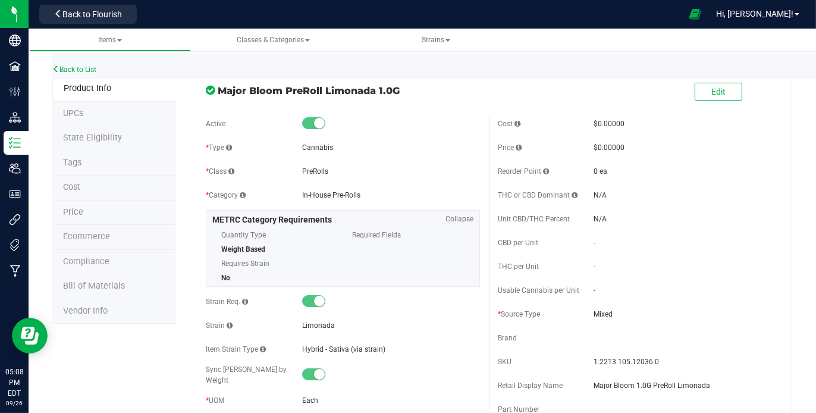
click at [106, 287] on span "Bill of Materials" at bounding box center [94, 286] width 62 height 10
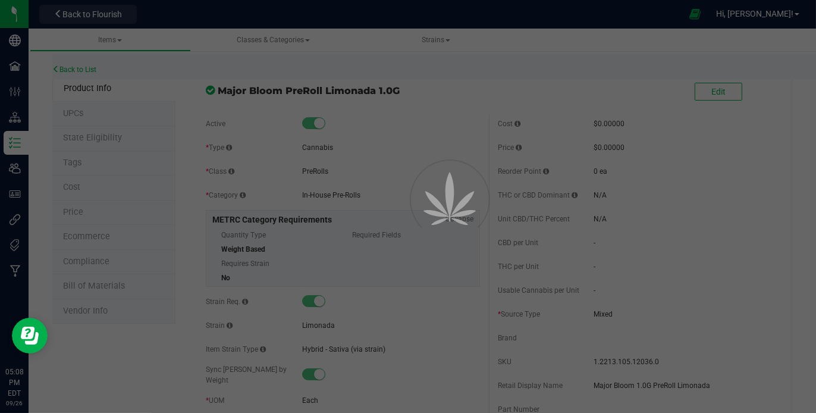
select select "921"
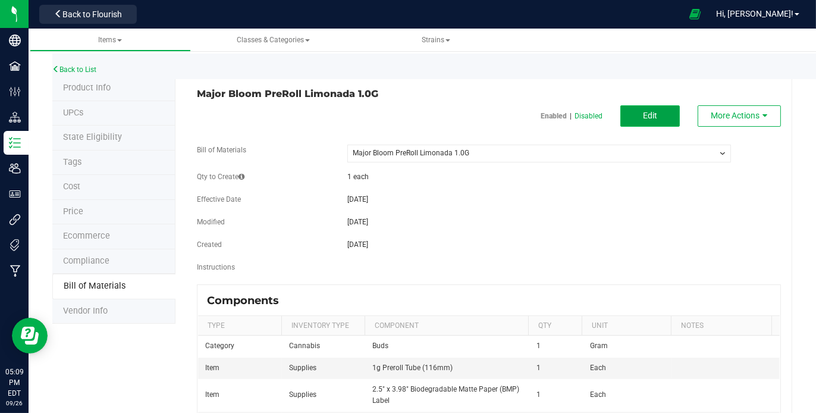
click at [654, 117] on button "Edit" at bounding box center [649, 115] width 59 height 21
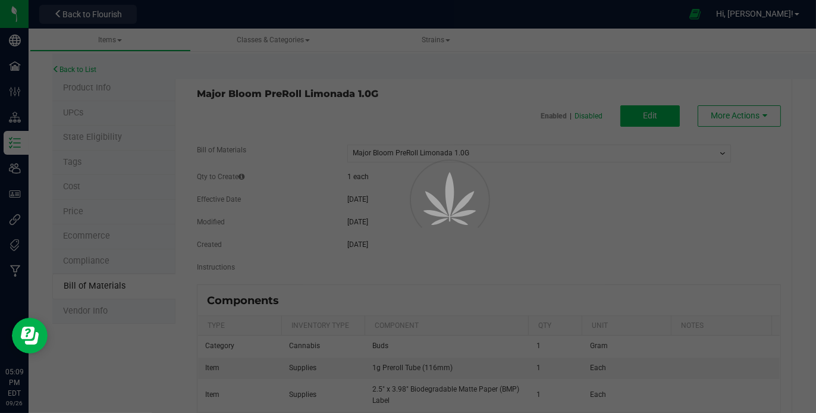
select select "921"
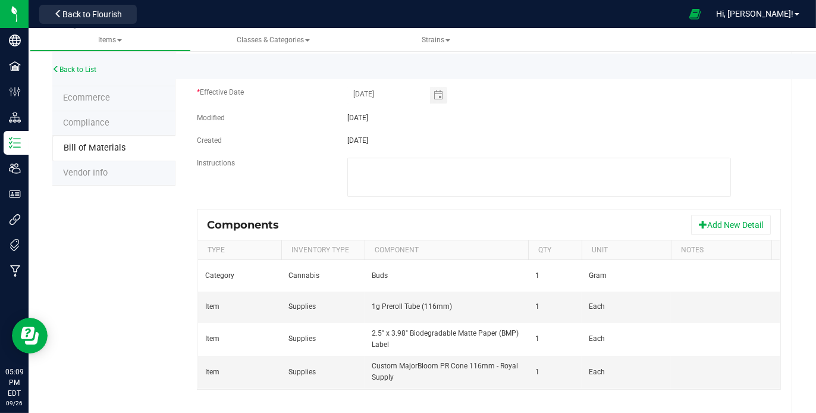
scroll to position [158, 0]
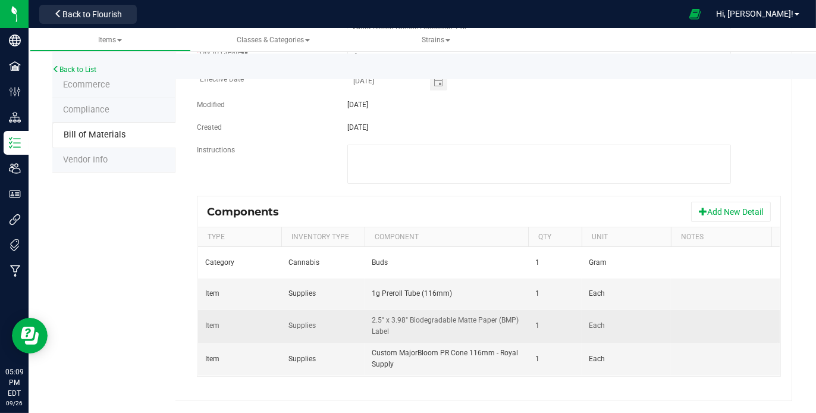
click at [505, 316] on span "2.5" x 3.98" Biodegradable Matte Paper (BMP) Label" at bounding box center [445, 326] width 147 height 20
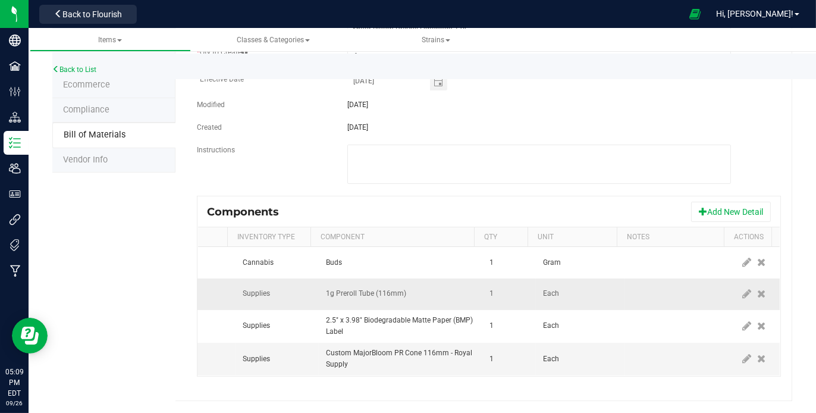
scroll to position [0, 61]
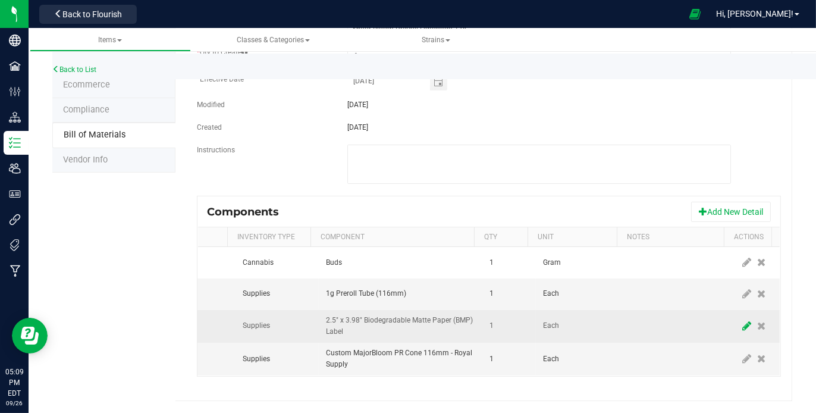
click at [742, 320] on icon at bounding box center [746, 325] width 9 height 11
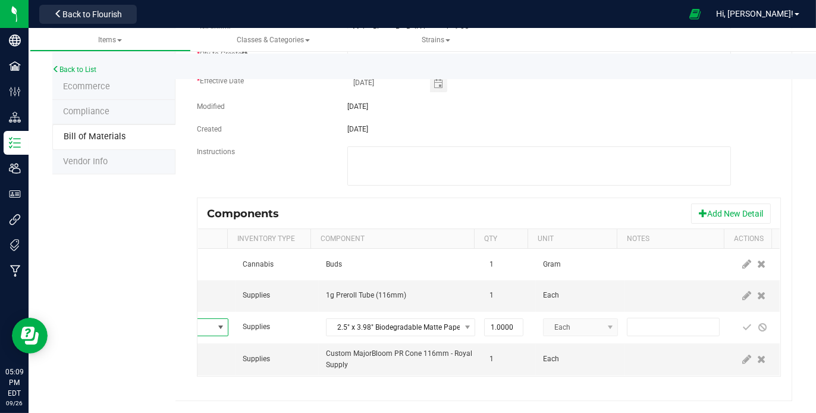
scroll to position [156, 0]
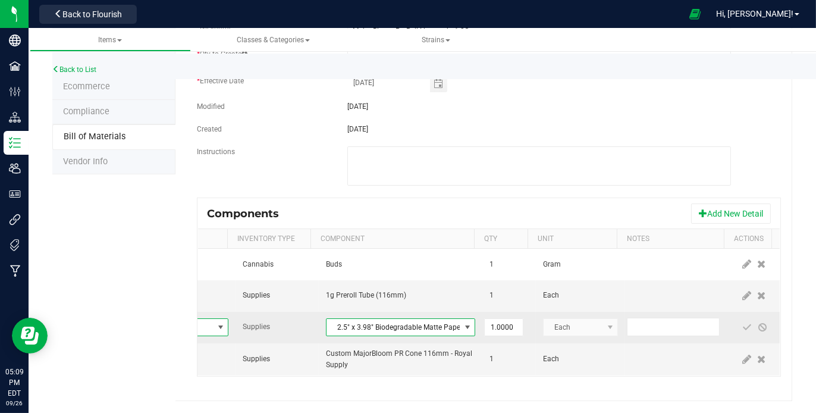
click at [462, 322] on span "NO DATA FOUND" at bounding box center [467, 327] width 10 height 10
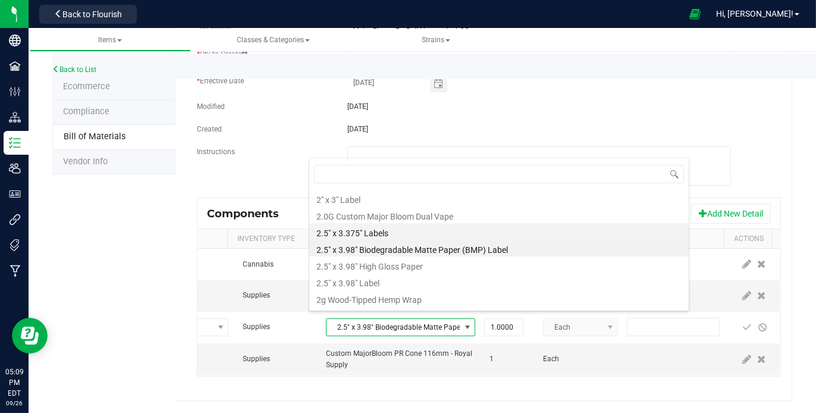
scroll to position [199, 0]
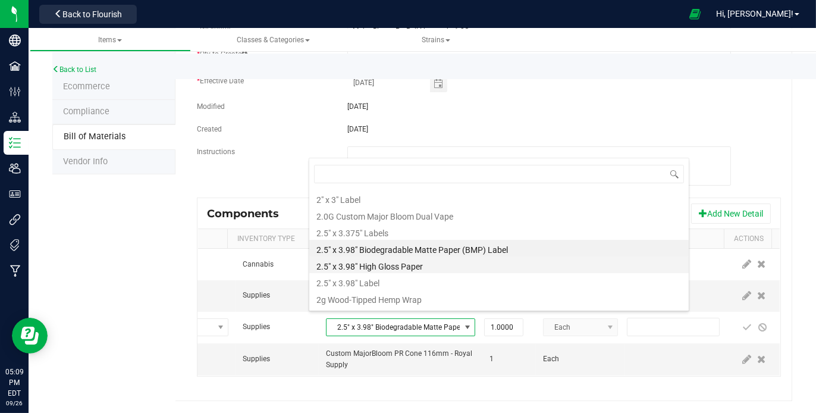
click at [425, 265] on li "2.5" x 3.98" High Gloss Paper" at bounding box center [498, 264] width 379 height 17
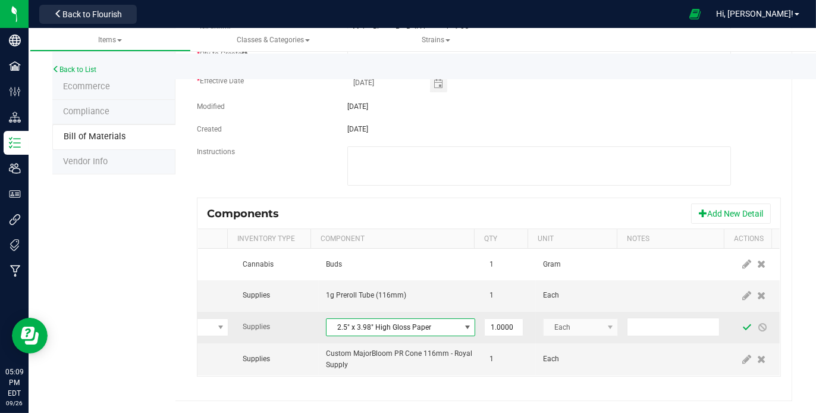
click at [739, 316] on span at bounding box center [746, 326] width 15 height 21
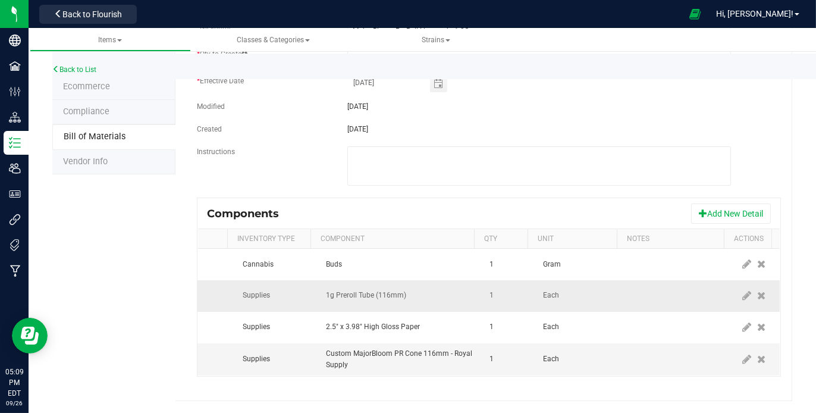
scroll to position [0, 0]
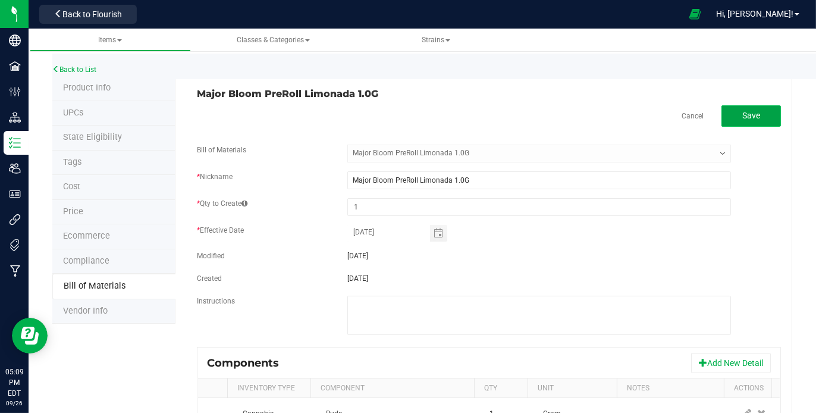
click at [739, 106] on button "Save" at bounding box center [750, 115] width 59 height 21
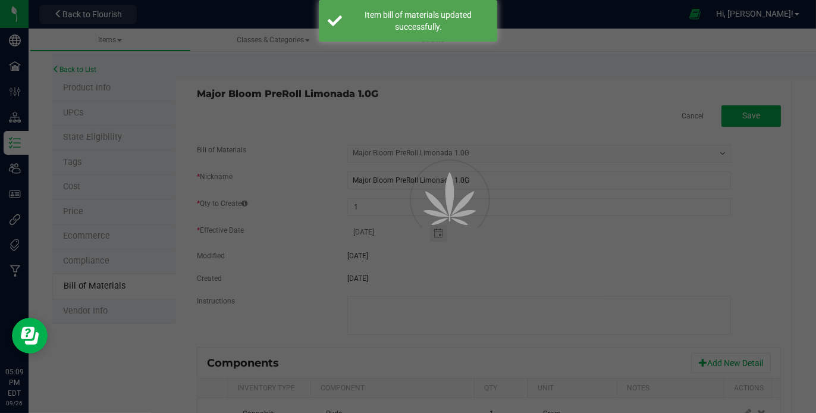
select select "921"
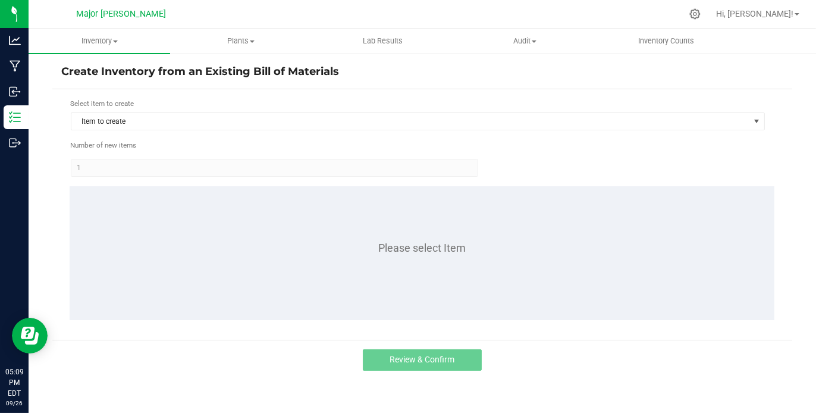
click at [204, 107] on div "Select item to create" at bounding box center [417, 103] width 695 height 11
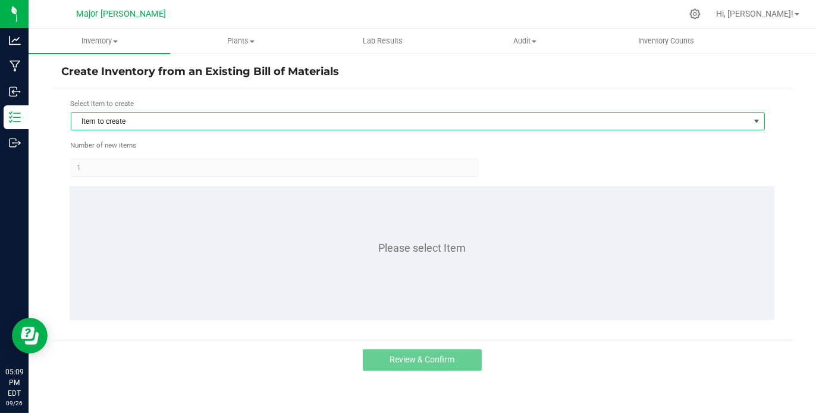
click at [204, 121] on span "Item to create" at bounding box center [410, 121] width 678 height 17
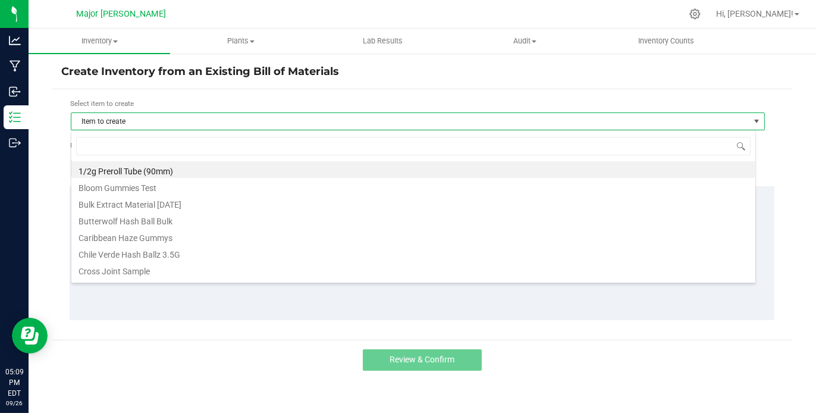
scroll to position [17, 685]
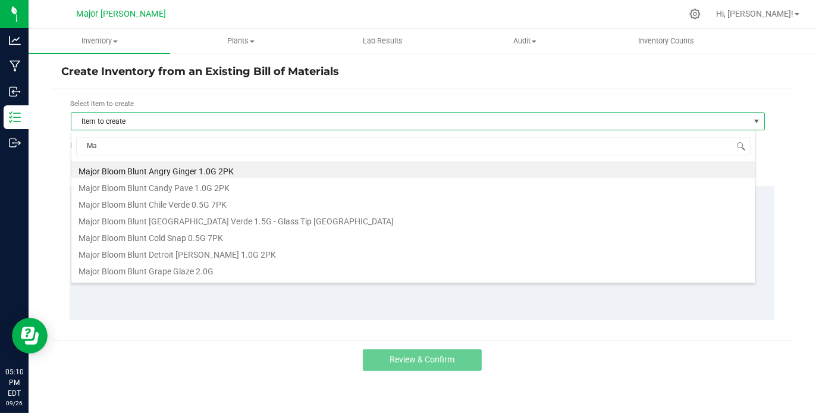
type input "M"
type input "lim"
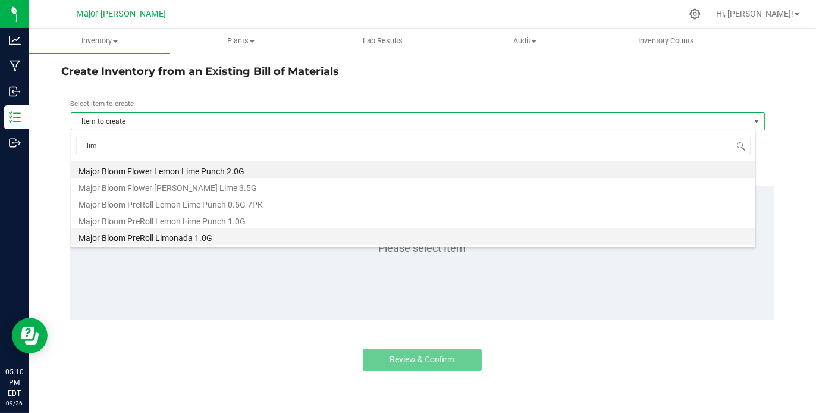
click at [179, 234] on li "Major Bloom PreRoll Limonada 1.0G" at bounding box center [413, 236] width 684 height 17
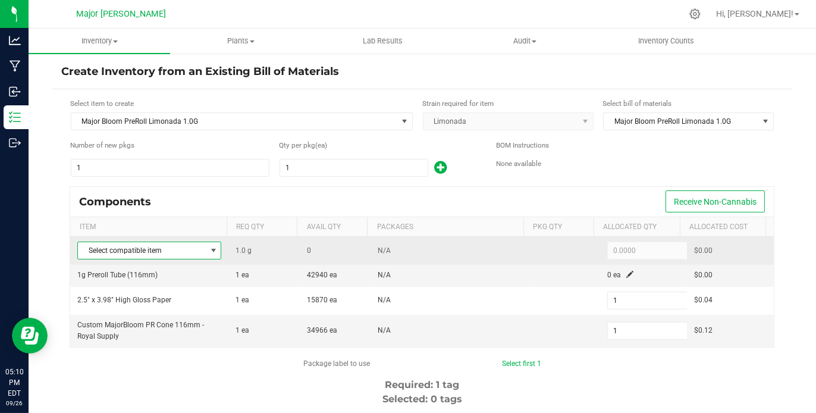
click at [209, 250] on span at bounding box center [214, 250] width 10 height 10
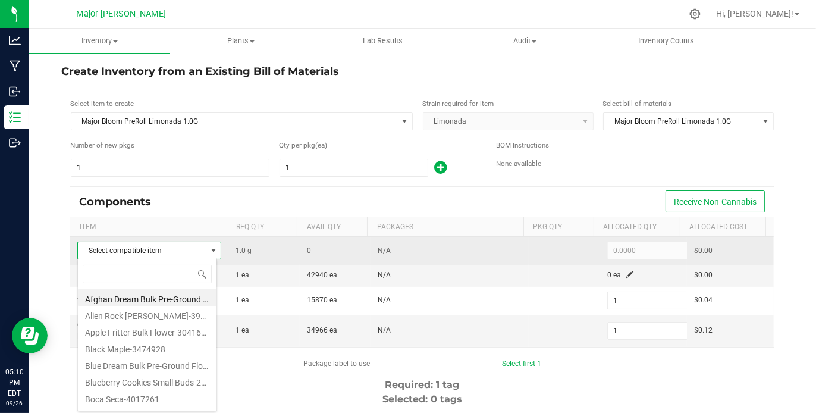
scroll to position [17, 140]
click at [209, 250] on span at bounding box center [214, 250] width 10 height 10
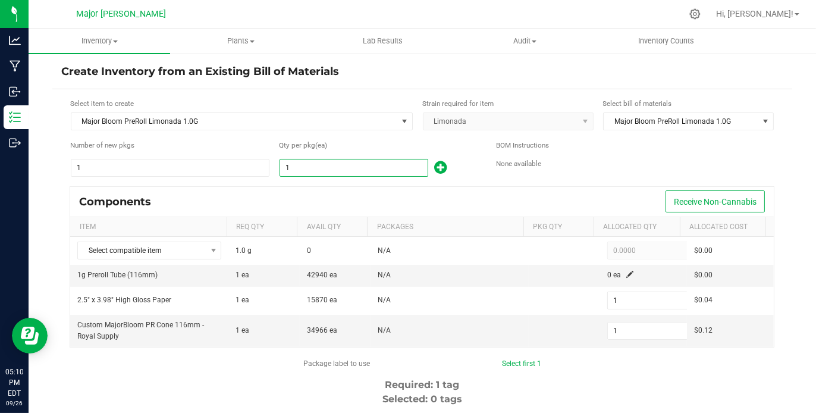
click at [304, 169] on input "1" at bounding box center [353, 167] width 147 height 17
type input "3"
type input "30"
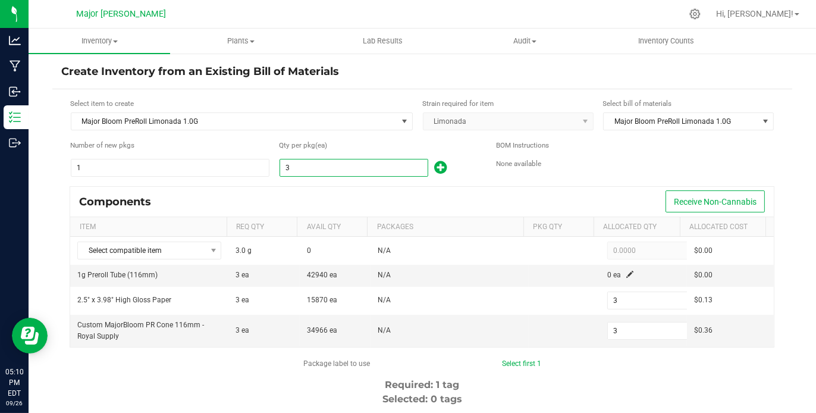
type input "30"
type input "300"
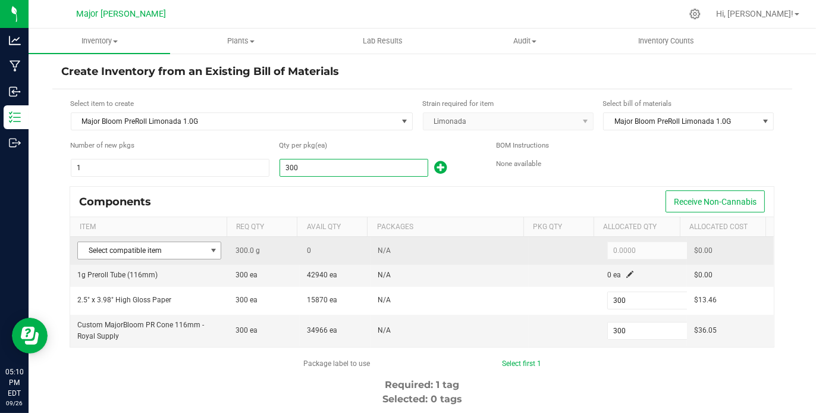
type input "300"
click at [209, 246] on span at bounding box center [214, 250] width 10 height 10
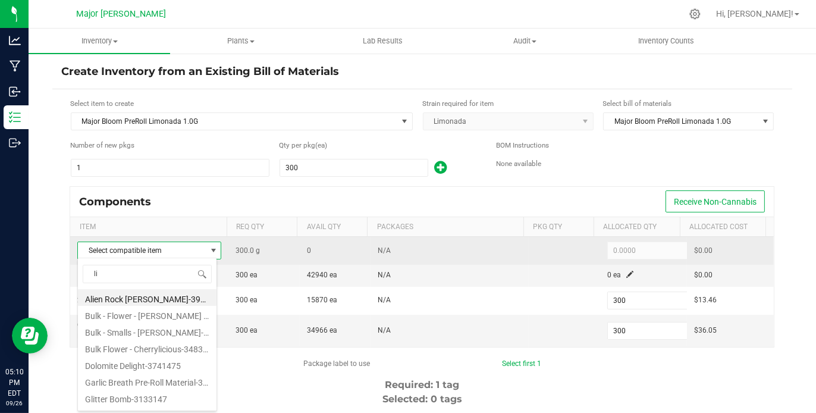
type input "lim"
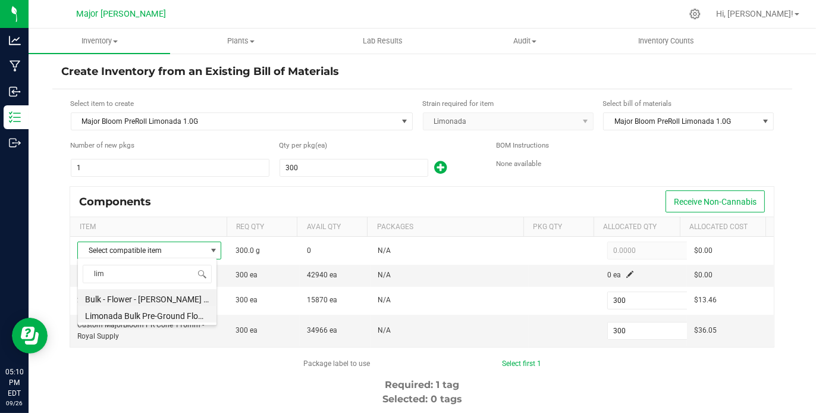
click at [166, 316] on li "Limonada Bulk Pre-Ground Flower-4189219" at bounding box center [147, 314] width 138 height 17
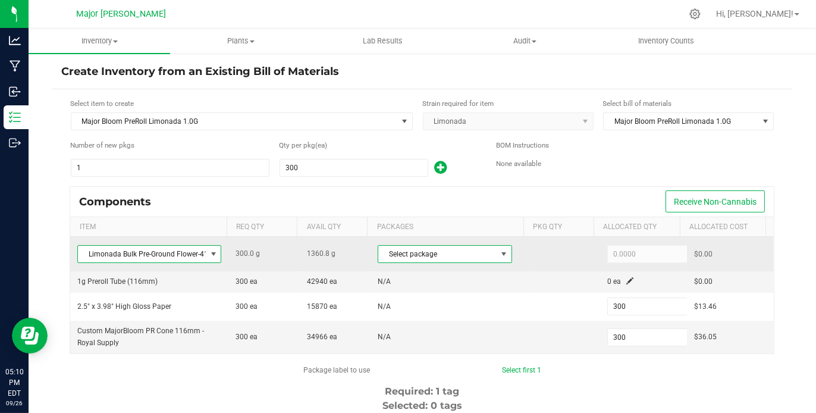
click at [499, 250] on span at bounding box center [504, 254] width 10 height 10
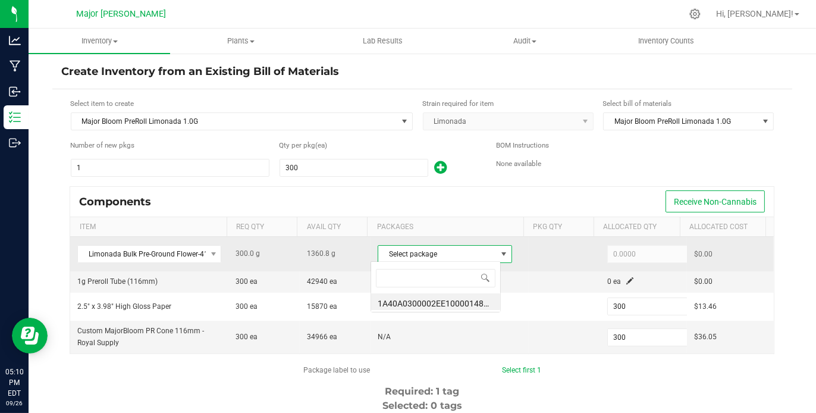
scroll to position [17, 130]
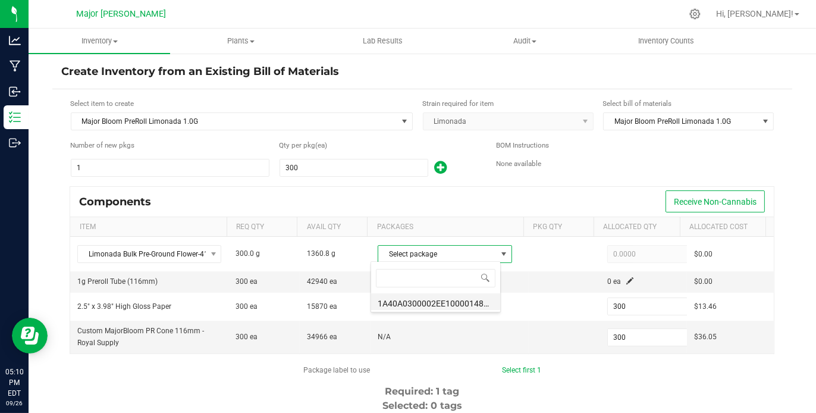
click at [451, 307] on li "1A40A0300002EE1000014833" at bounding box center [435, 301] width 129 height 17
type input "300.0000"
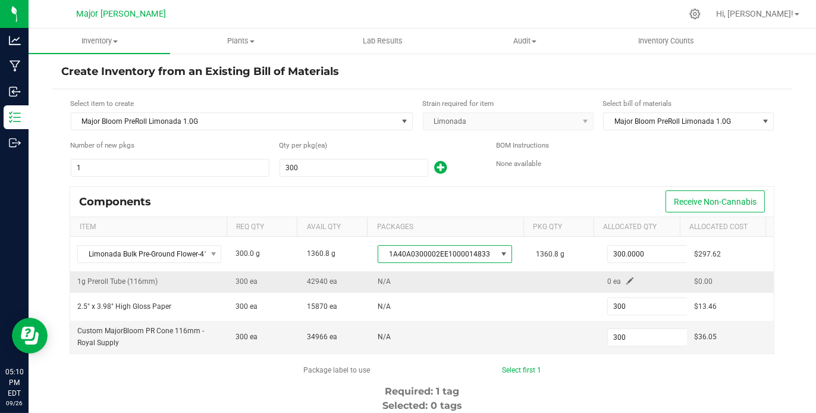
click at [626, 278] on span at bounding box center [629, 280] width 7 height 7
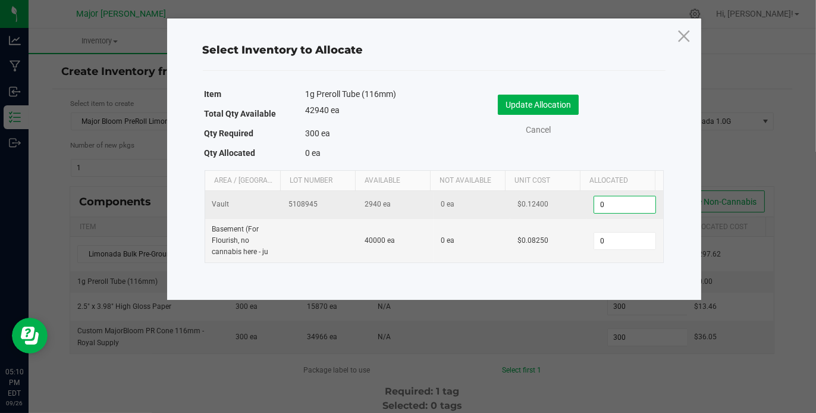
click at [627, 205] on input "0" at bounding box center [624, 204] width 61 height 17
type input "300"
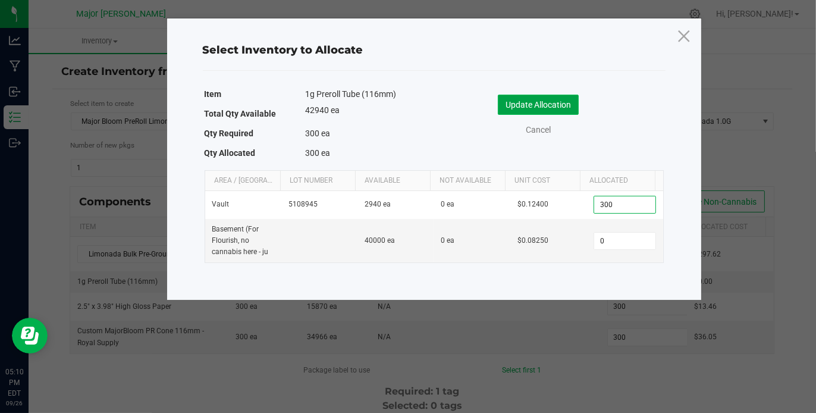
click at [561, 105] on button "Update Allocation" at bounding box center [538, 105] width 81 height 20
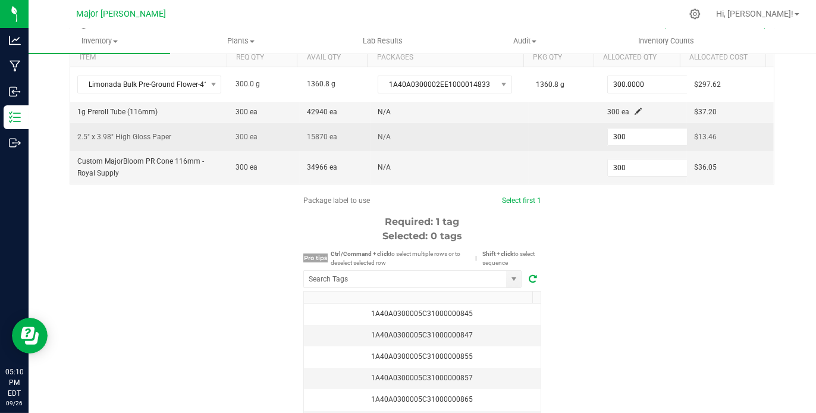
scroll to position [171, 0]
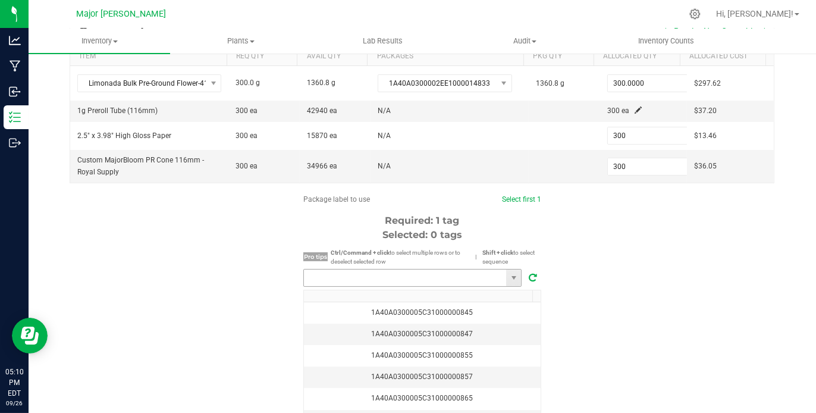
click at [436, 271] on input "NO DATA FOUND" at bounding box center [405, 277] width 202 height 17
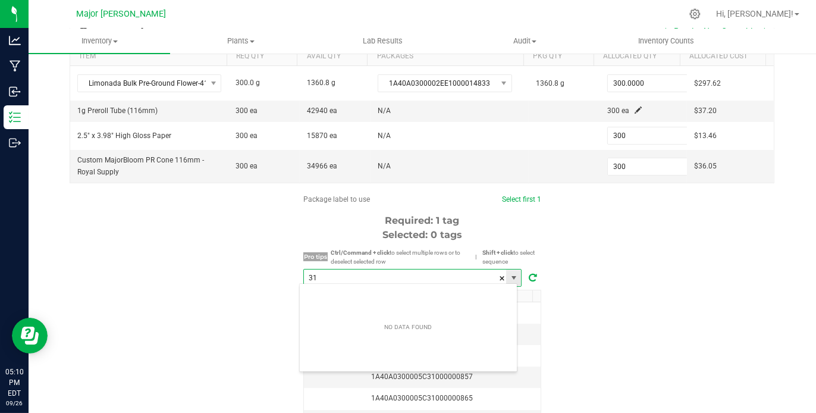
scroll to position [17, 218]
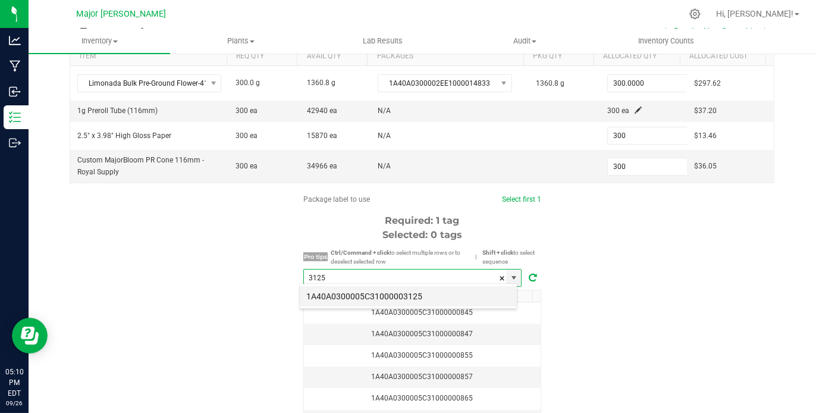
click at [422, 297] on li "1A40A0300005C31000003125" at bounding box center [408, 296] width 217 height 20
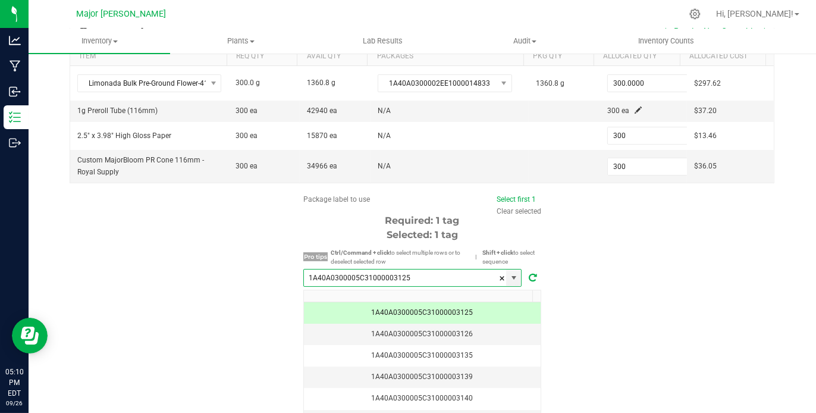
type input "1A40A0300005C31000003125"
click at [628, 292] on div "Package label to use Select first 1 Clear selected Required: 1 tag Selected: 1 …" at bounding box center [421, 307] width 739 height 226
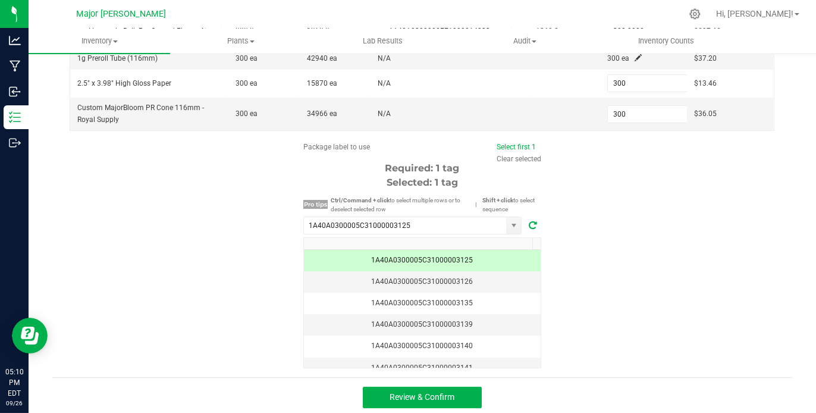
scroll to position [223, 0]
click at [438, 392] on span "Review & Confirm" at bounding box center [422, 397] width 65 height 10
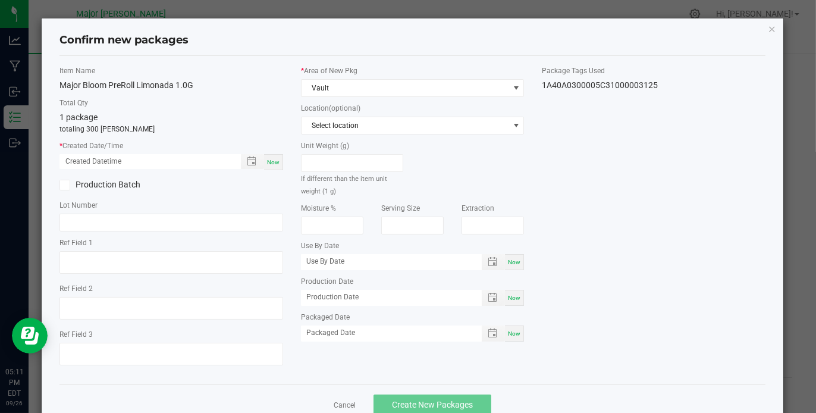
click at [270, 159] on span "Now" at bounding box center [273, 162] width 12 height 7
type input "09/26/2025 05:11 PM"
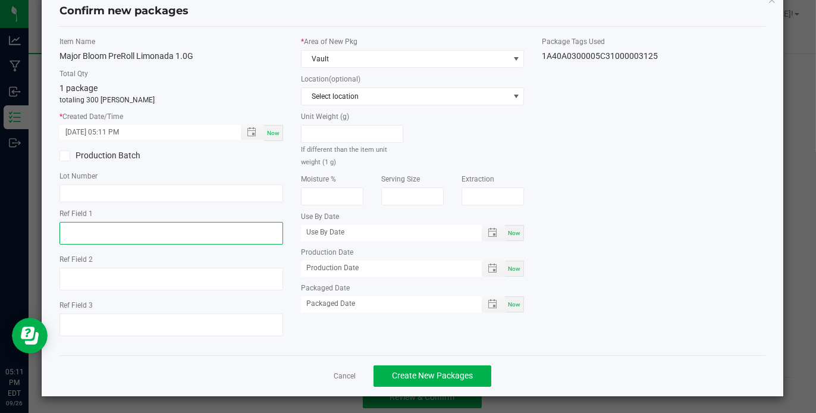
click at [221, 222] on textarea at bounding box center [170, 233] width 223 height 23
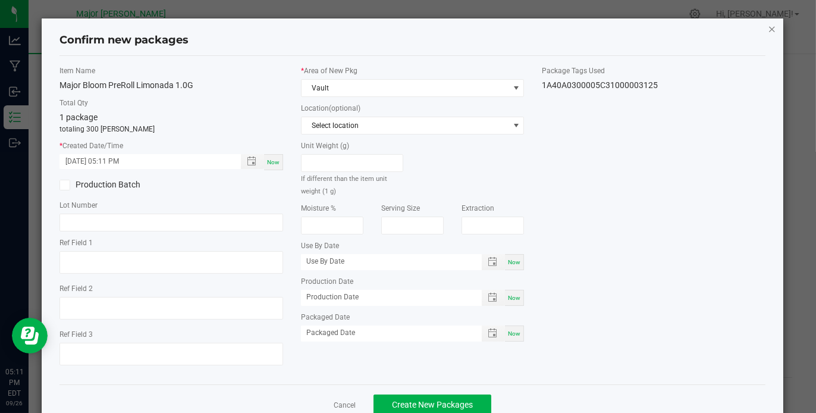
click at [767, 27] on icon "button" at bounding box center [771, 28] width 8 height 14
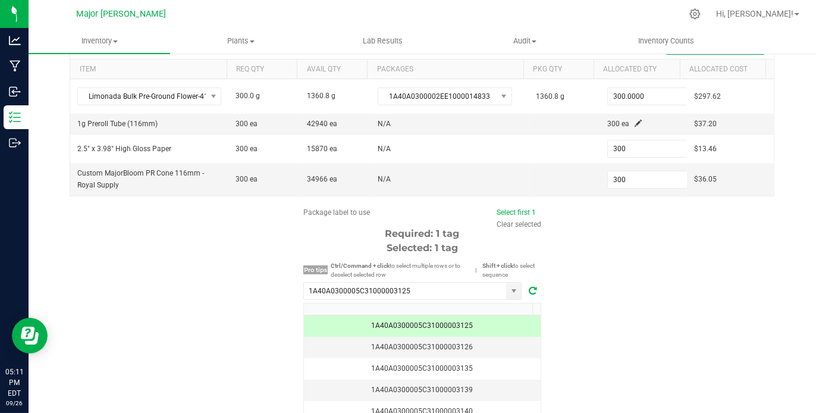
scroll to position [223, 0]
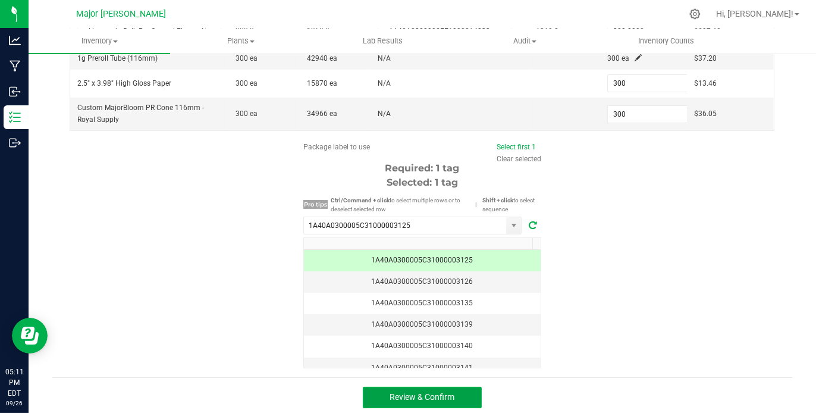
click at [448, 393] on span "Review & Confirm" at bounding box center [422, 397] width 65 height 10
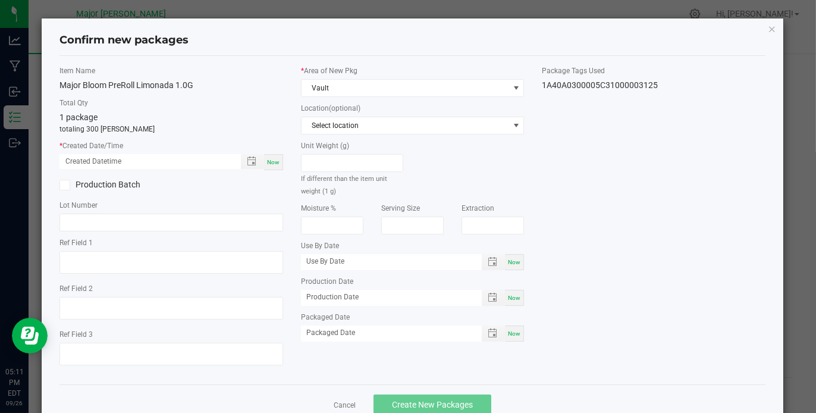
click at [272, 157] on div "Now" at bounding box center [273, 162] width 19 height 16
type input "09/26/2025 05:11 PM"
click at [420, 405] on span "Create New Packages" at bounding box center [432, 404] width 81 height 10
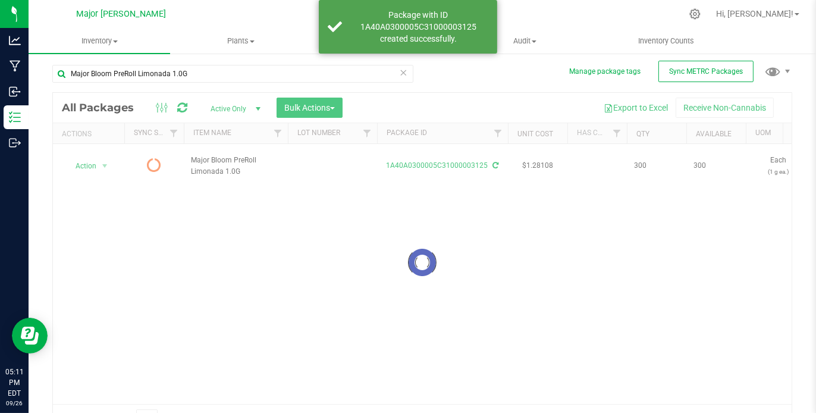
scroll to position [21, 0]
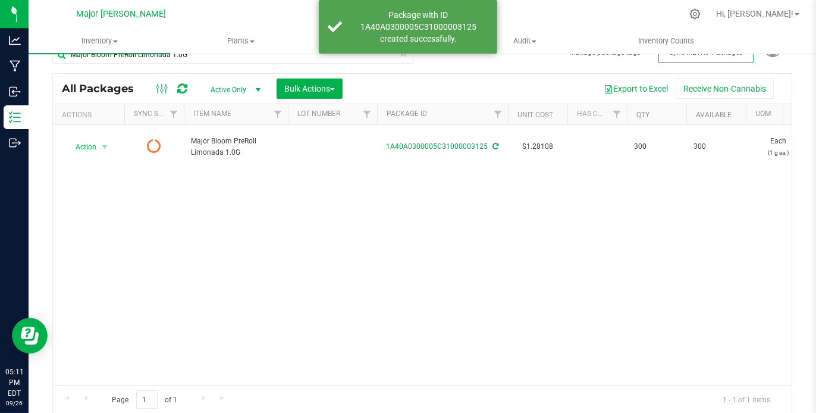
click at [181, 86] on icon at bounding box center [182, 89] width 10 height 12
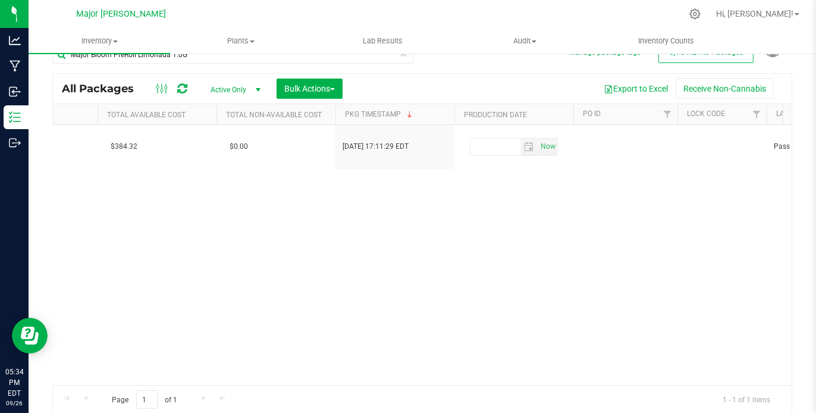
scroll to position [0, 1862]
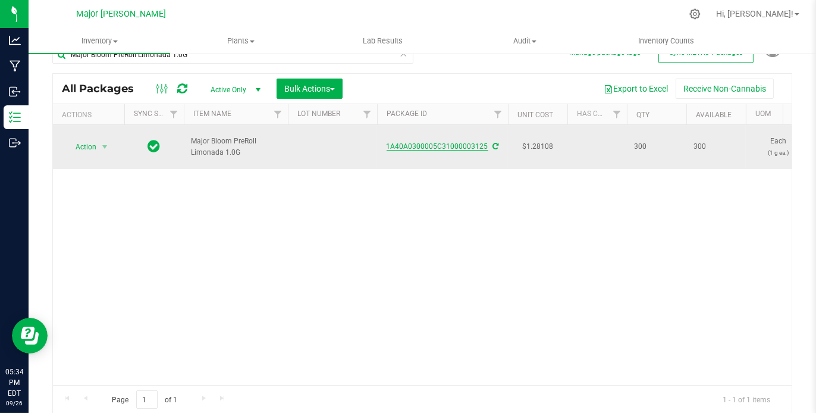
click at [456, 142] on link "1A40A0300005C31000003125" at bounding box center [437, 146] width 102 height 8
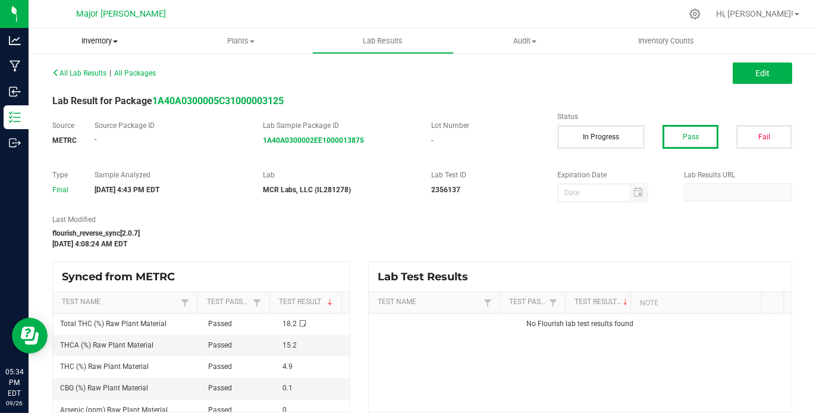
click at [118, 41] on span "Inventory" at bounding box center [99, 41] width 141 height 11
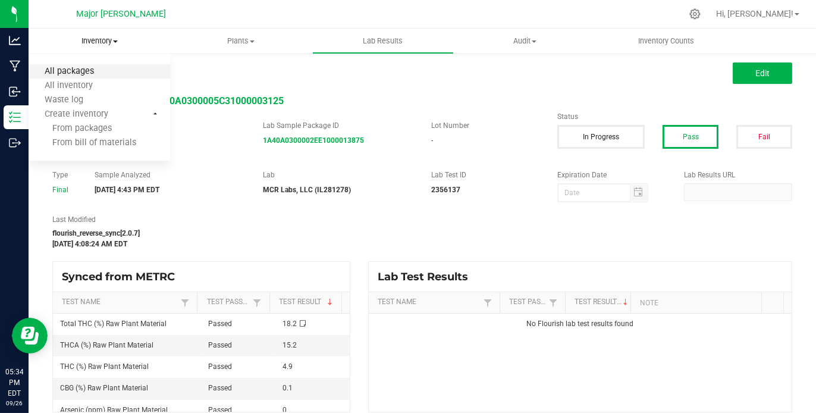
click at [107, 73] on span "All packages" at bounding box center [69, 72] width 81 height 10
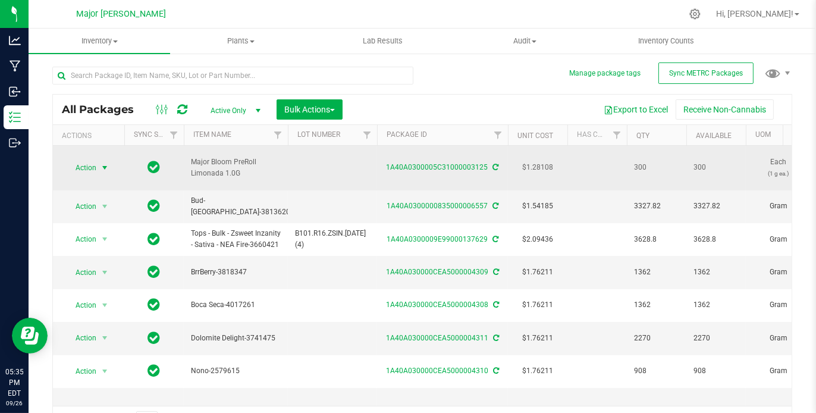
click at [104, 163] on span "select" at bounding box center [105, 168] width 10 height 10
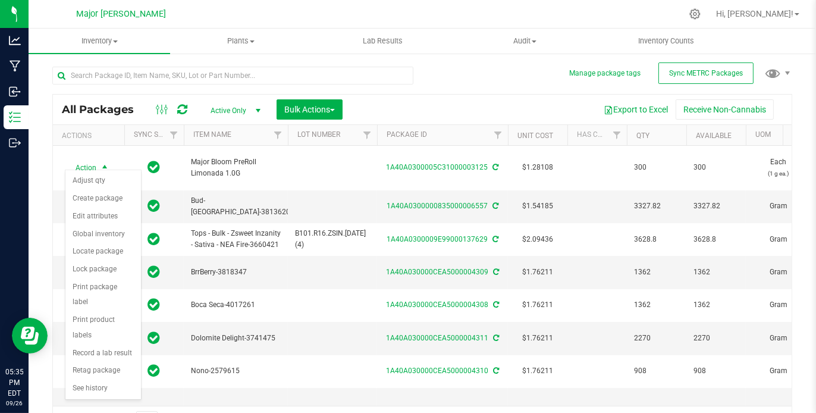
click at [479, 15] on div at bounding box center [447, 13] width 468 height 23
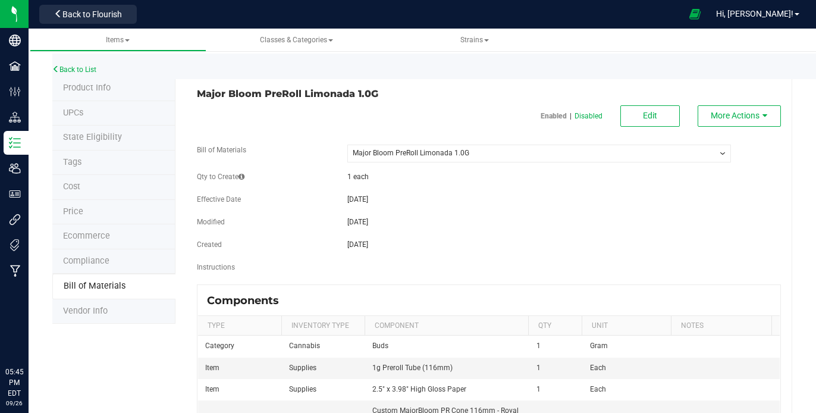
select select "921"
